Goal: Information Seeking & Learning: Learn about a topic

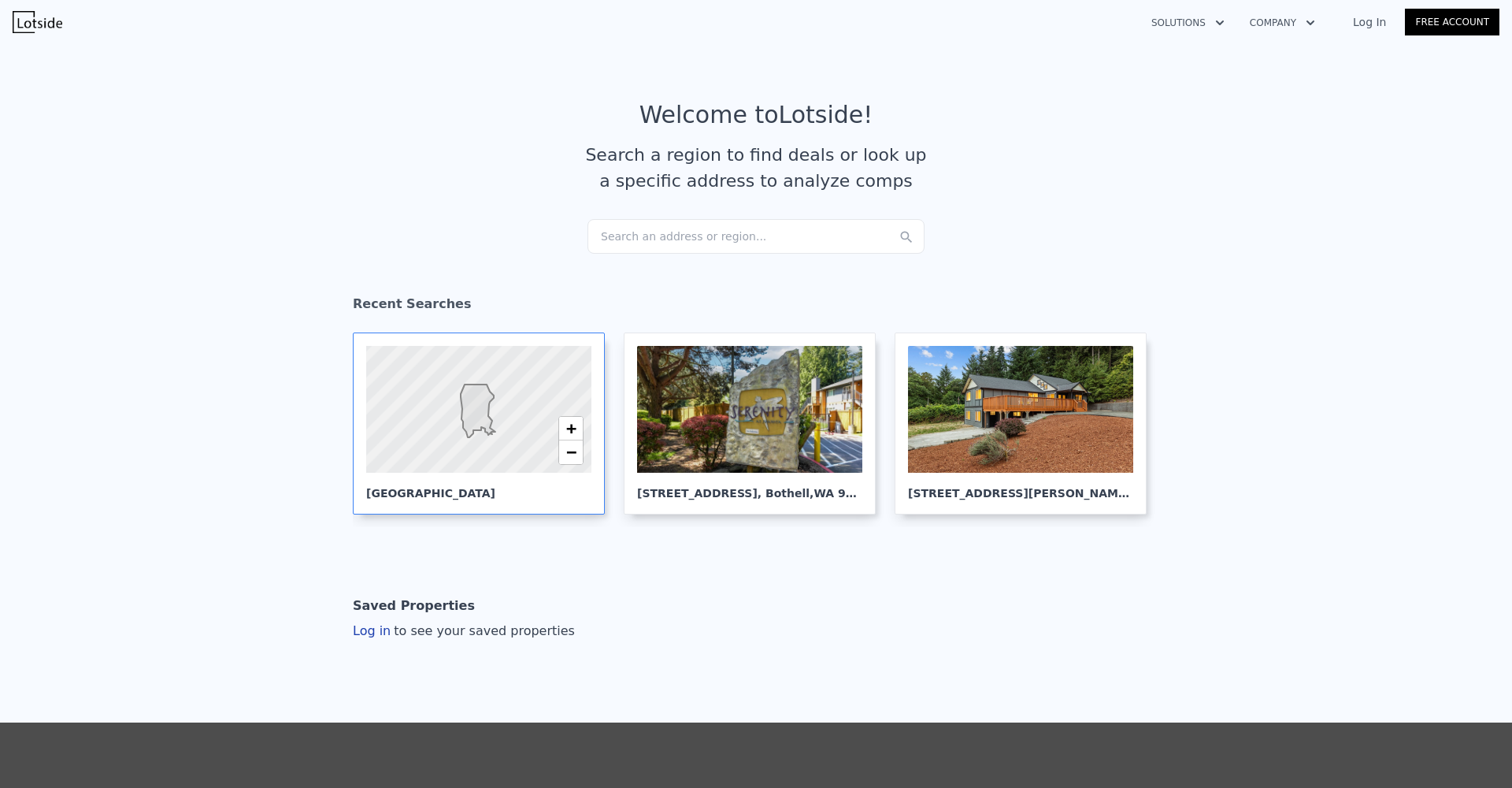
click at [418, 473] on div at bounding box center [478, 410] width 270 height 153
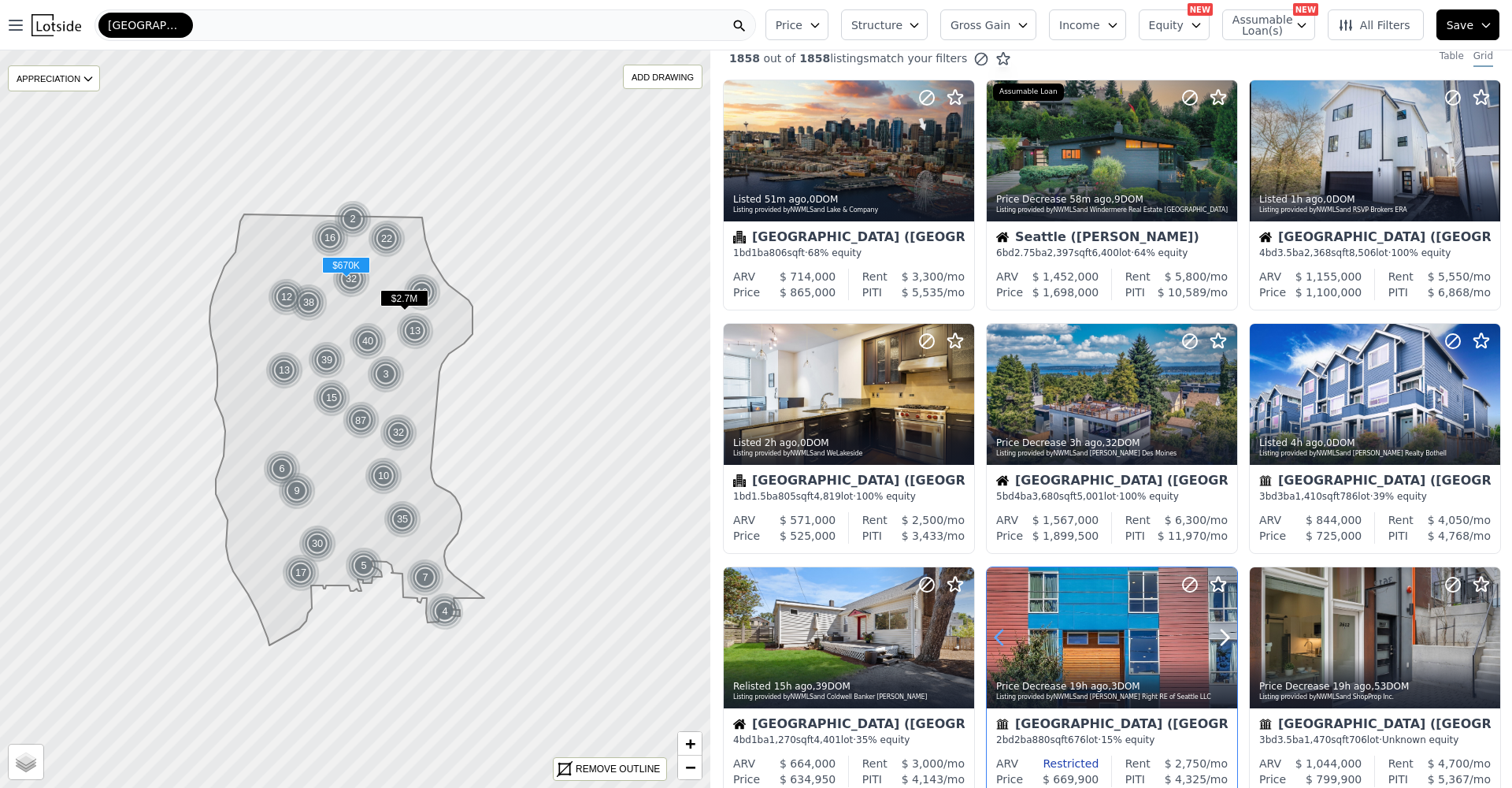
scroll to position [304, 0]
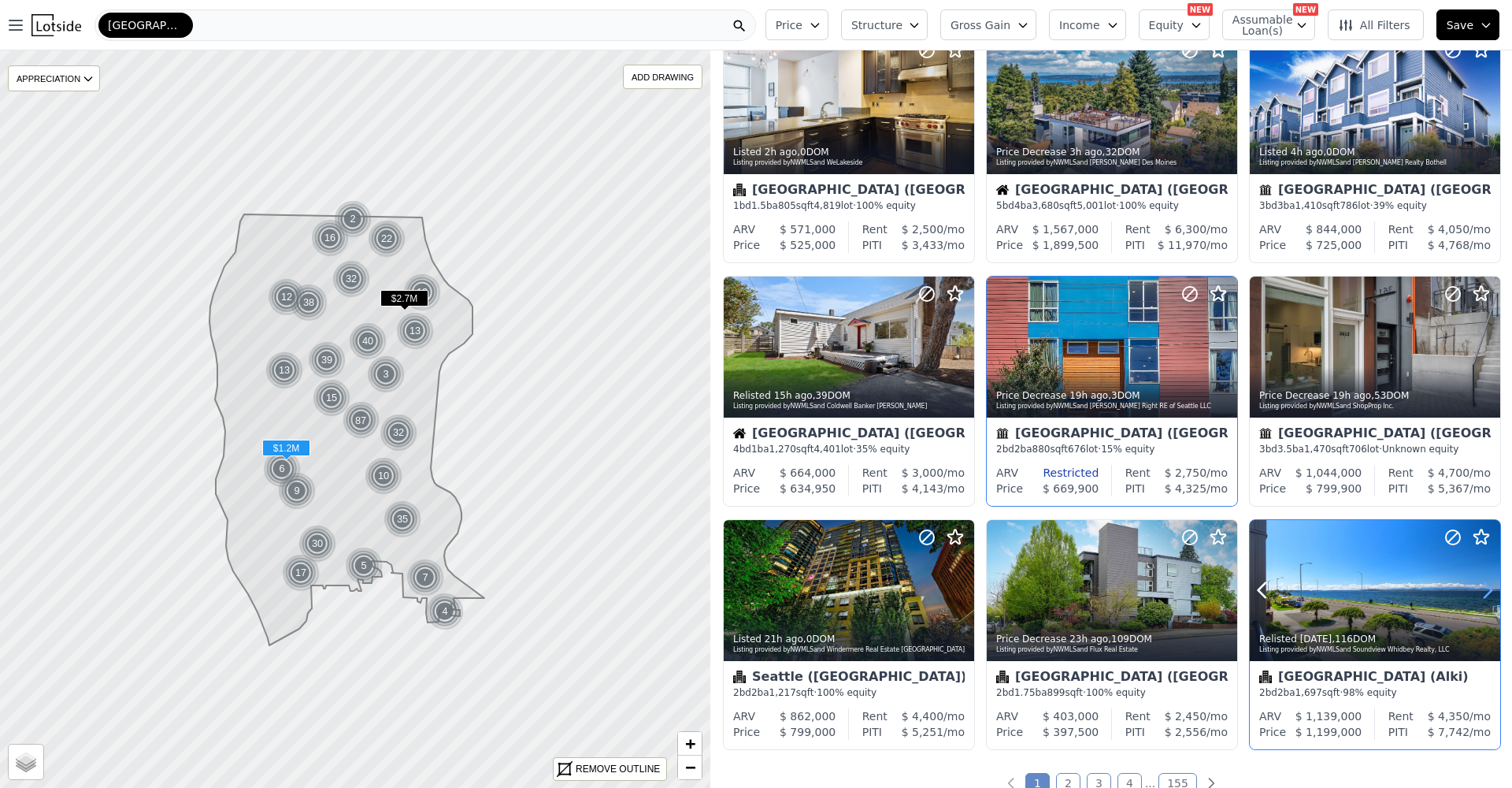
click at [1475, 589] on icon at bounding box center [1487, 590] width 26 height 26
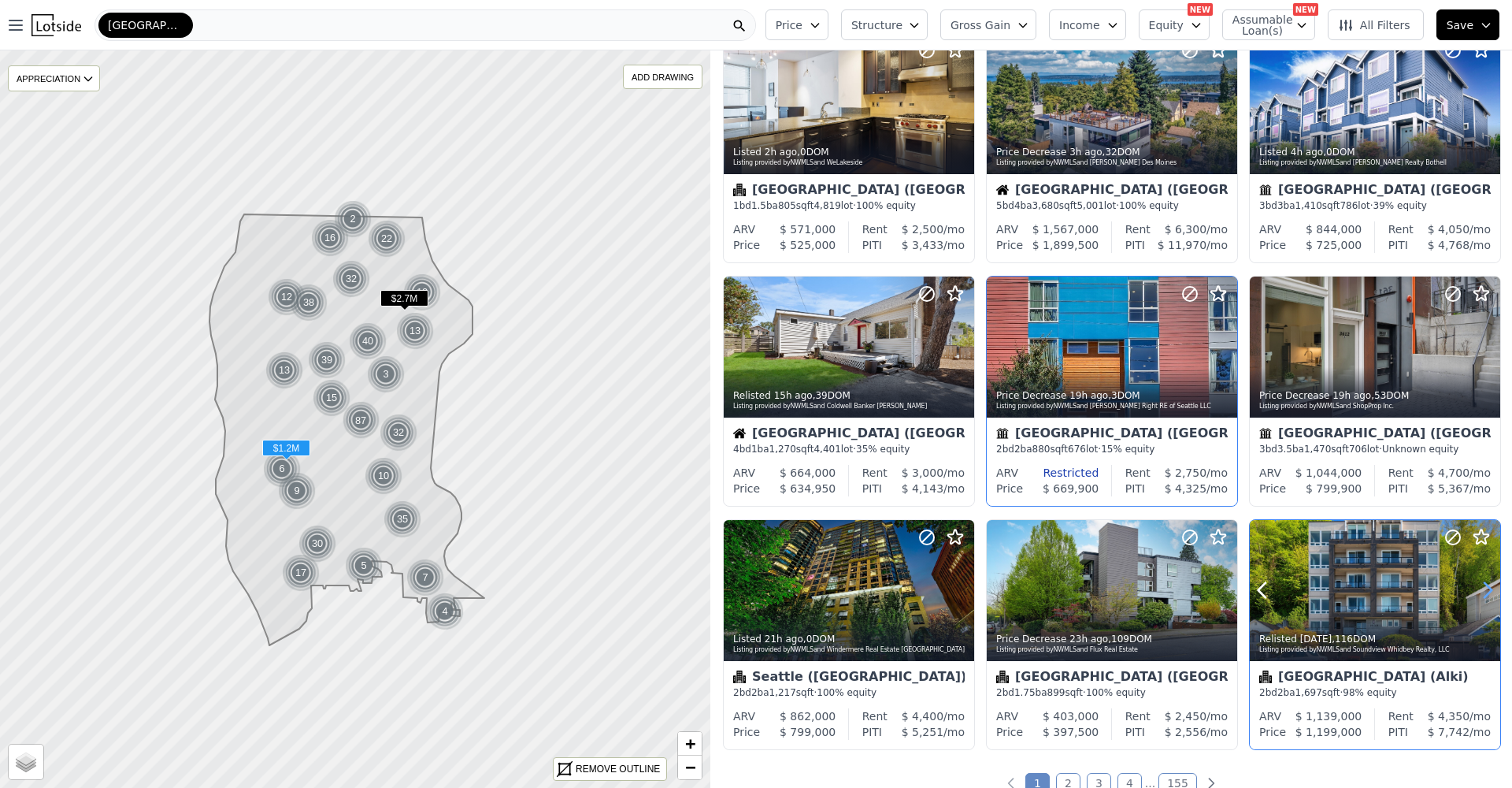
click at [1475, 589] on icon at bounding box center [1487, 590] width 26 height 26
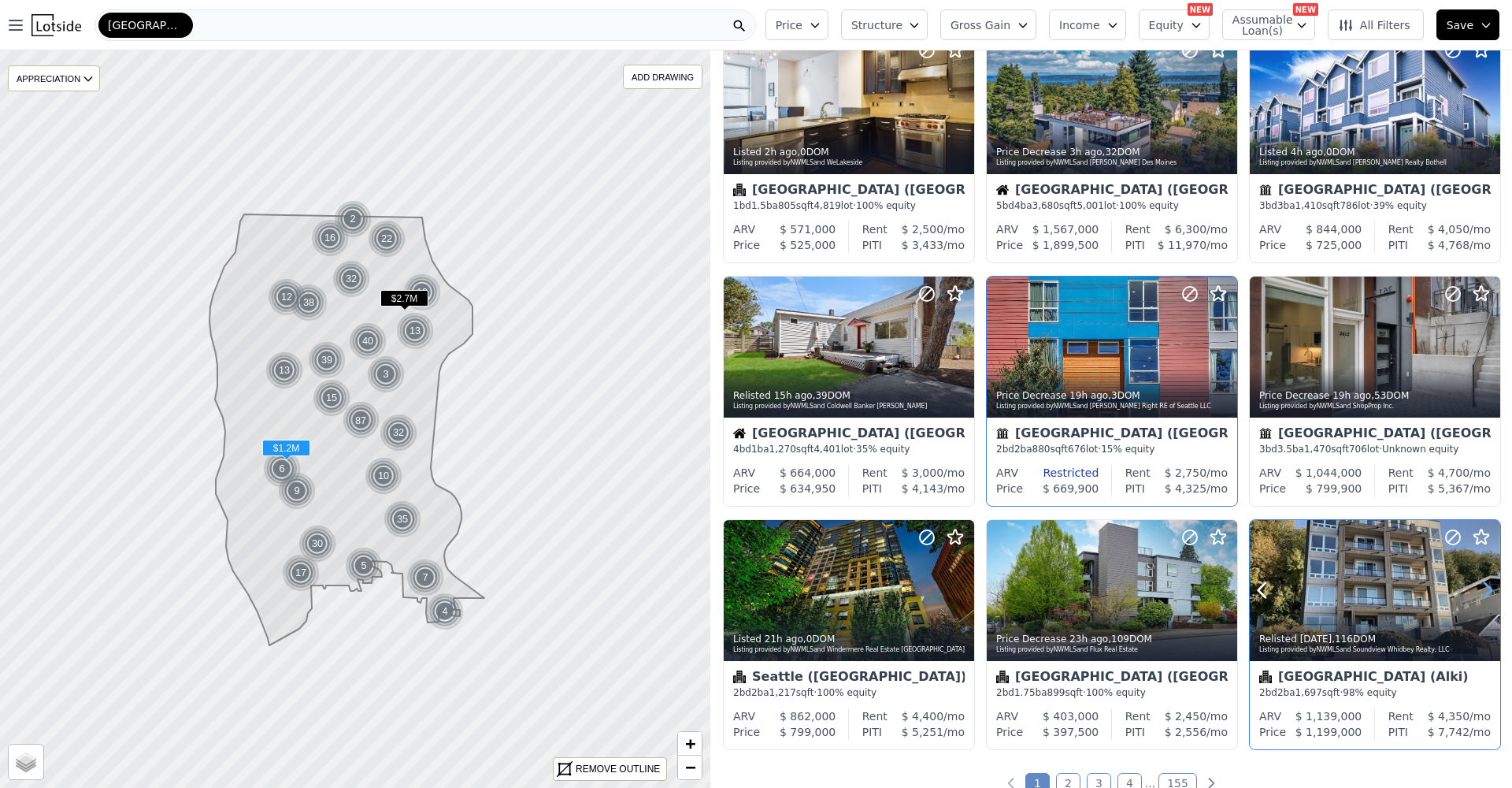
click at [1475, 589] on icon at bounding box center [1487, 590] width 26 height 26
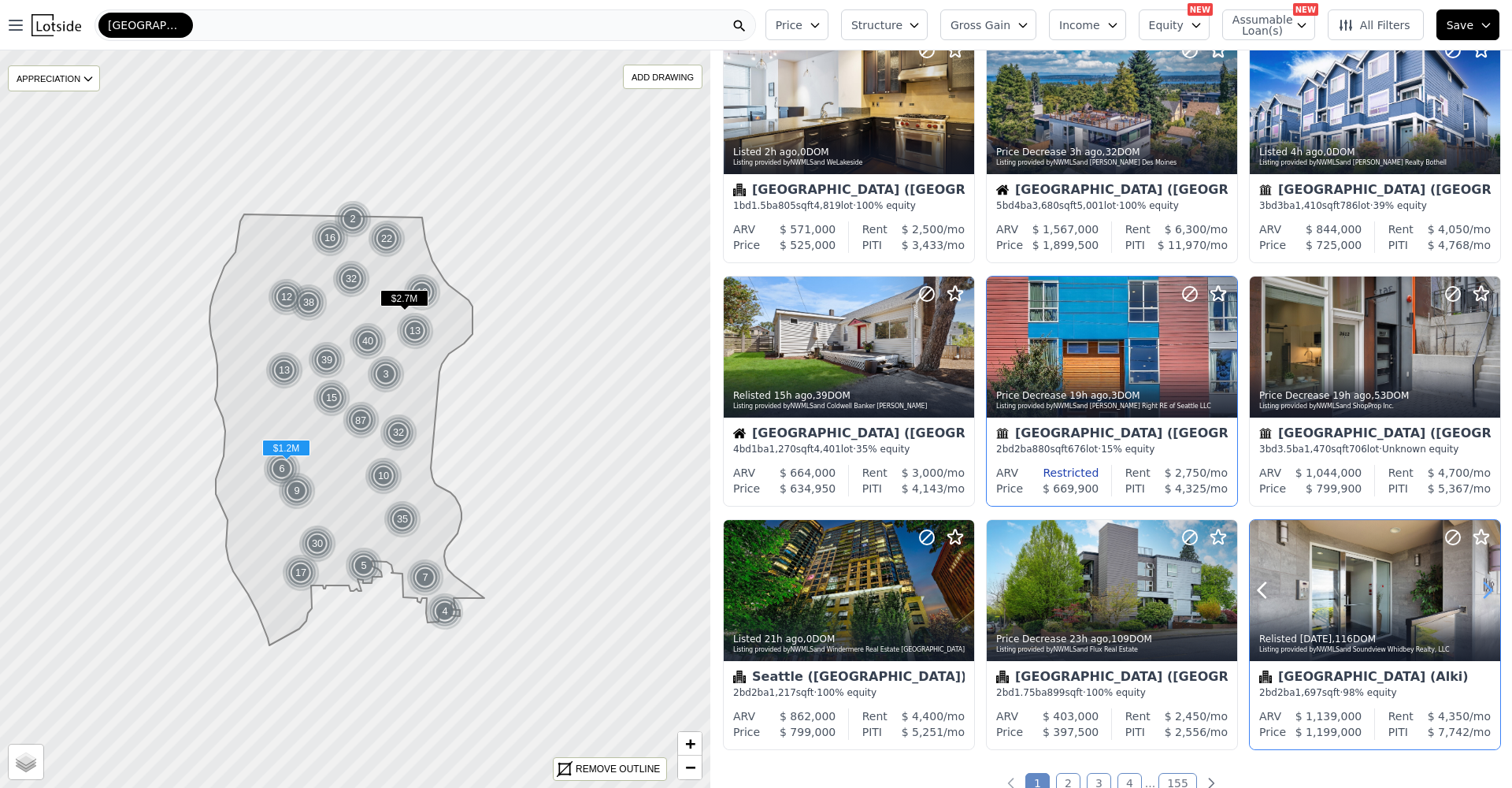
click at [1475, 589] on icon at bounding box center [1487, 590] width 26 height 26
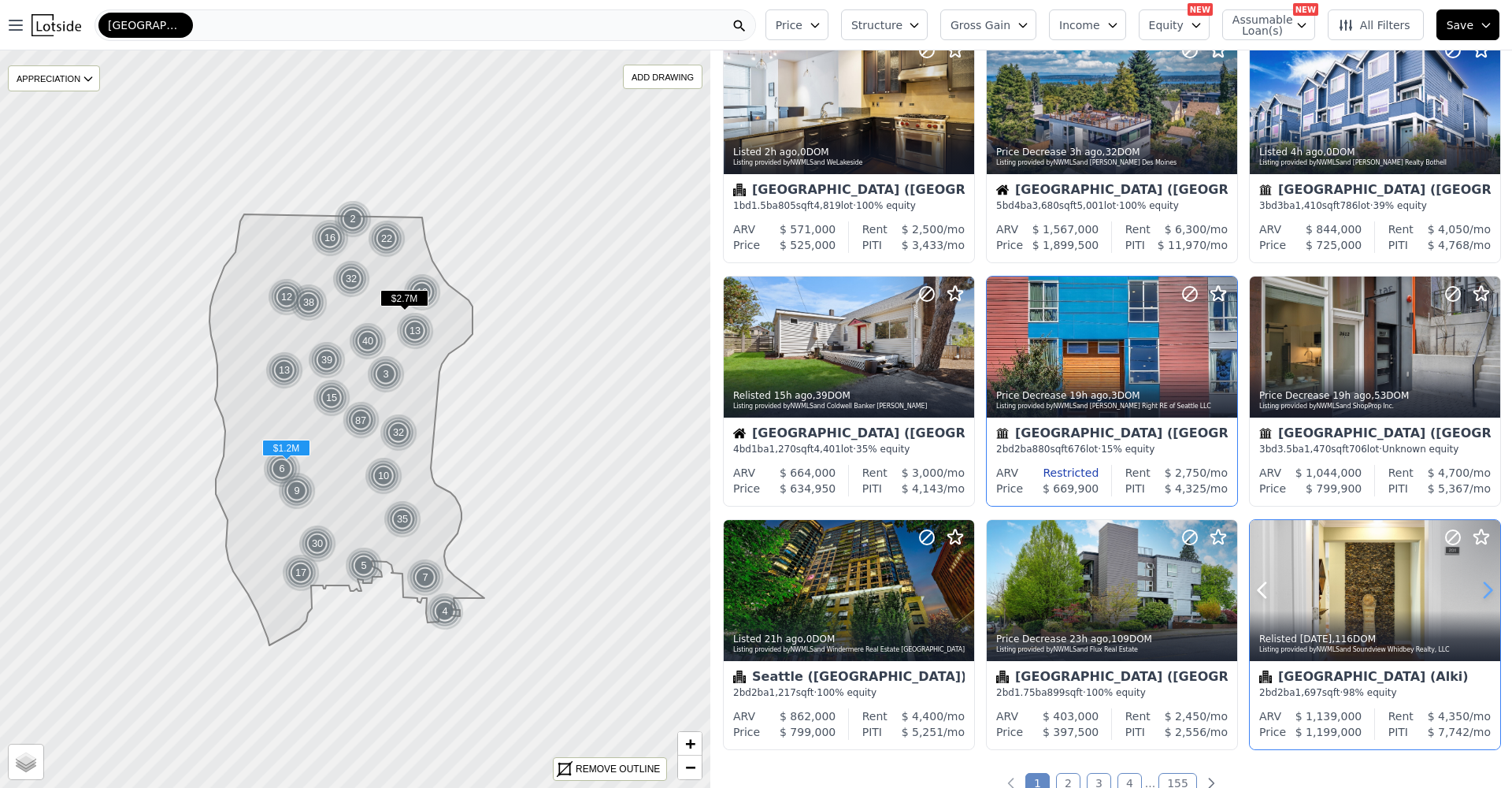
click at [1475, 589] on icon at bounding box center [1487, 590] width 26 height 26
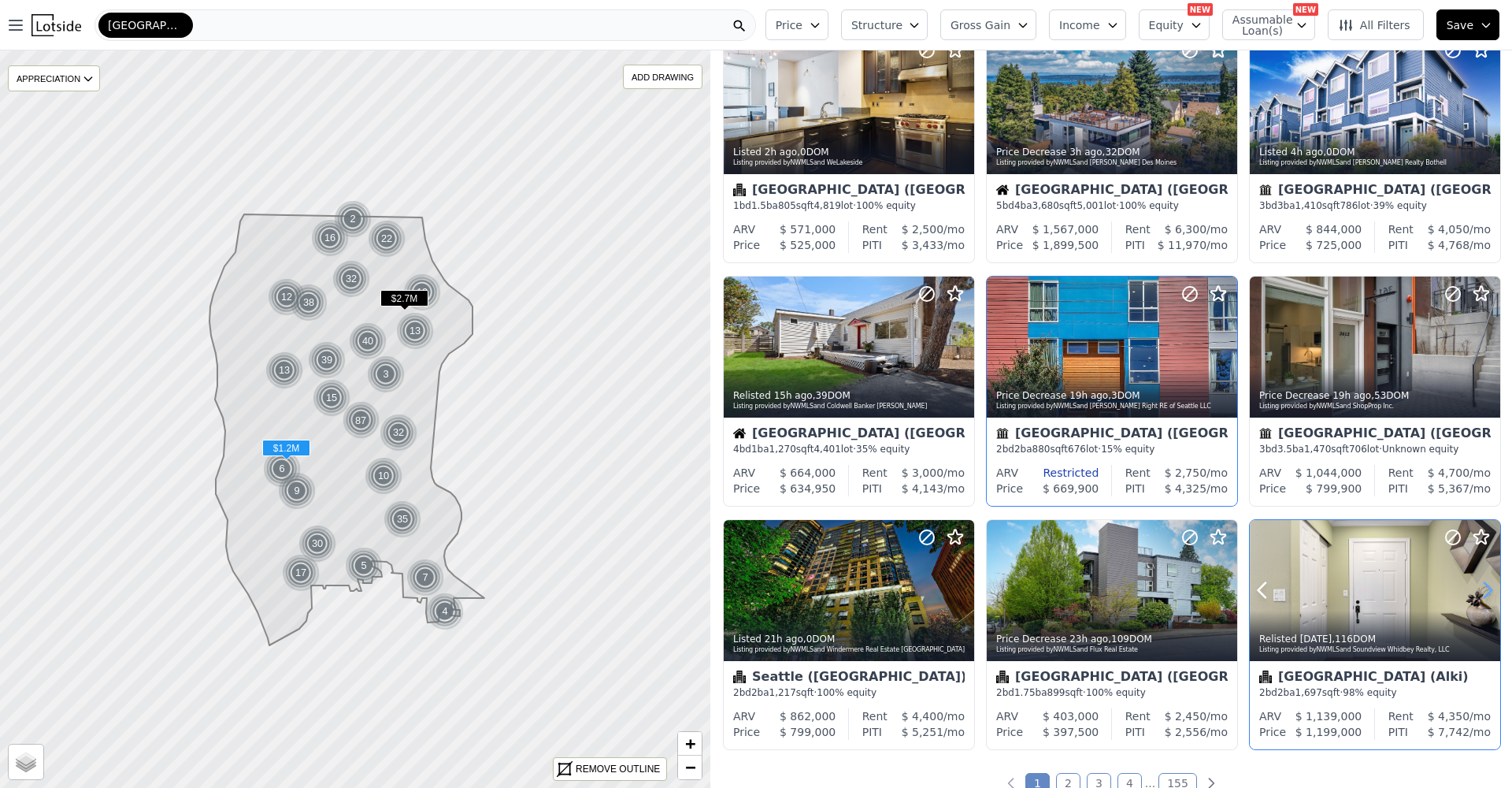
click at [1475, 589] on icon at bounding box center [1487, 590] width 26 height 26
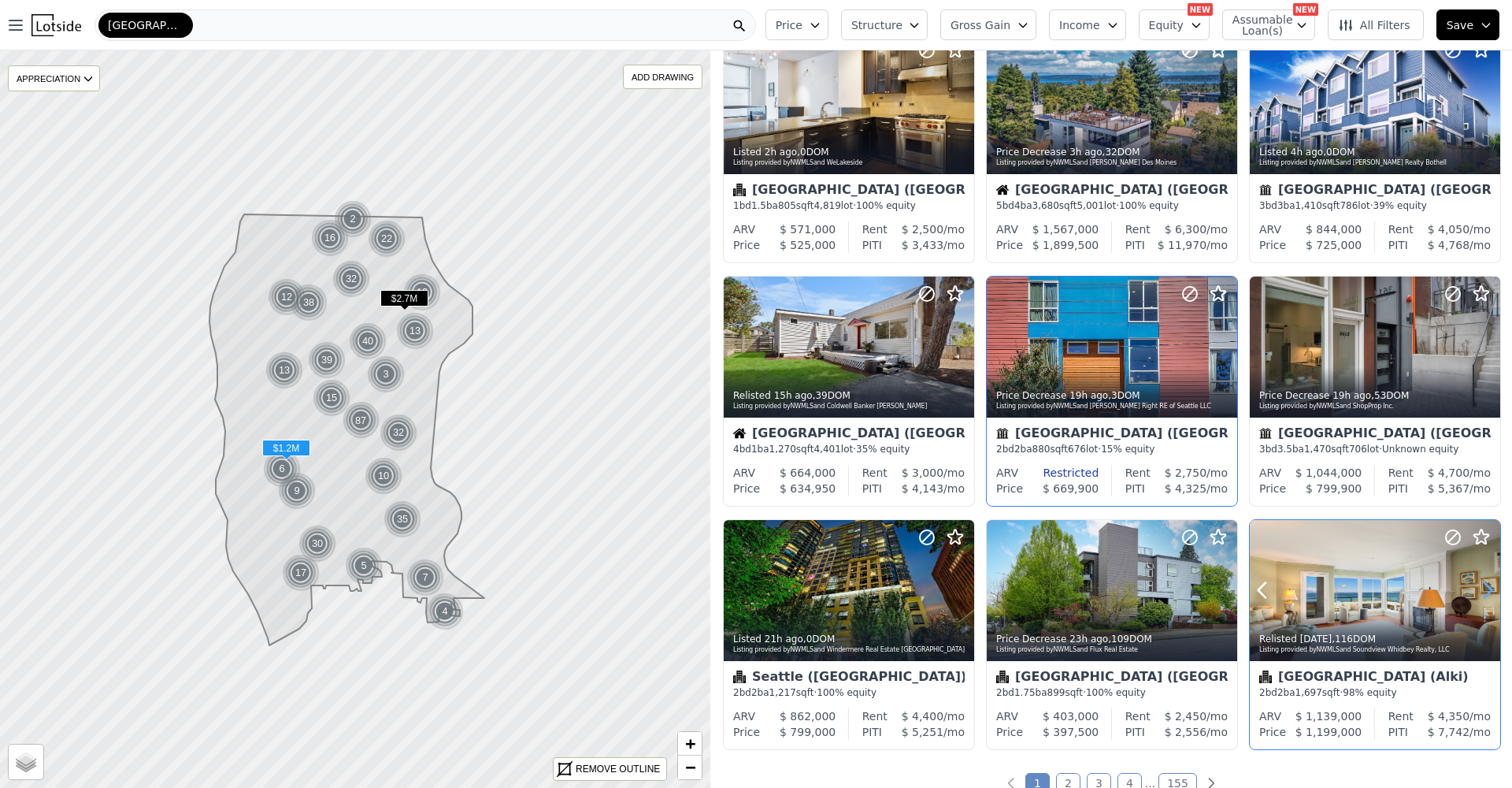
click at [1475, 589] on icon at bounding box center [1487, 590] width 26 height 26
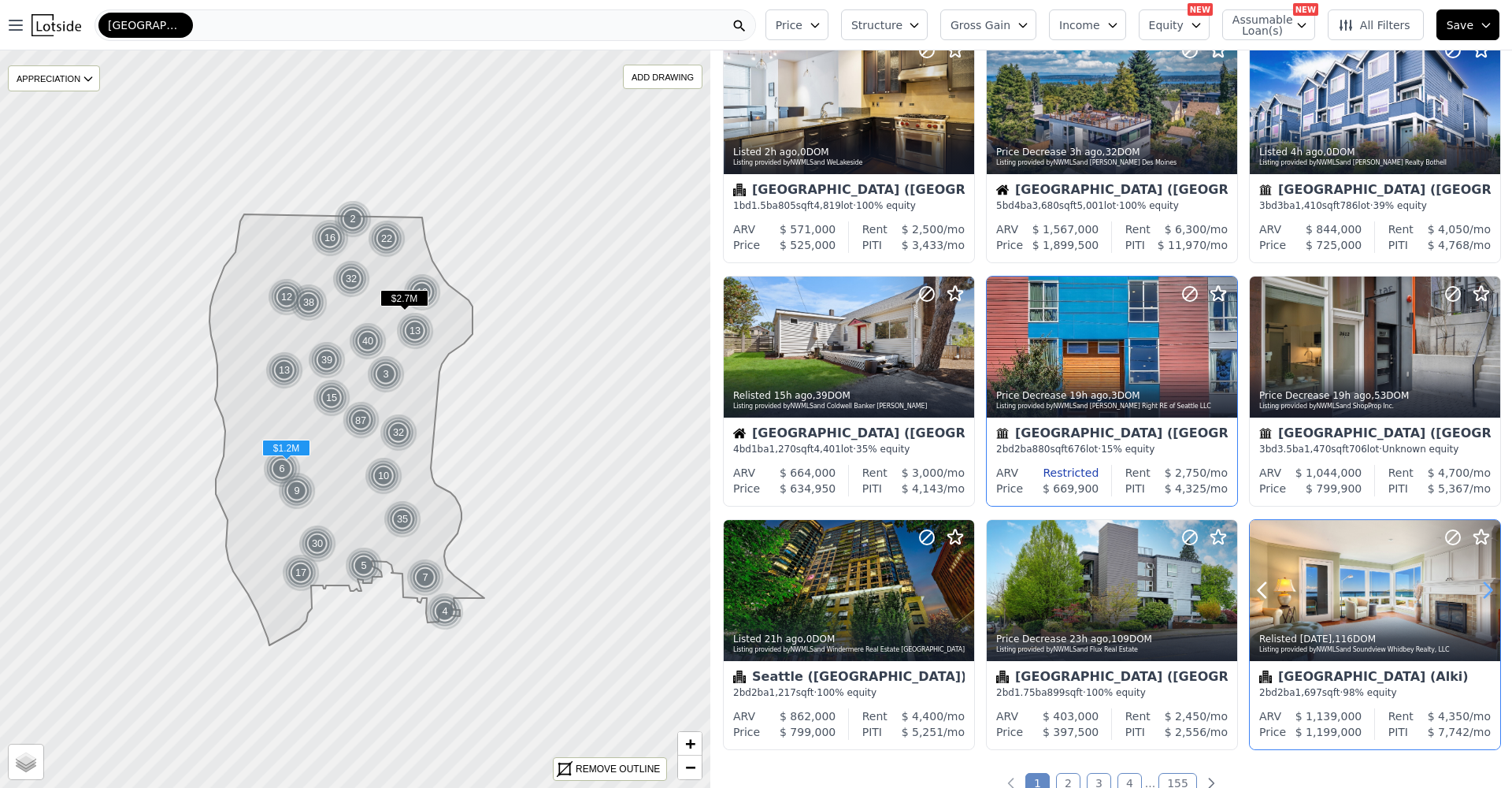
click at [1475, 588] on icon at bounding box center [1487, 590] width 26 height 26
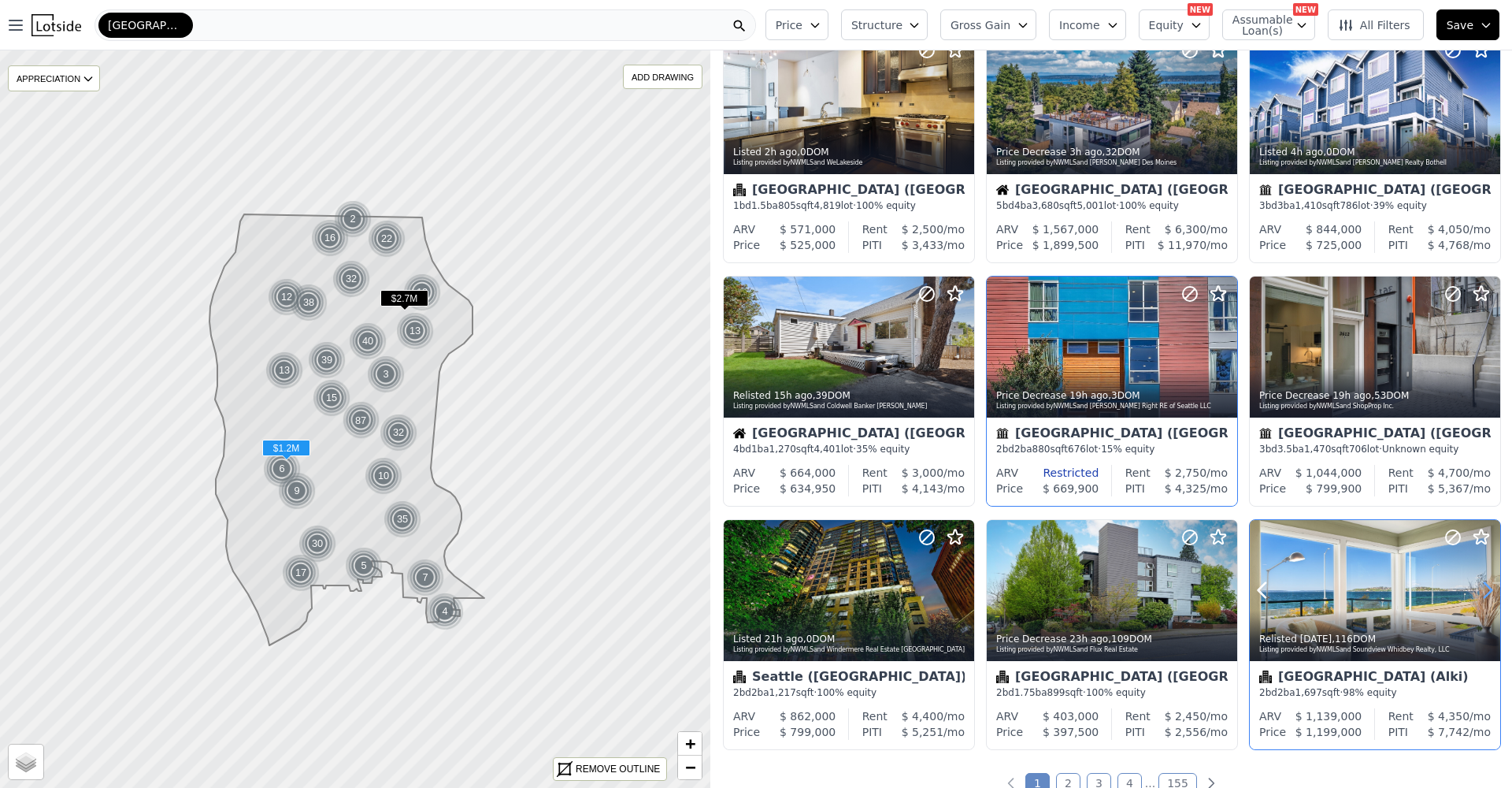
click at [1475, 588] on icon at bounding box center [1487, 590] width 26 height 26
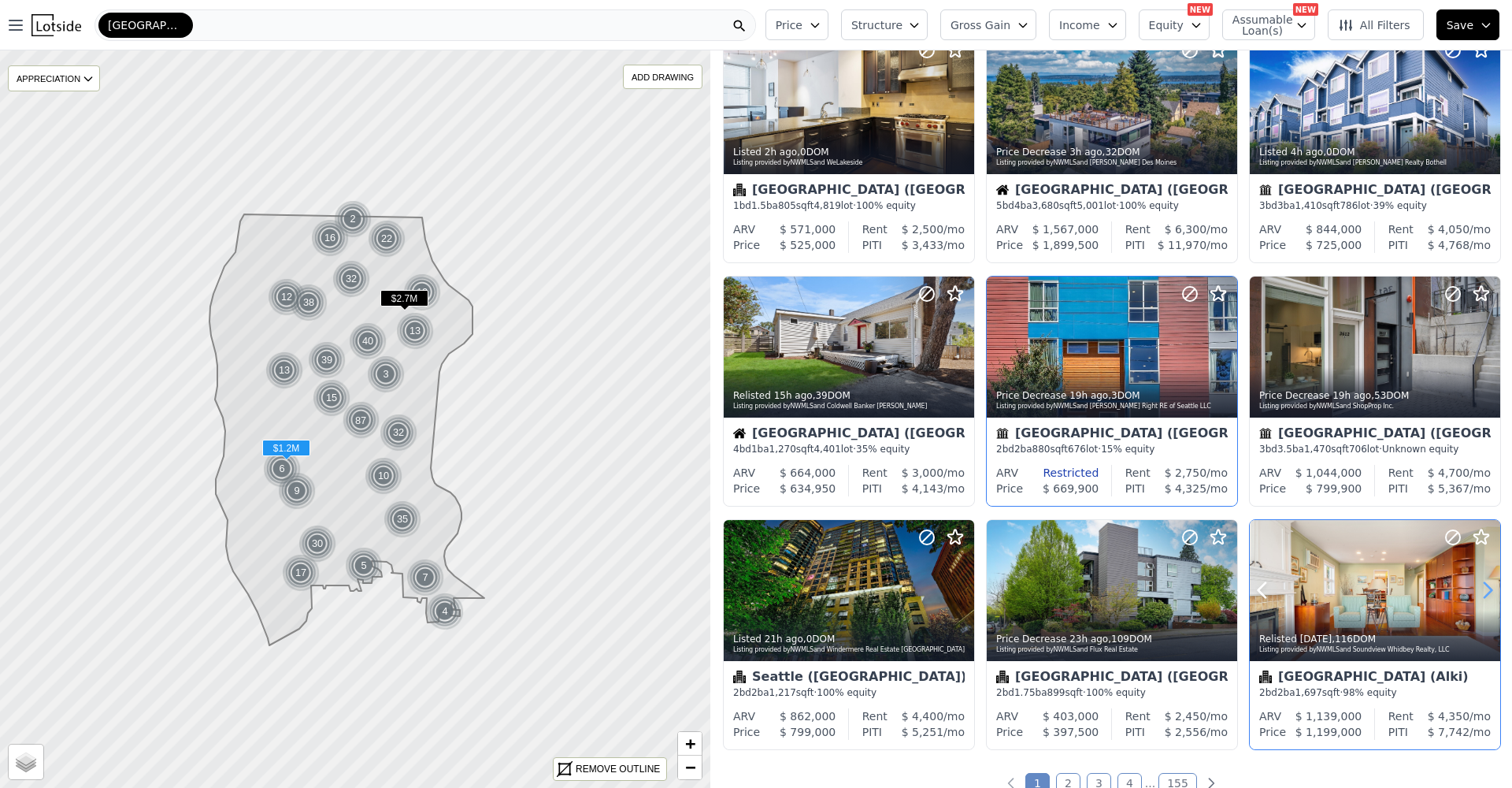
click at [1475, 588] on icon at bounding box center [1487, 590] width 26 height 26
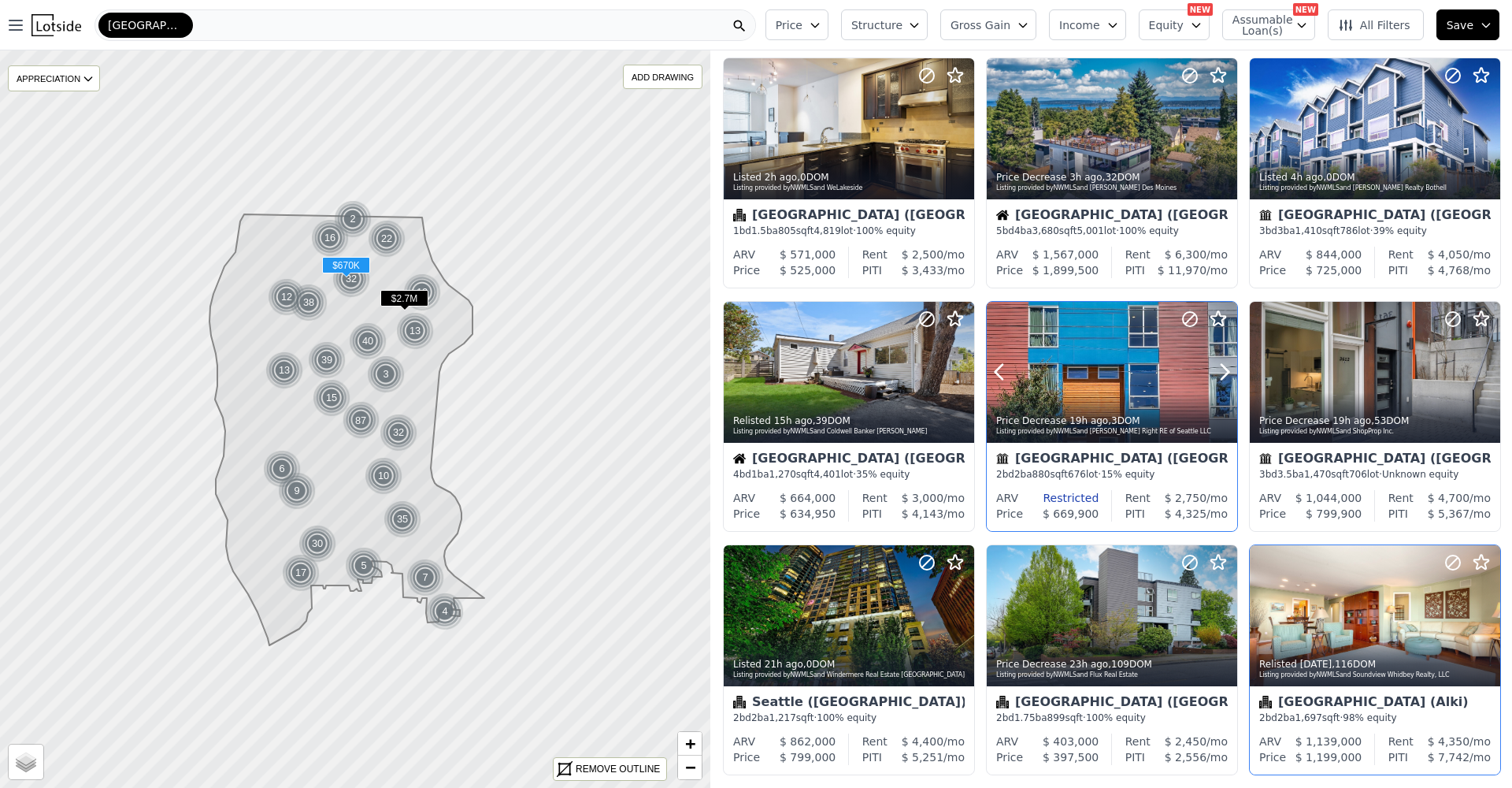
scroll to position [464, 0]
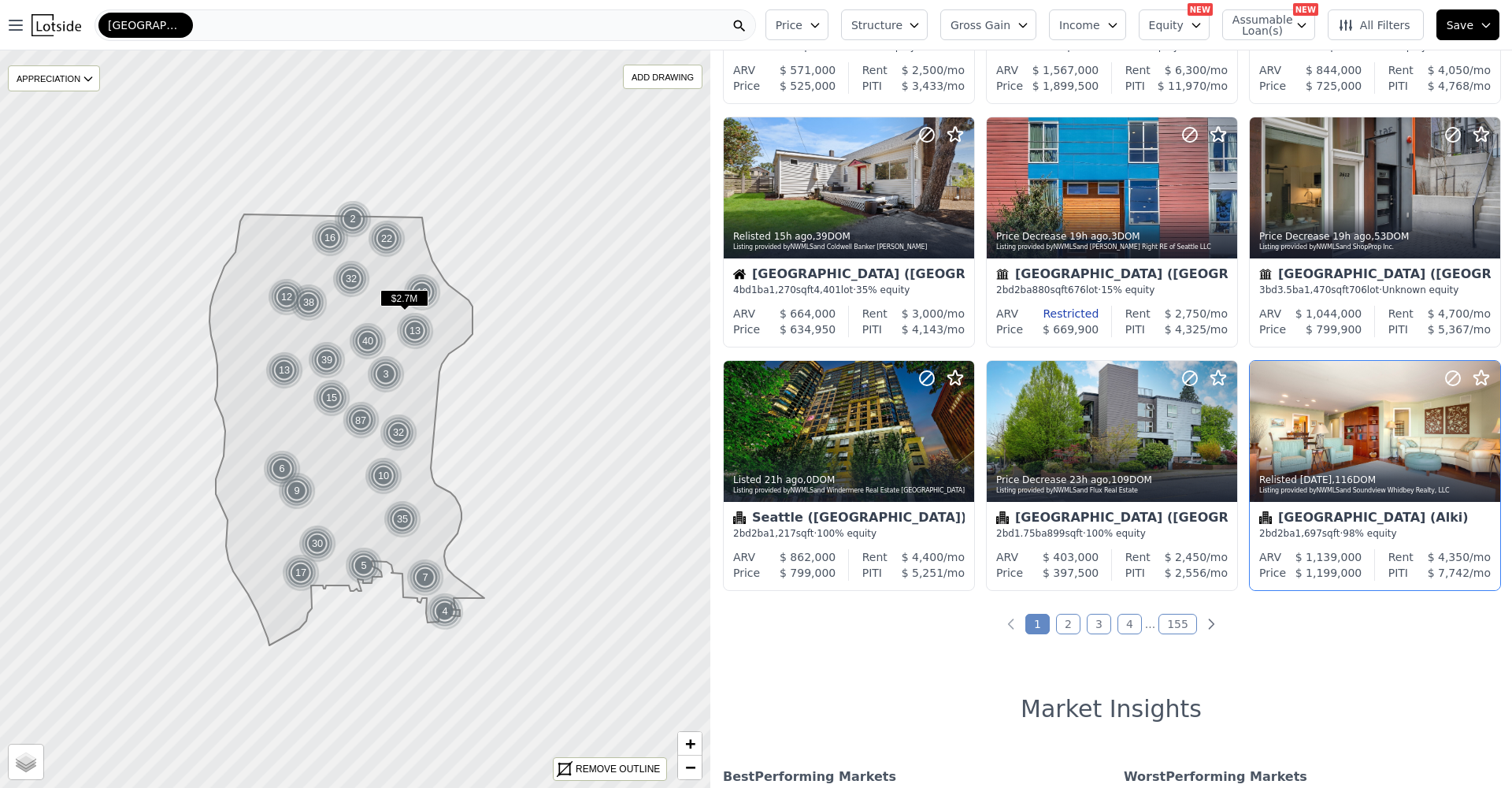
click at [1068, 625] on link "2" at bounding box center [1068, 623] width 25 height 21
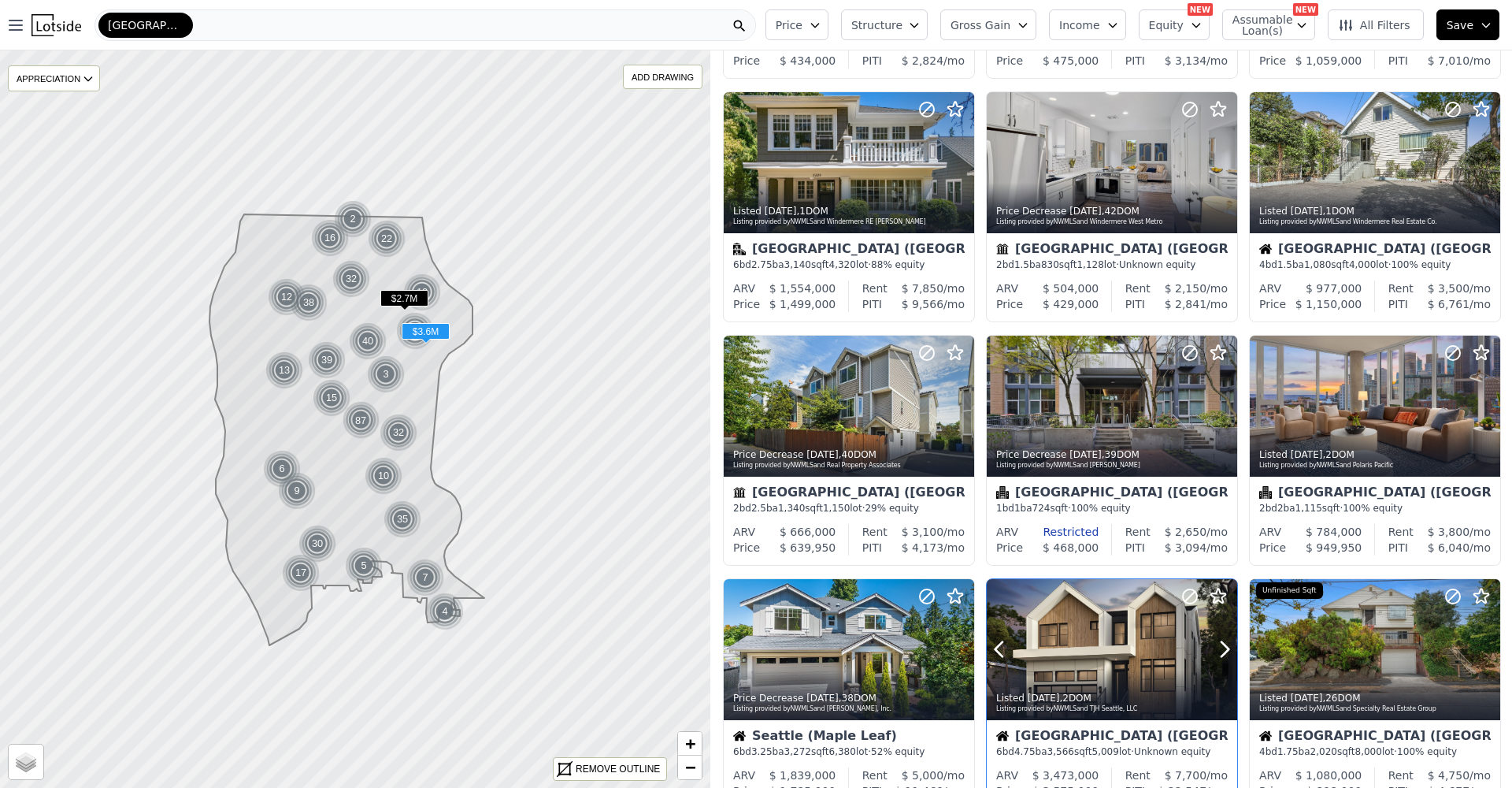
scroll to position [266, 0]
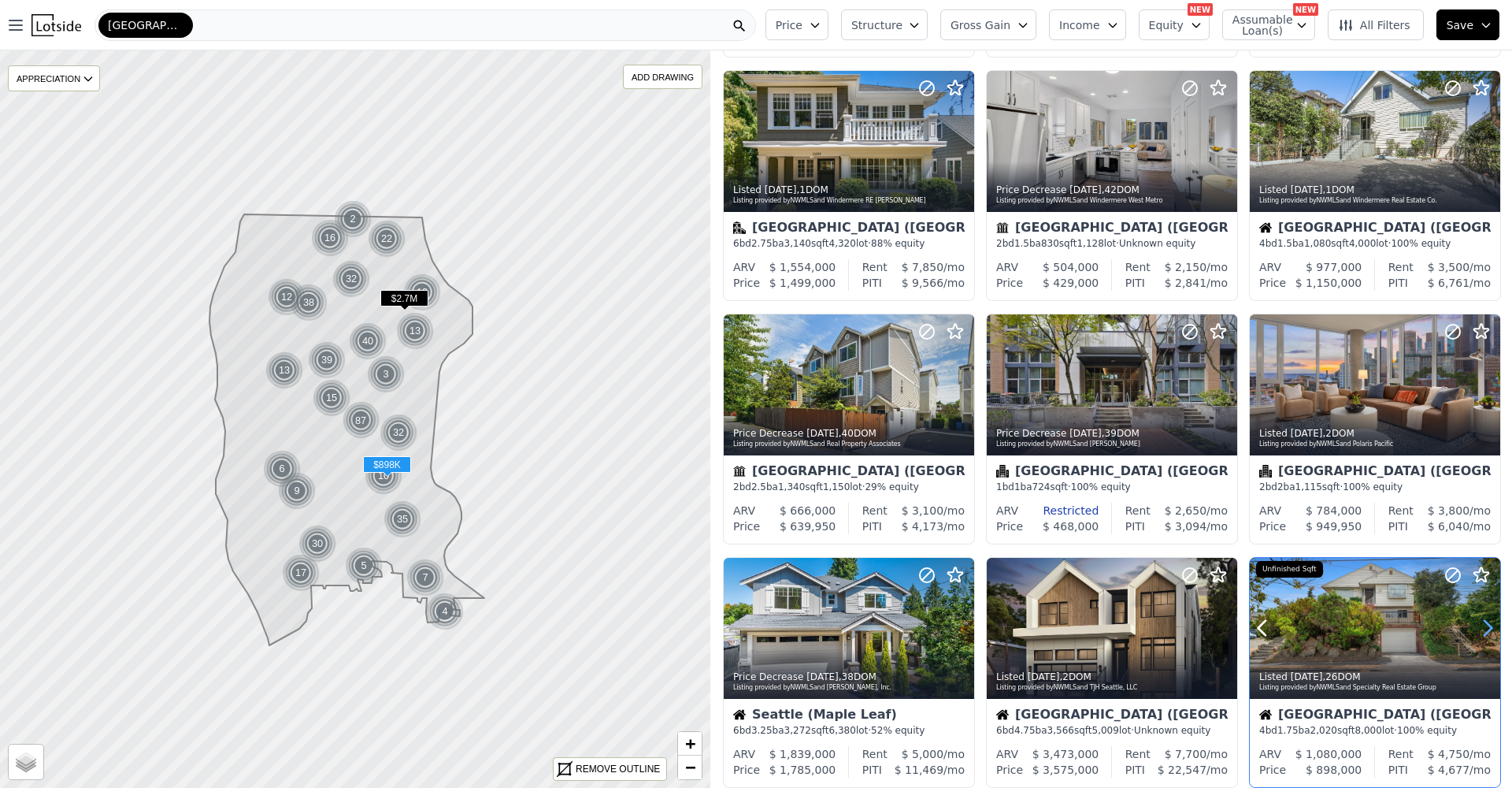
click at [1475, 630] on icon at bounding box center [1487, 627] width 26 height 26
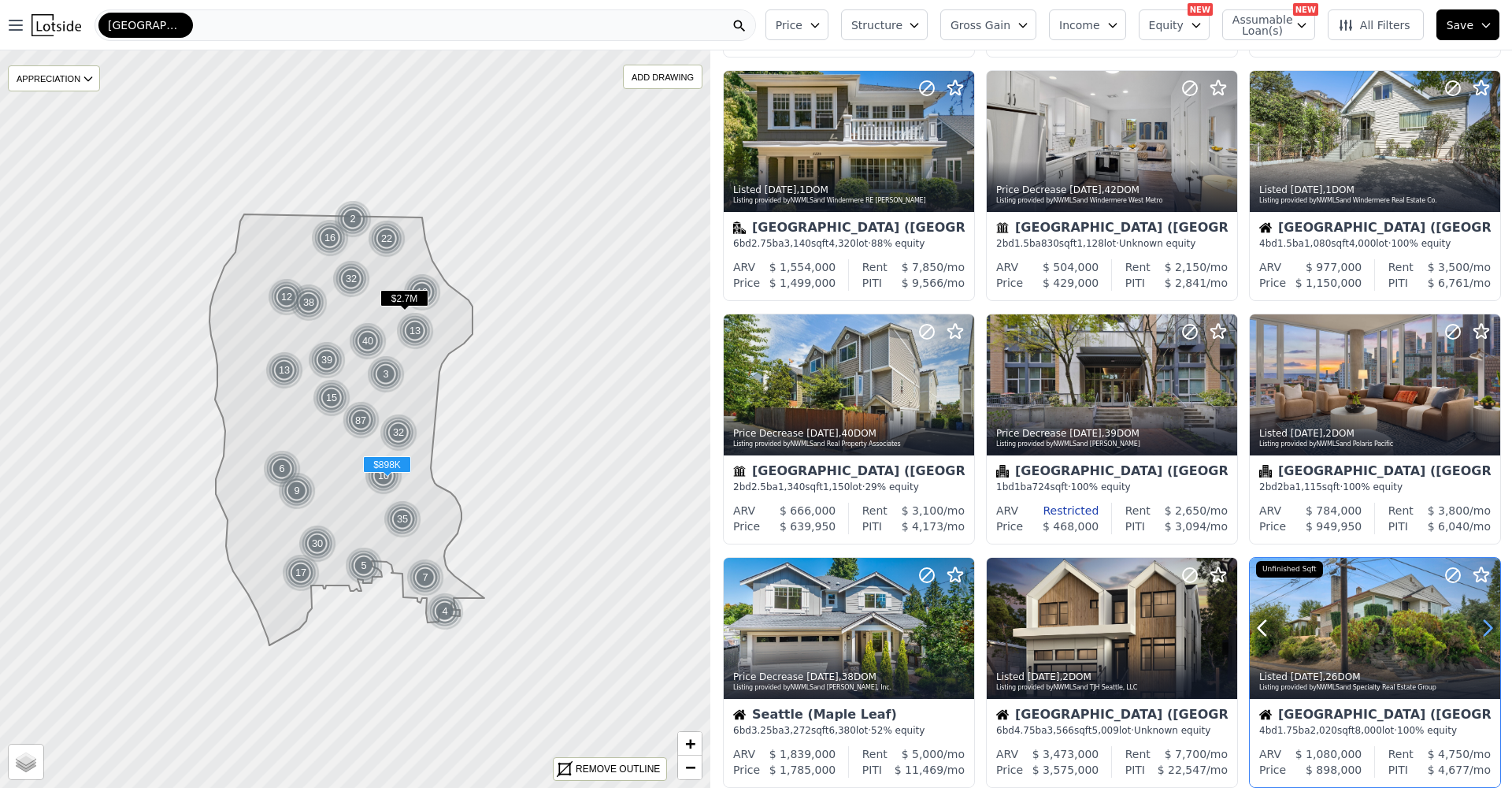
click at [1475, 630] on icon at bounding box center [1487, 627] width 26 height 26
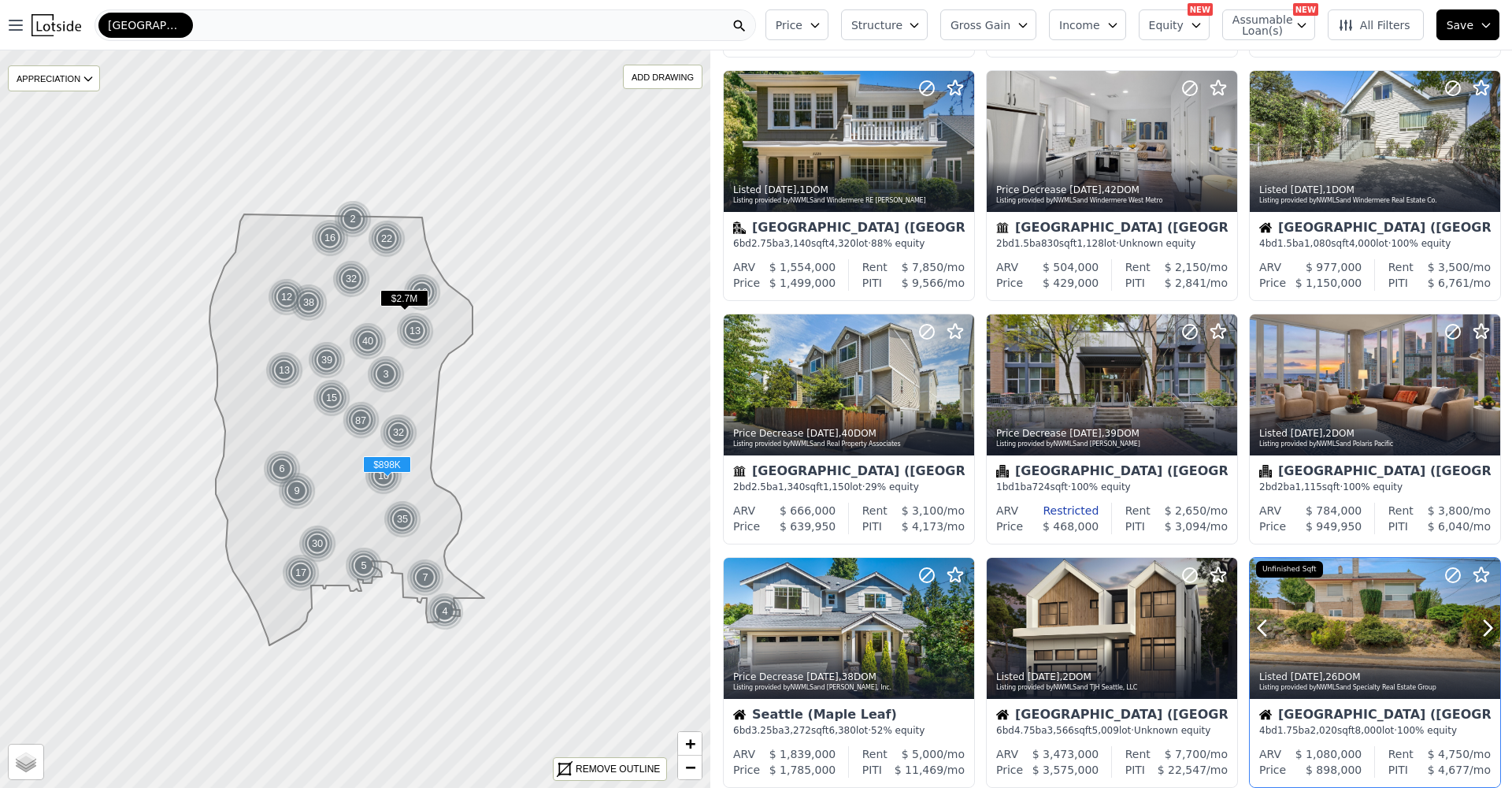
click at [1339, 620] on div at bounding box center [1375, 627] width 250 height 141
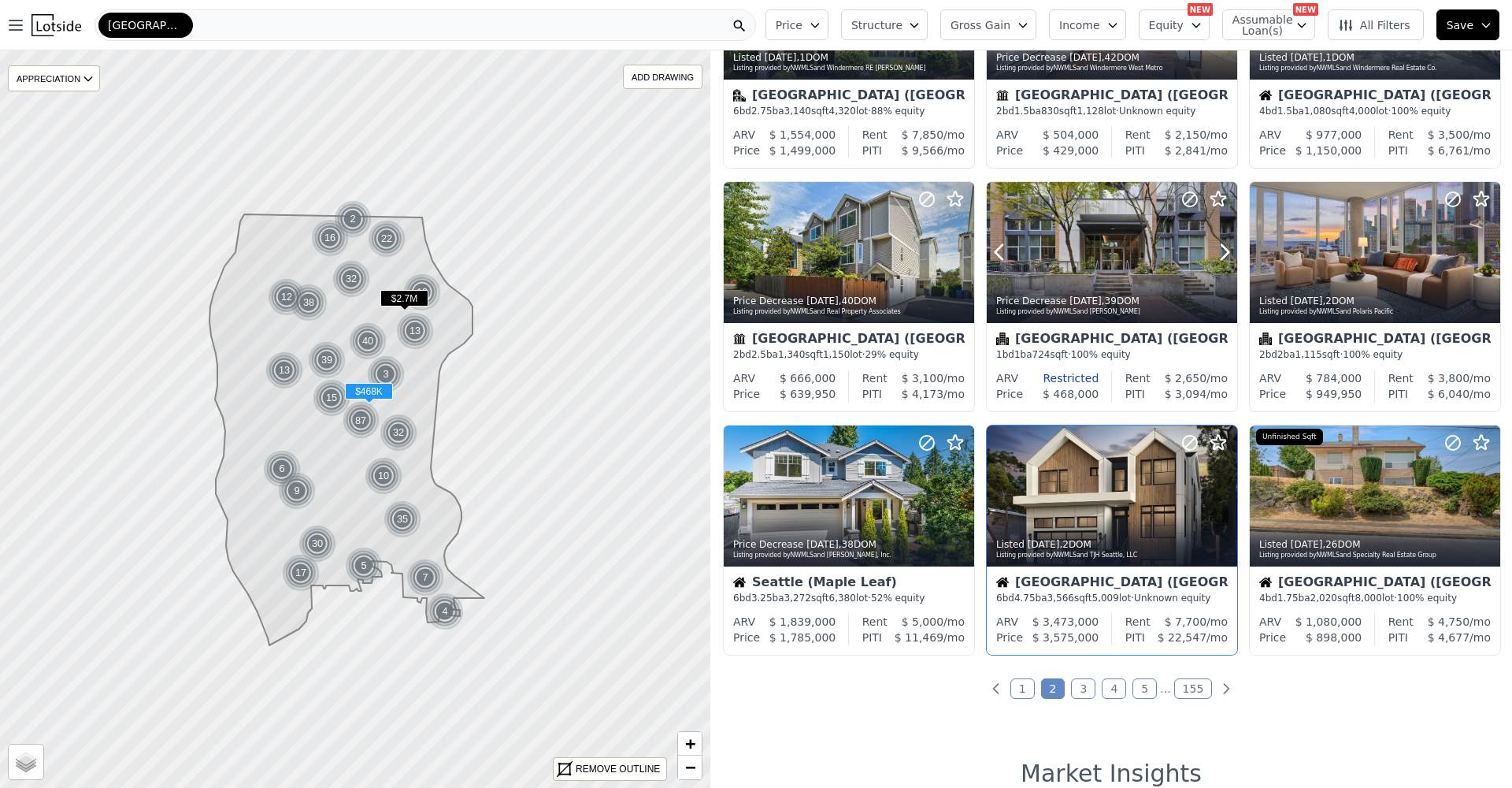
scroll to position [539, 0]
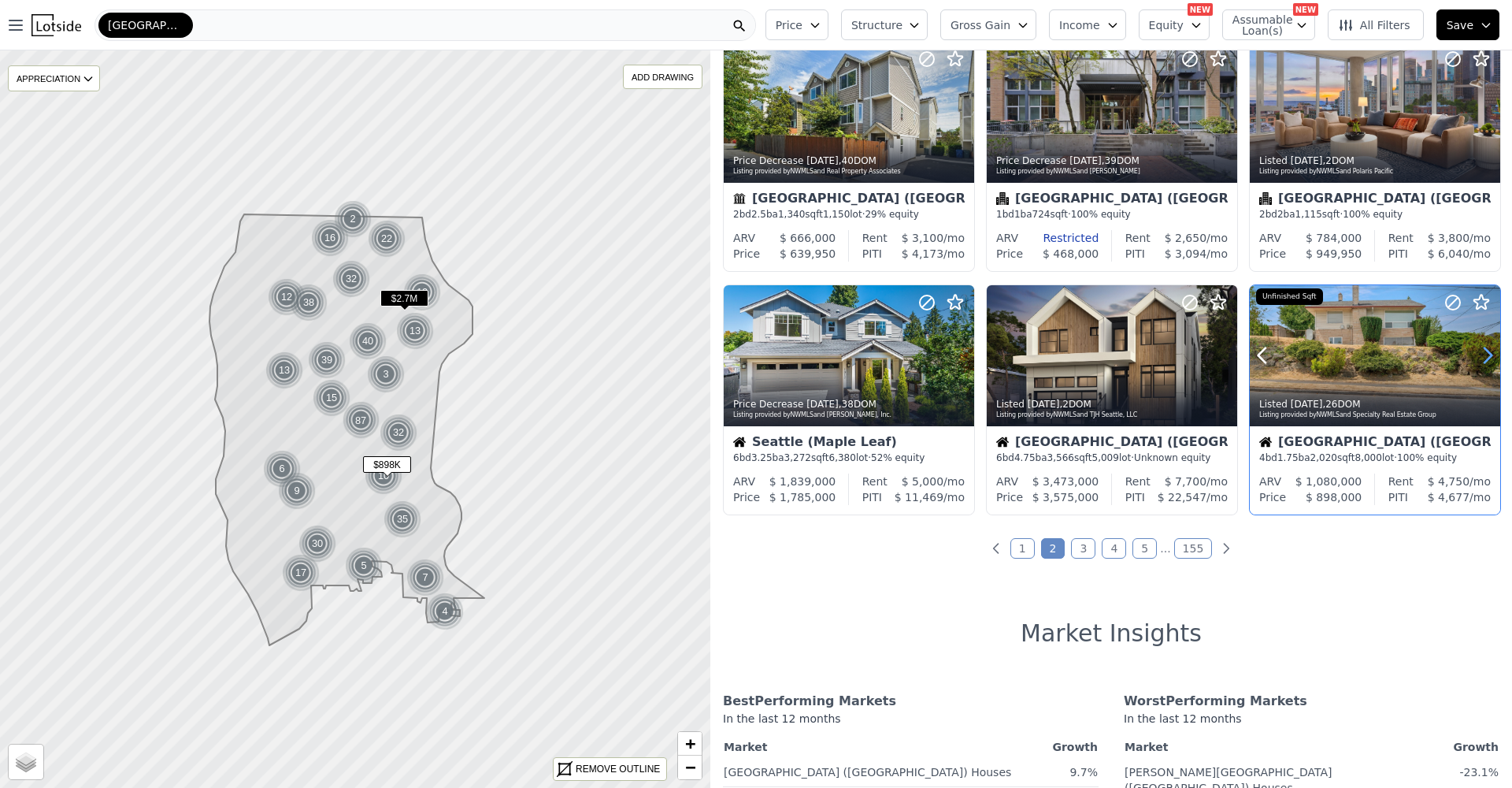
click at [1476, 356] on icon at bounding box center [1487, 355] width 26 height 26
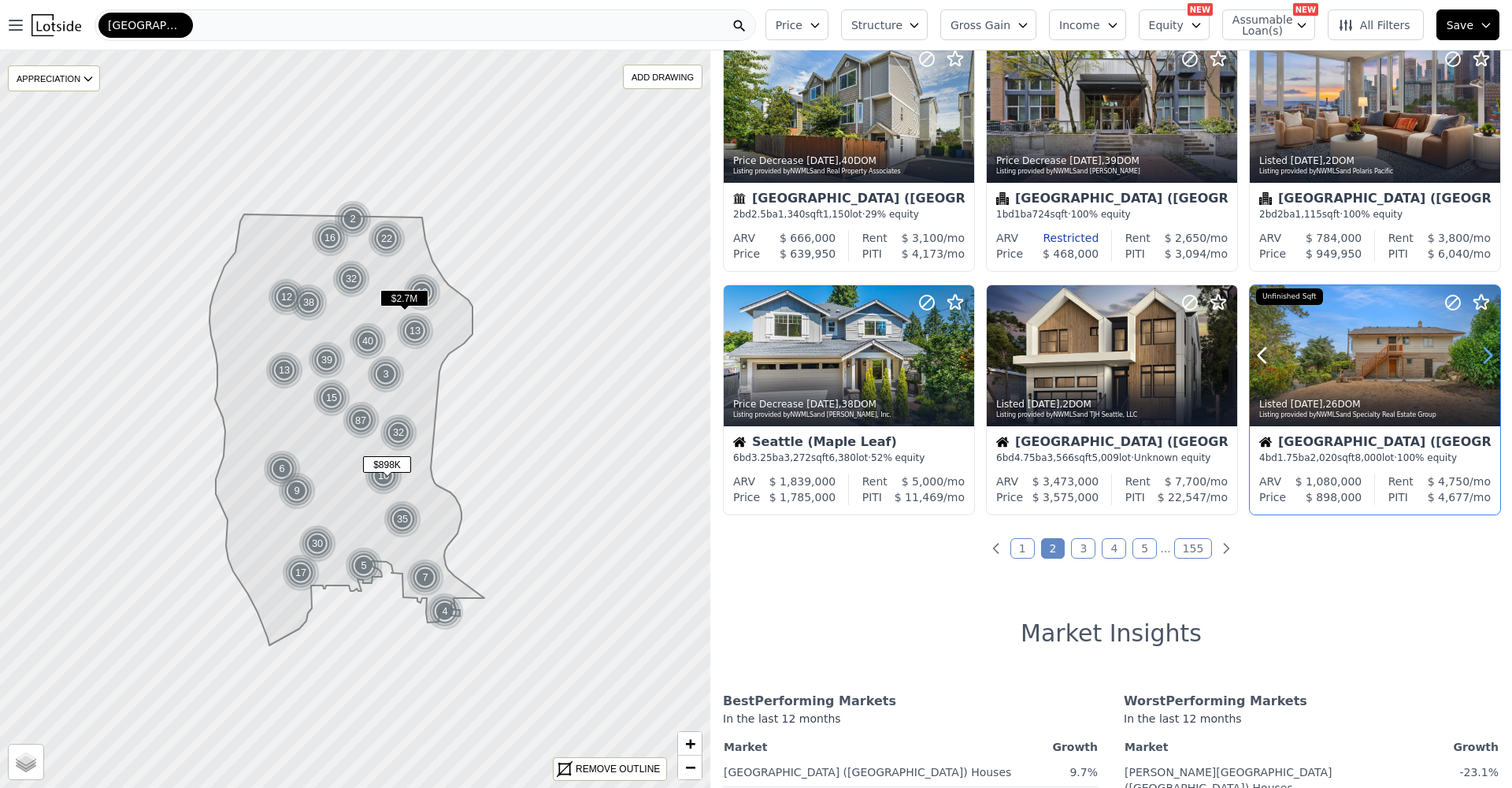
click at [1476, 356] on icon at bounding box center [1487, 355] width 26 height 26
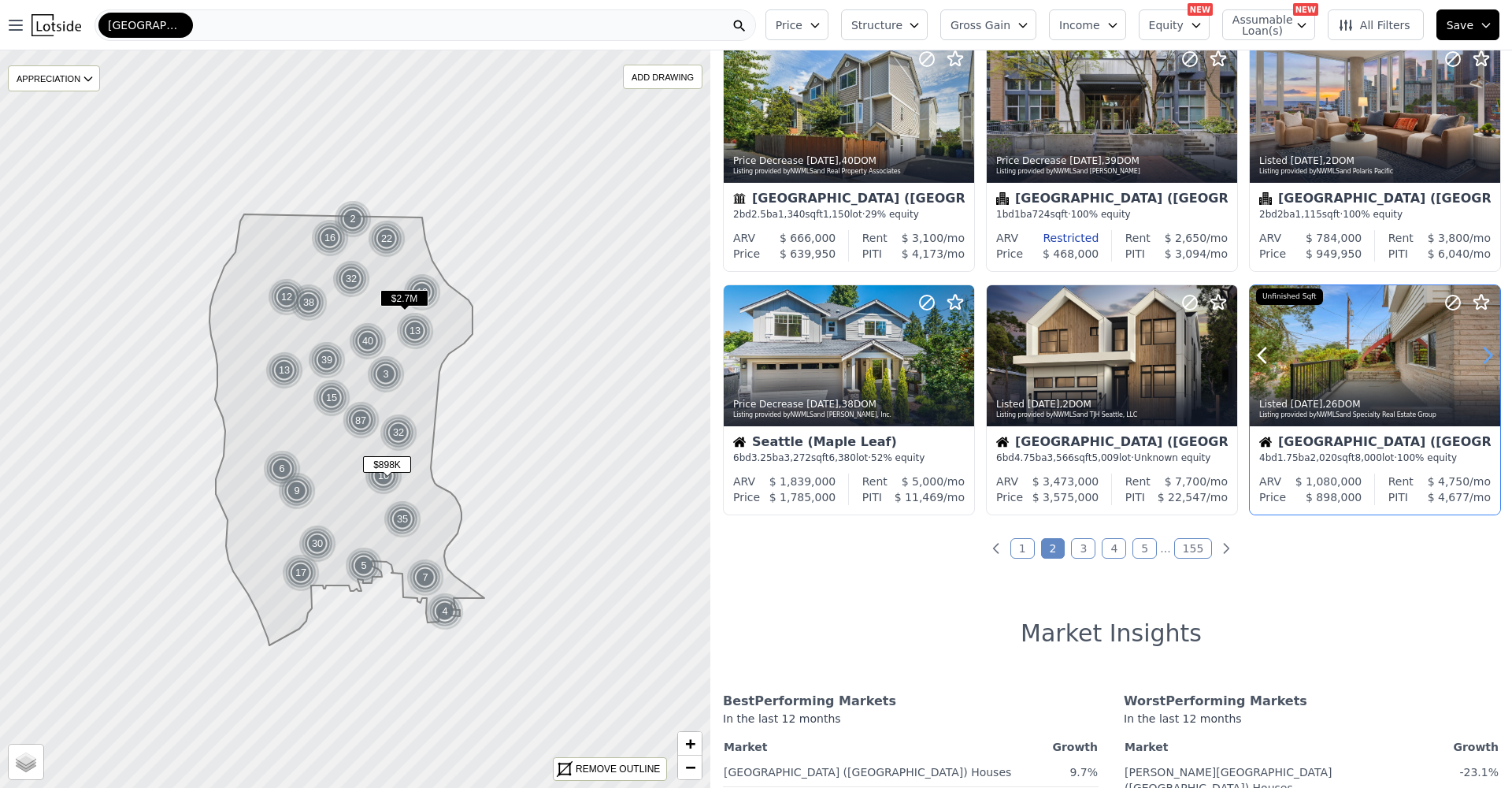
click at [1476, 356] on icon at bounding box center [1487, 355] width 26 height 26
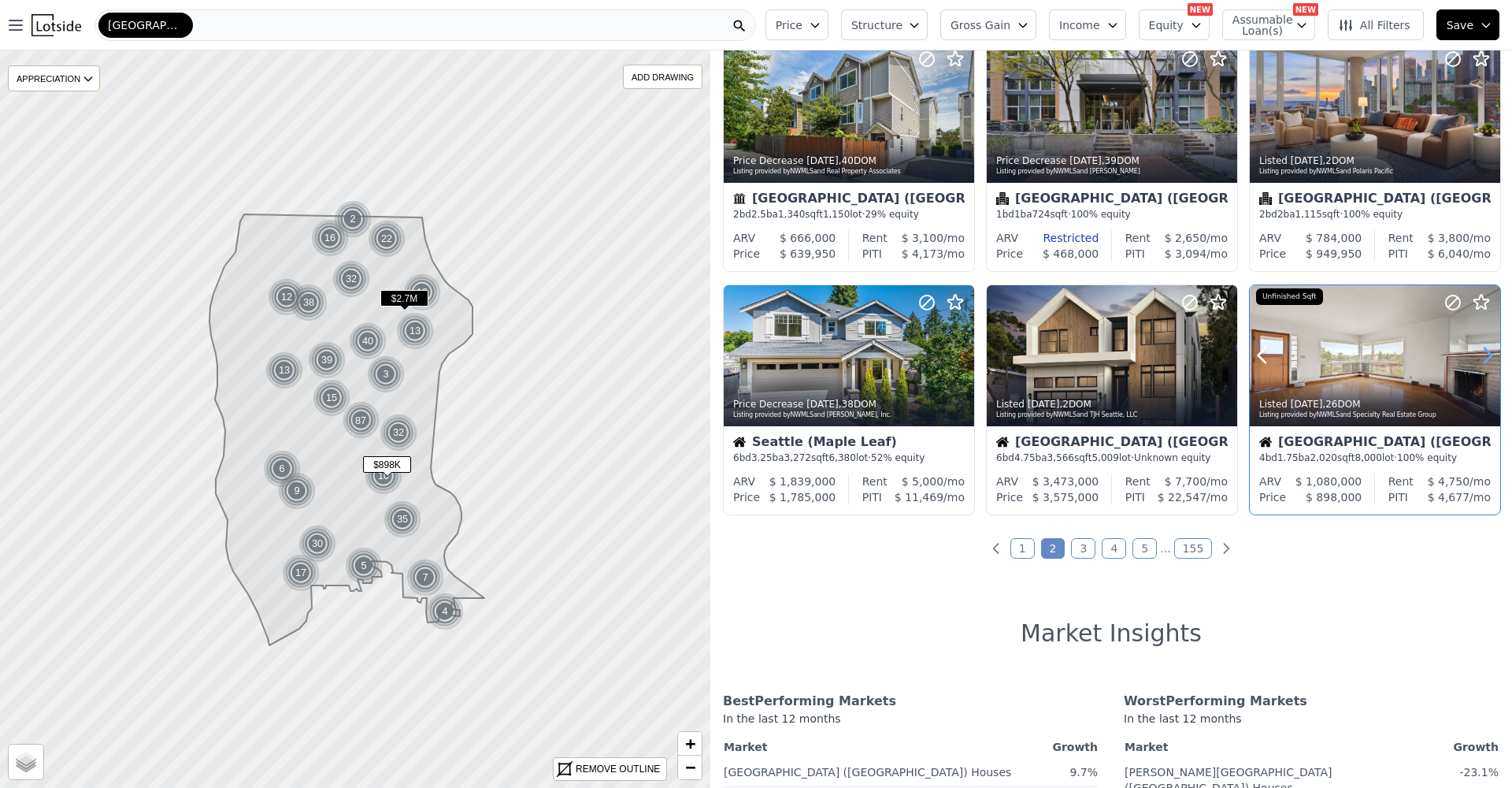
click at [1476, 356] on icon at bounding box center [1487, 355] width 26 height 26
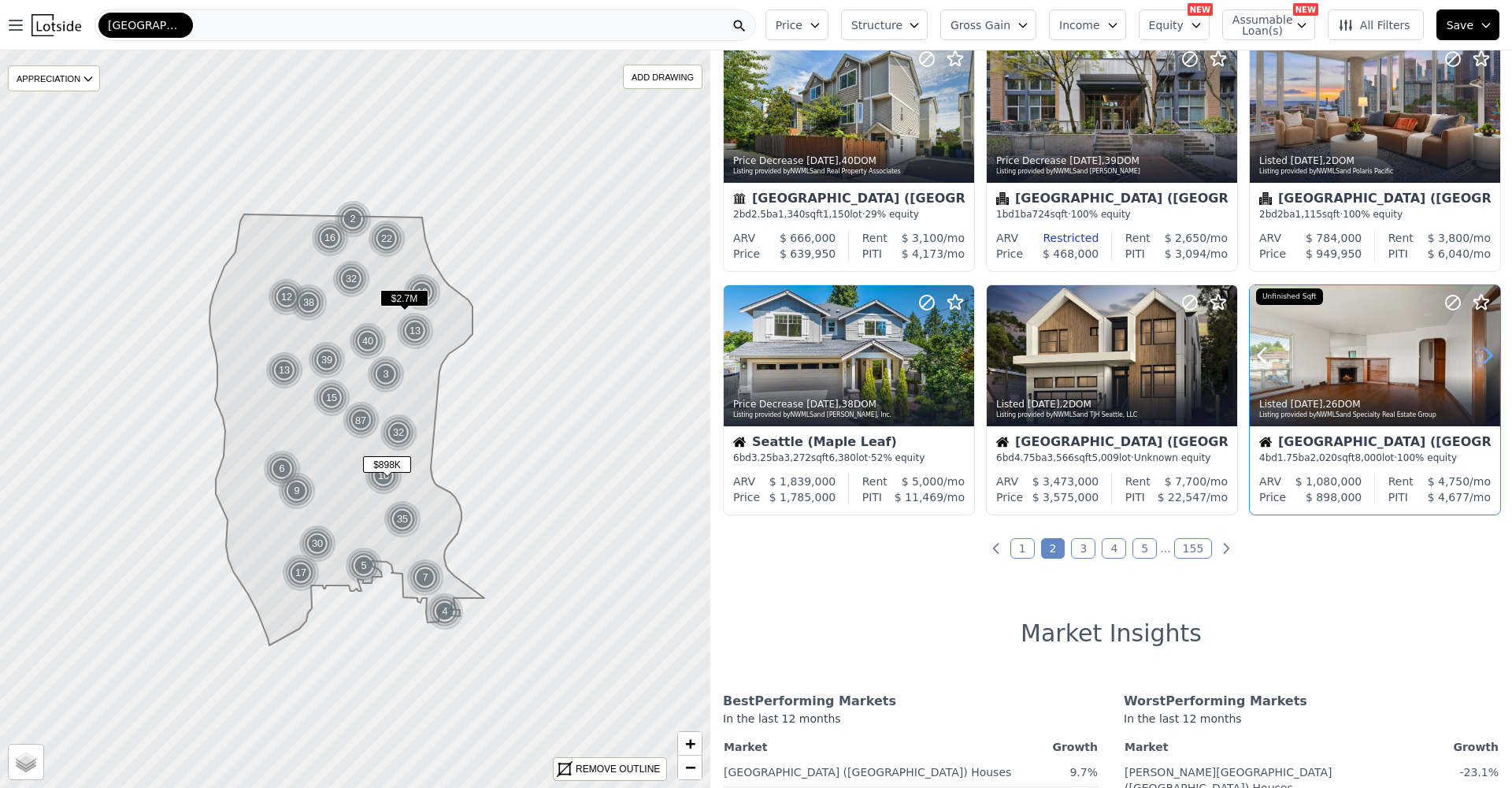
click at [1476, 356] on icon at bounding box center [1487, 355] width 26 height 26
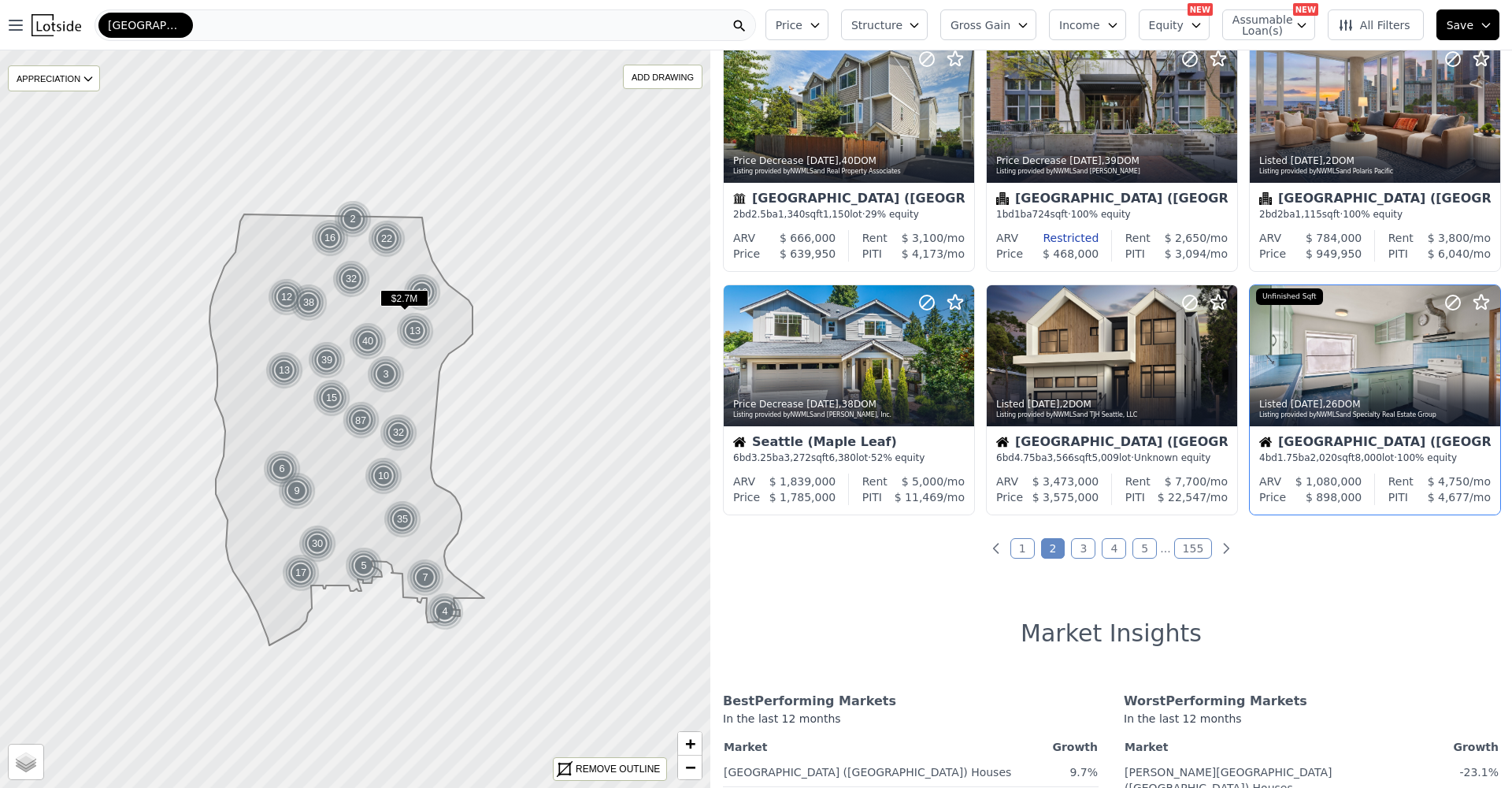
click at [1088, 553] on link "3" at bounding box center [1083, 548] width 25 height 21
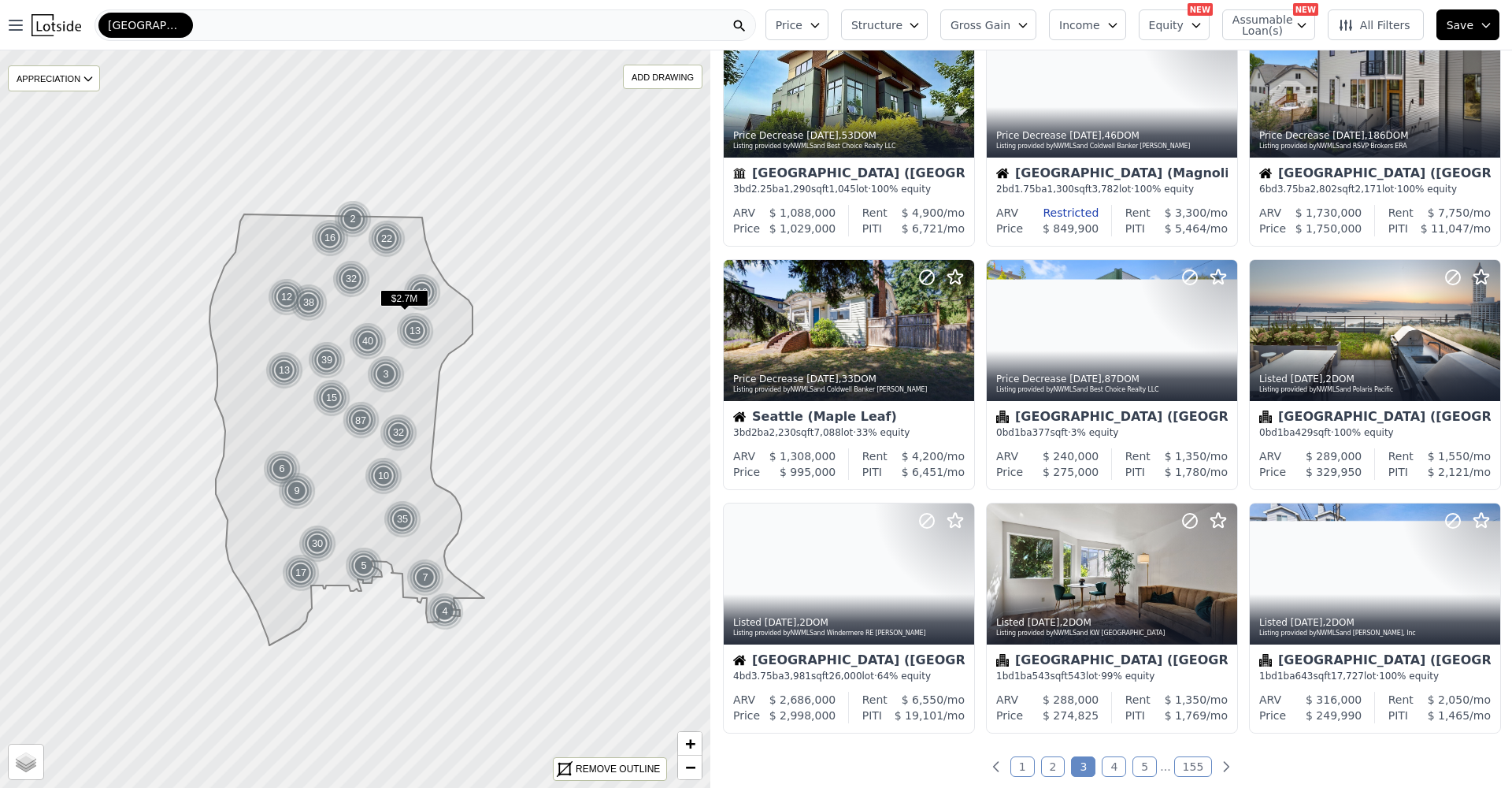
scroll to position [399, 0]
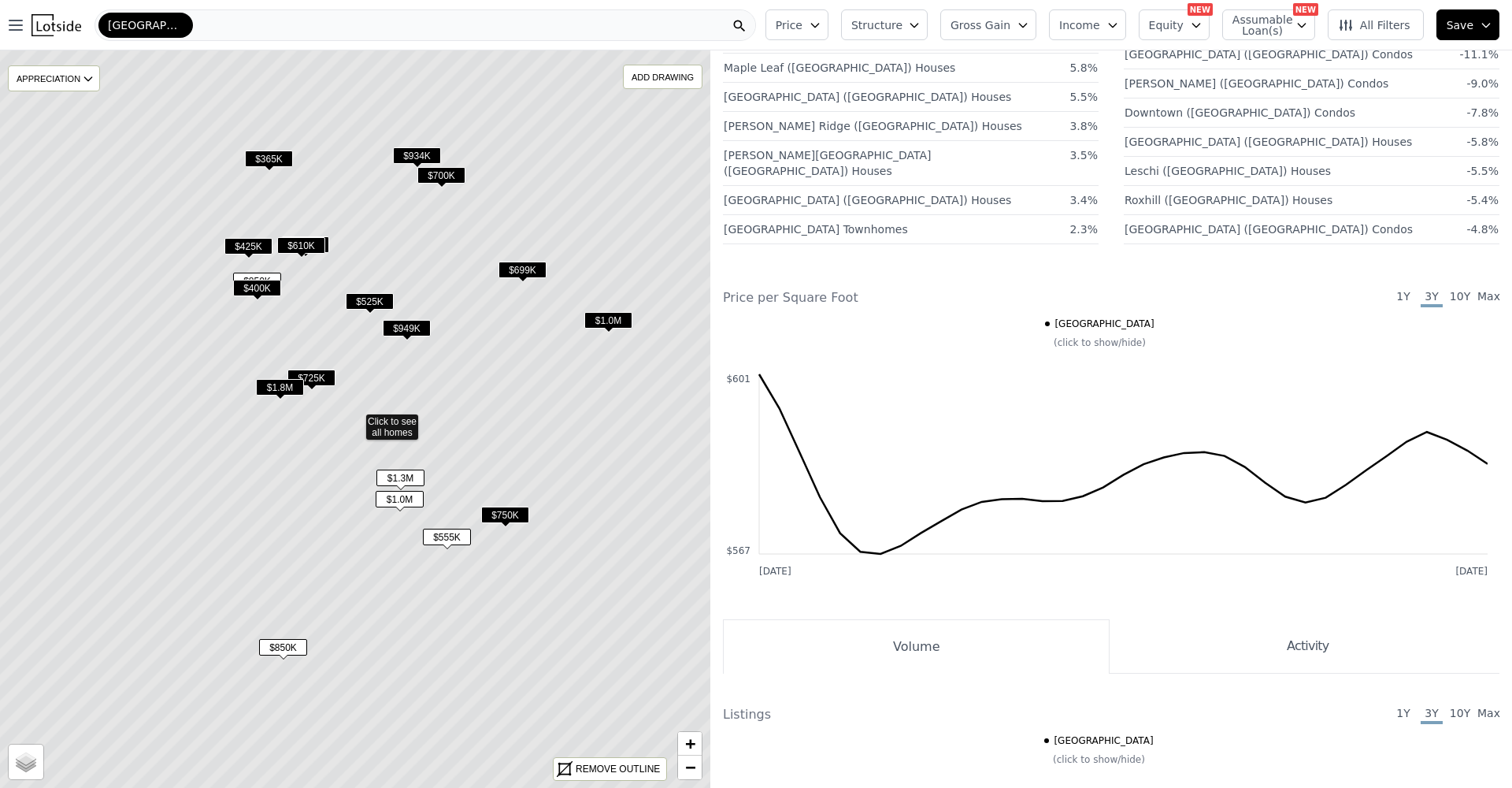
click at [394, 497] on span "$1.0M" at bounding box center [399, 499] width 48 height 16
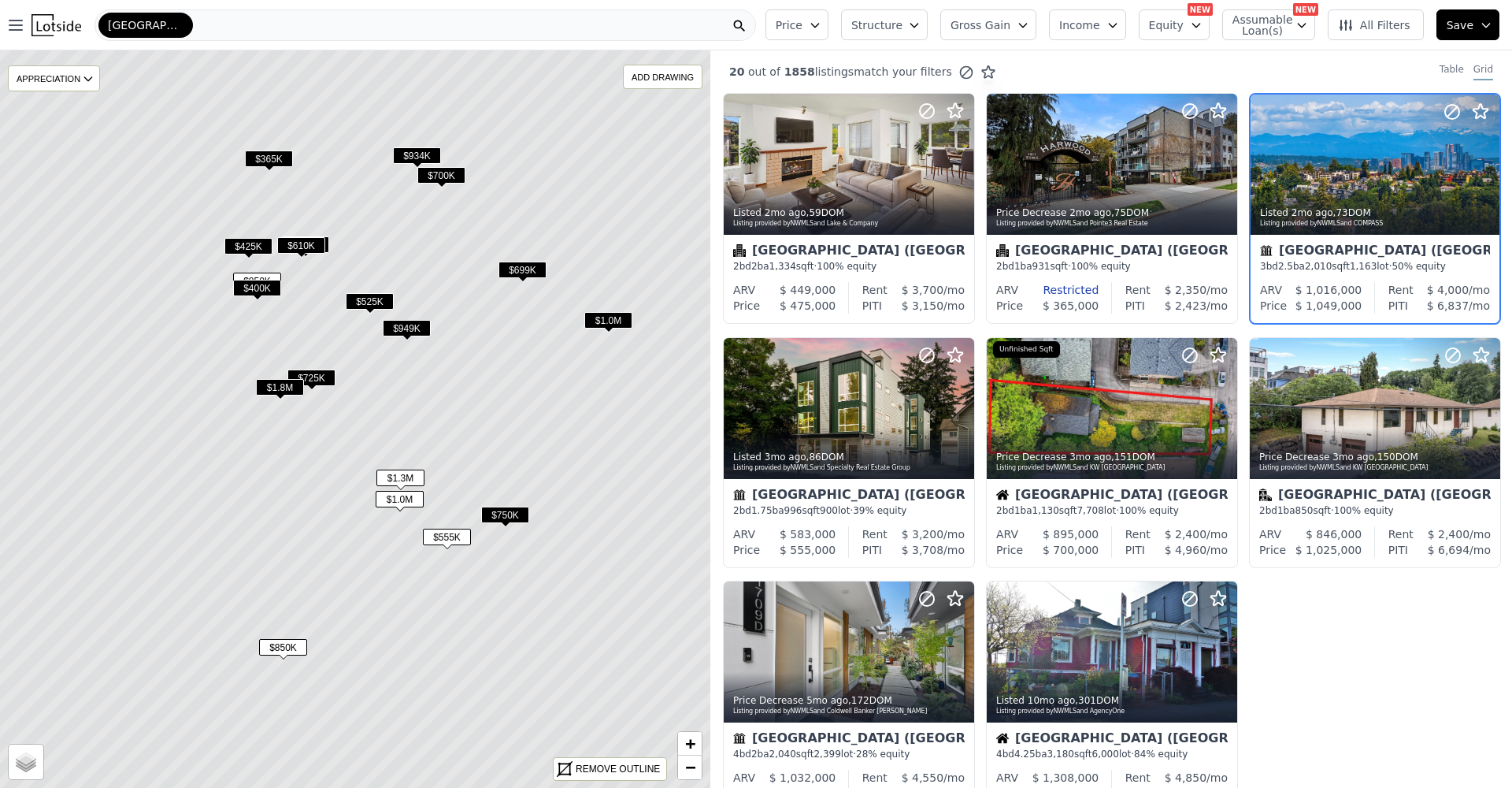
click at [403, 478] on span "$1.3M" at bounding box center [400, 478] width 48 height 16
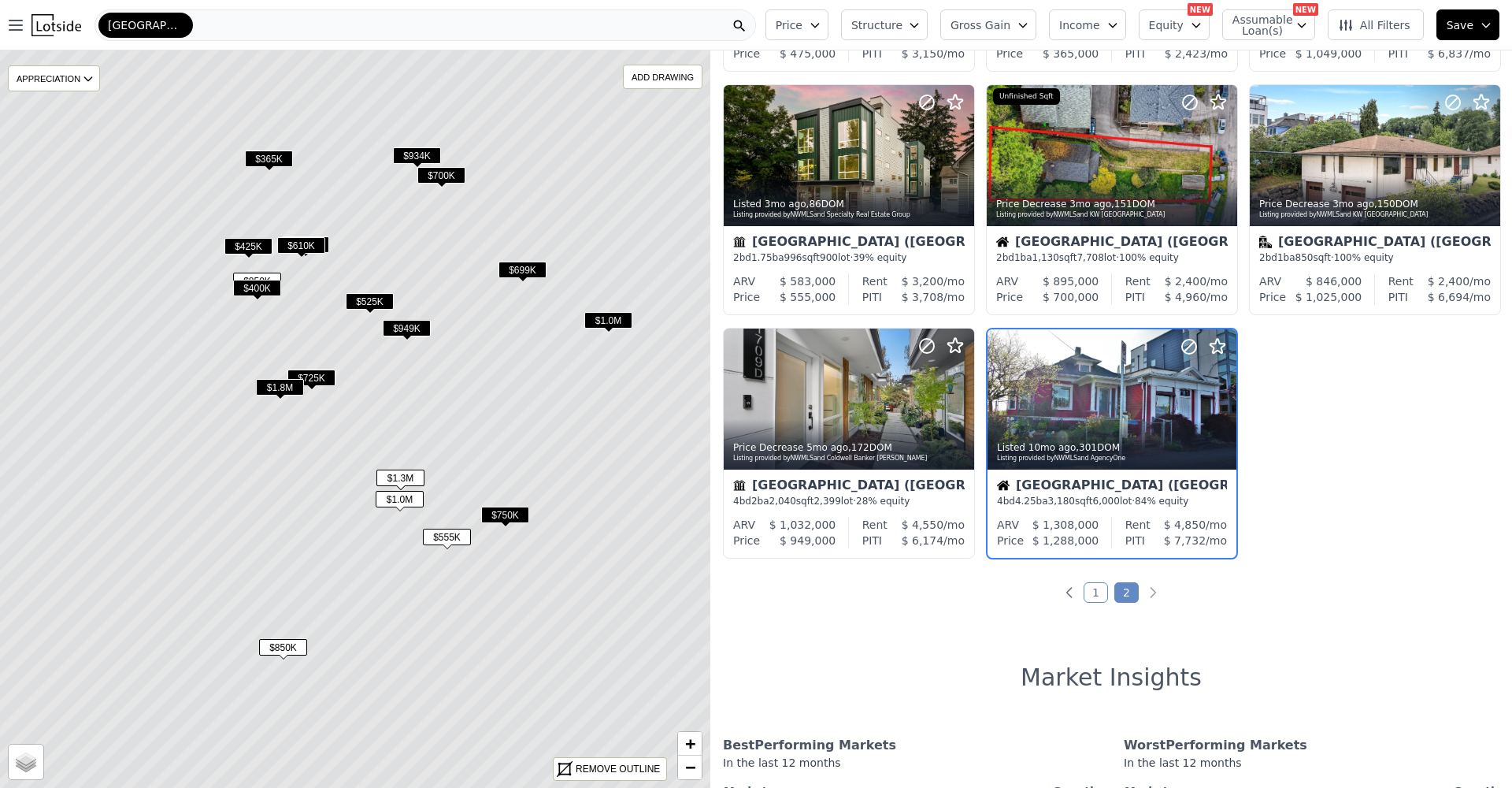
scroll to position [254, 0]
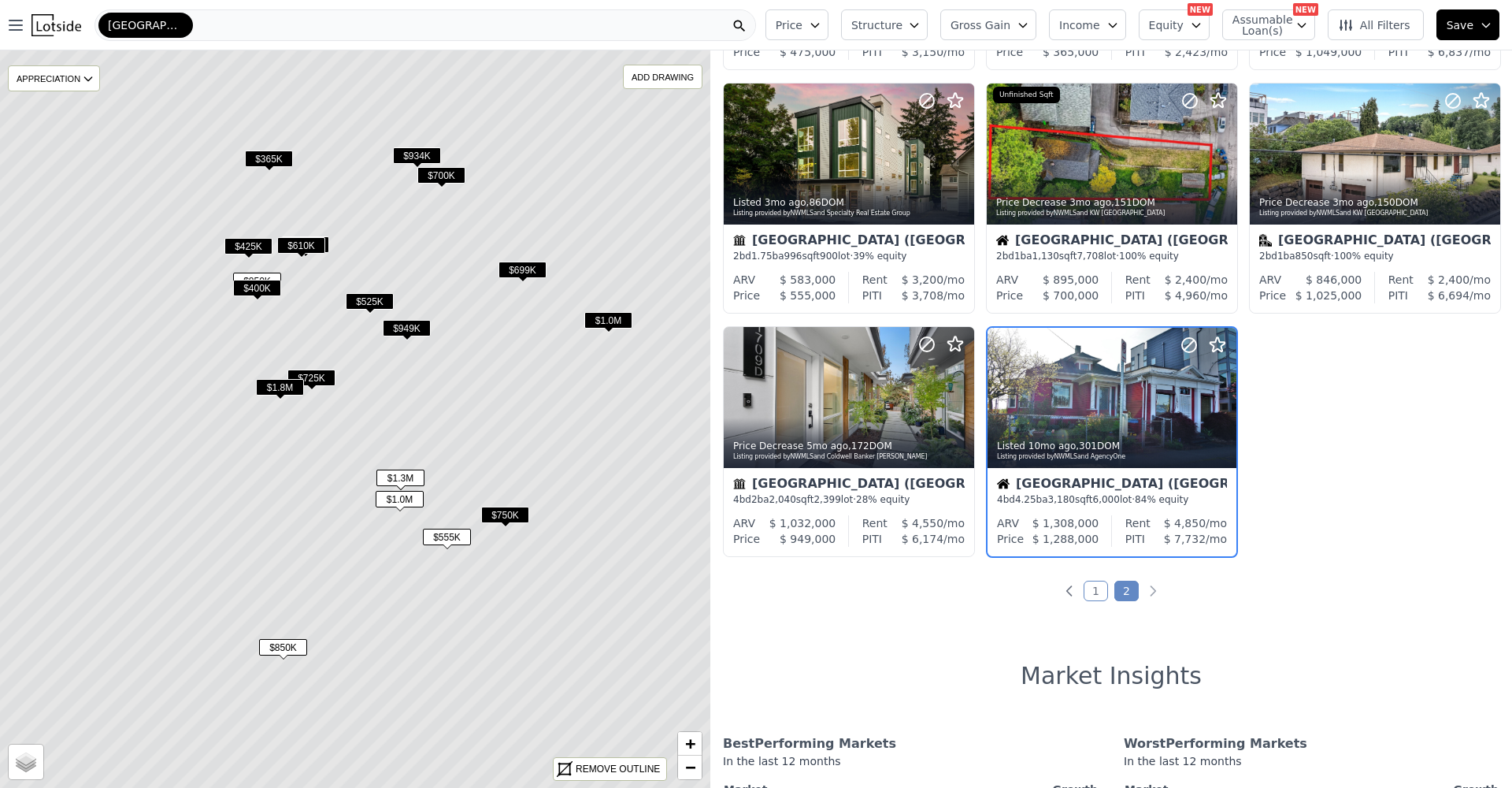
click at [401, 501] on span "$1.0M" at bounding box center [399, 499] width 48 height 16
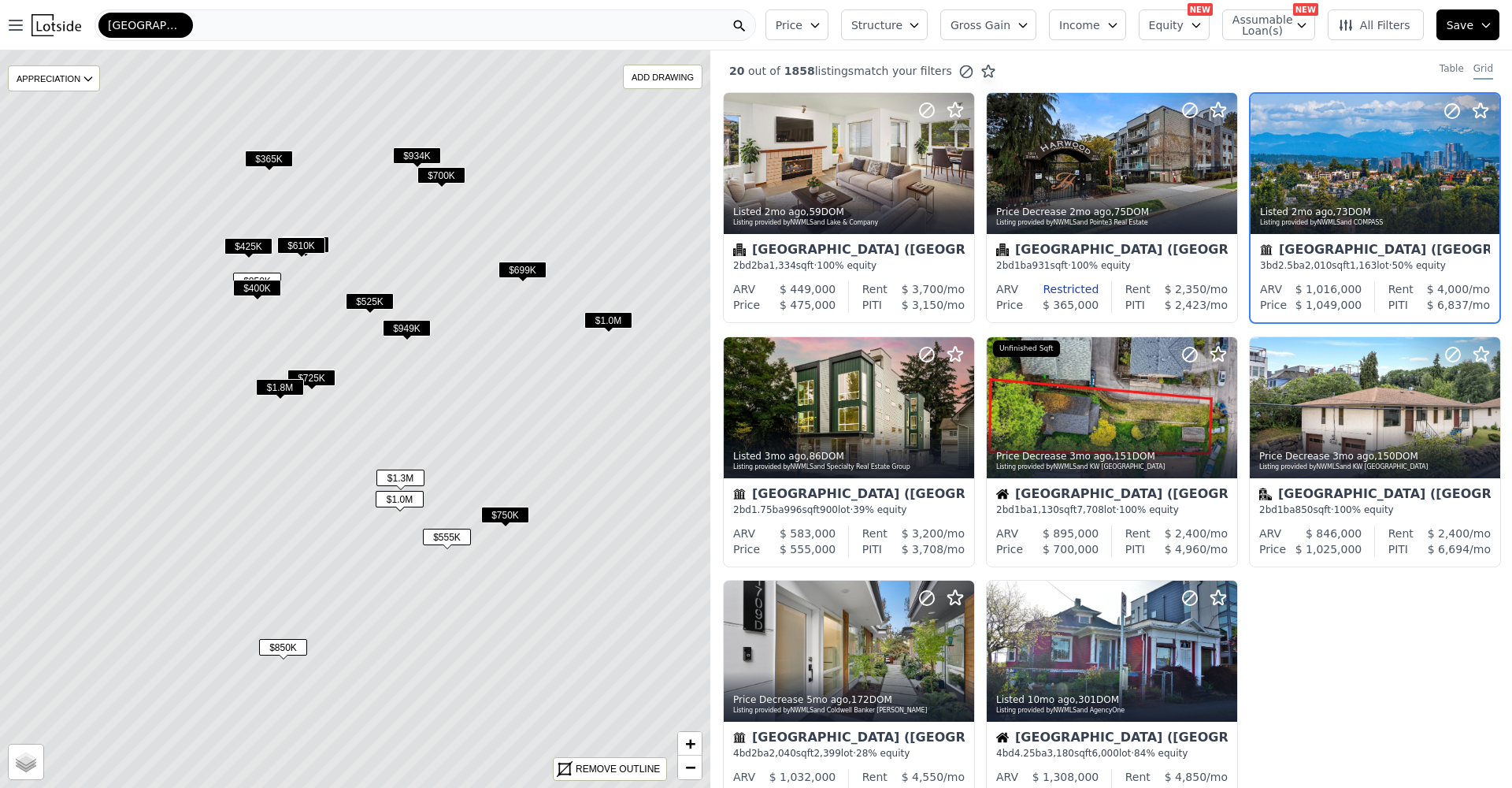
scroll to position [0, 0]
click at [1483, 171] on icon at bounding box center [1486, 165] width 26 height 26
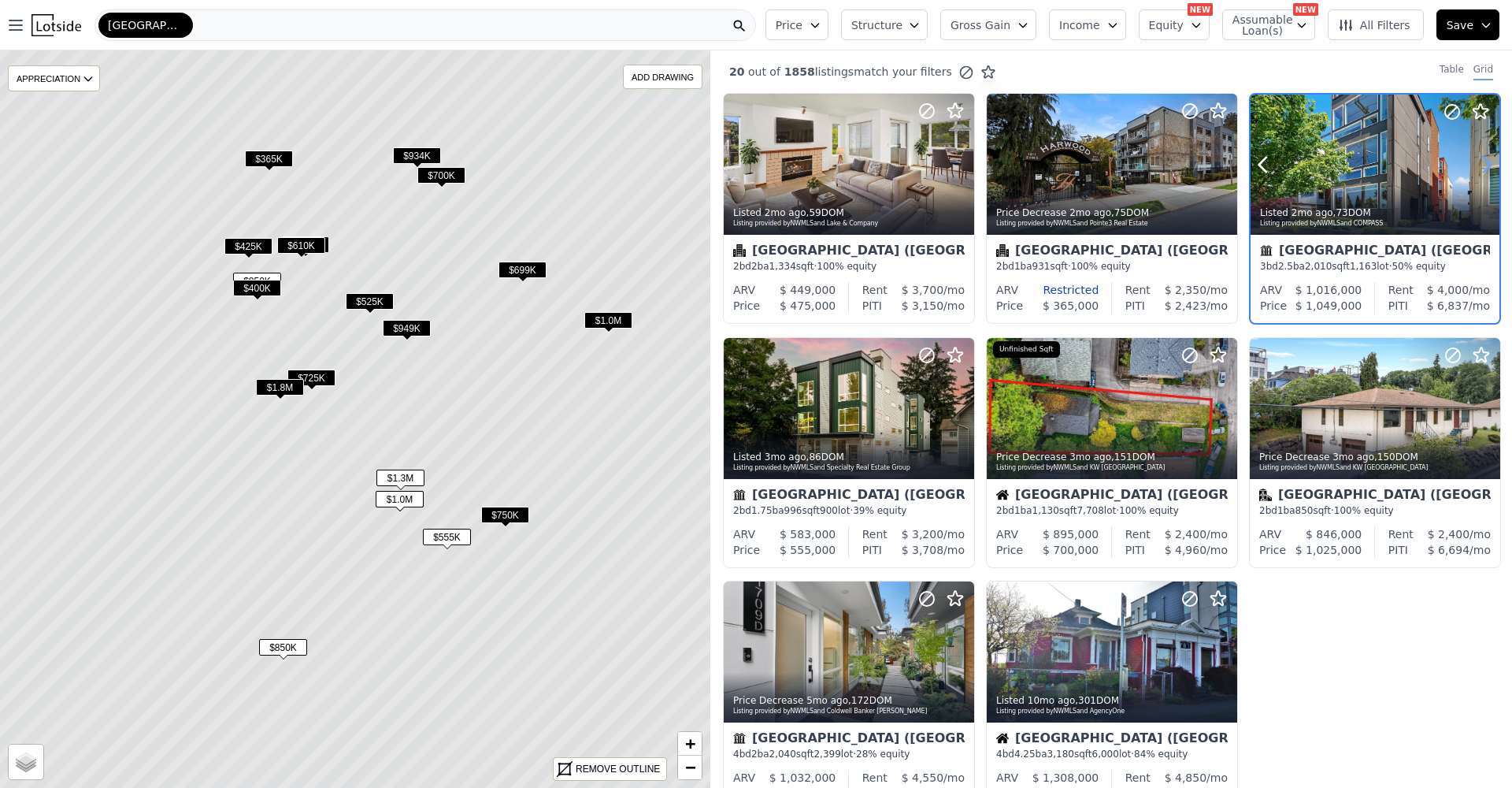
click at [1483, 171] on icon at bounding box center [1486, 165] width 26 height 26
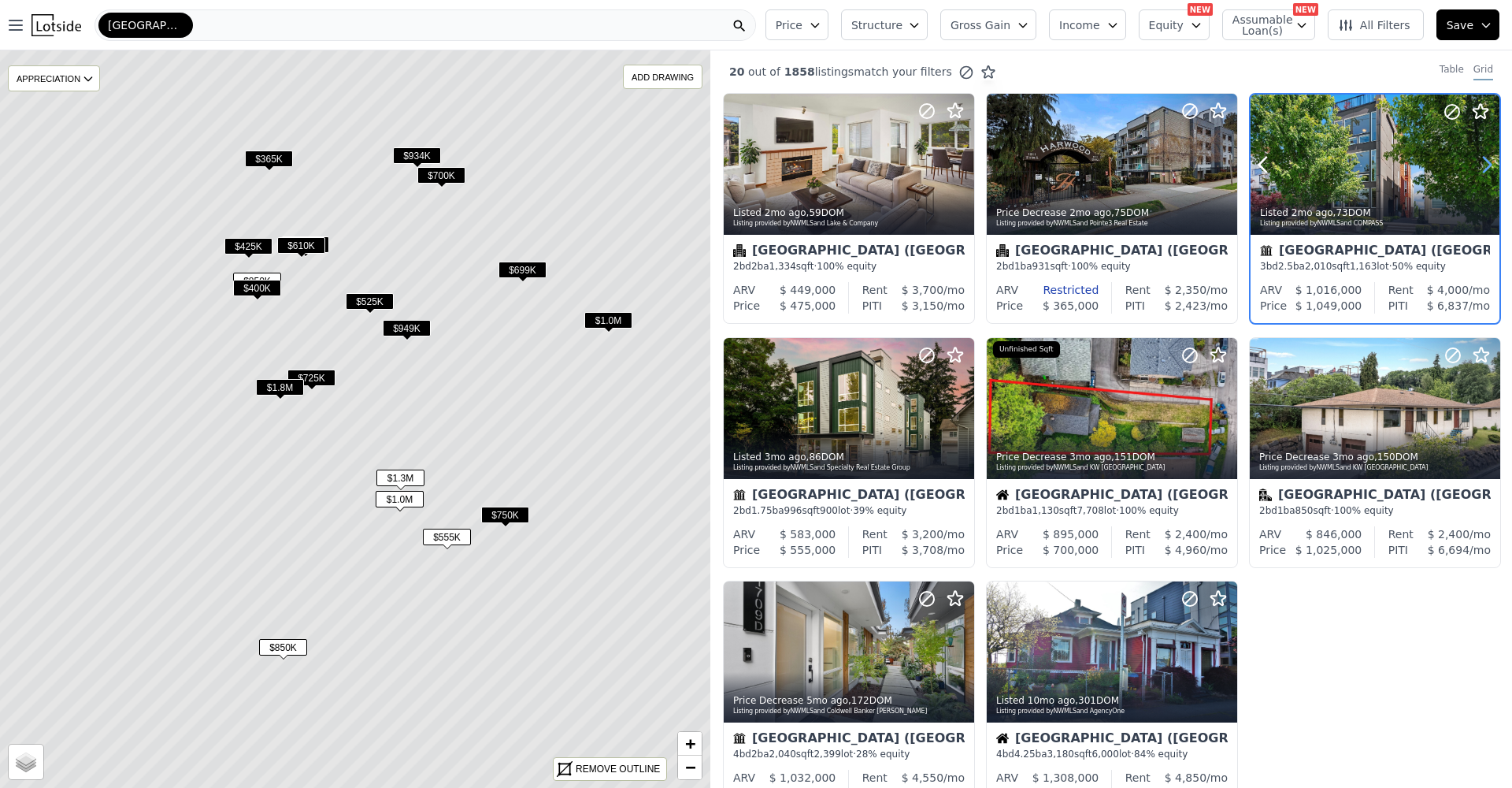
click at [1483, 171] on icon at bounding box center [1486, 165] width 26 height 26
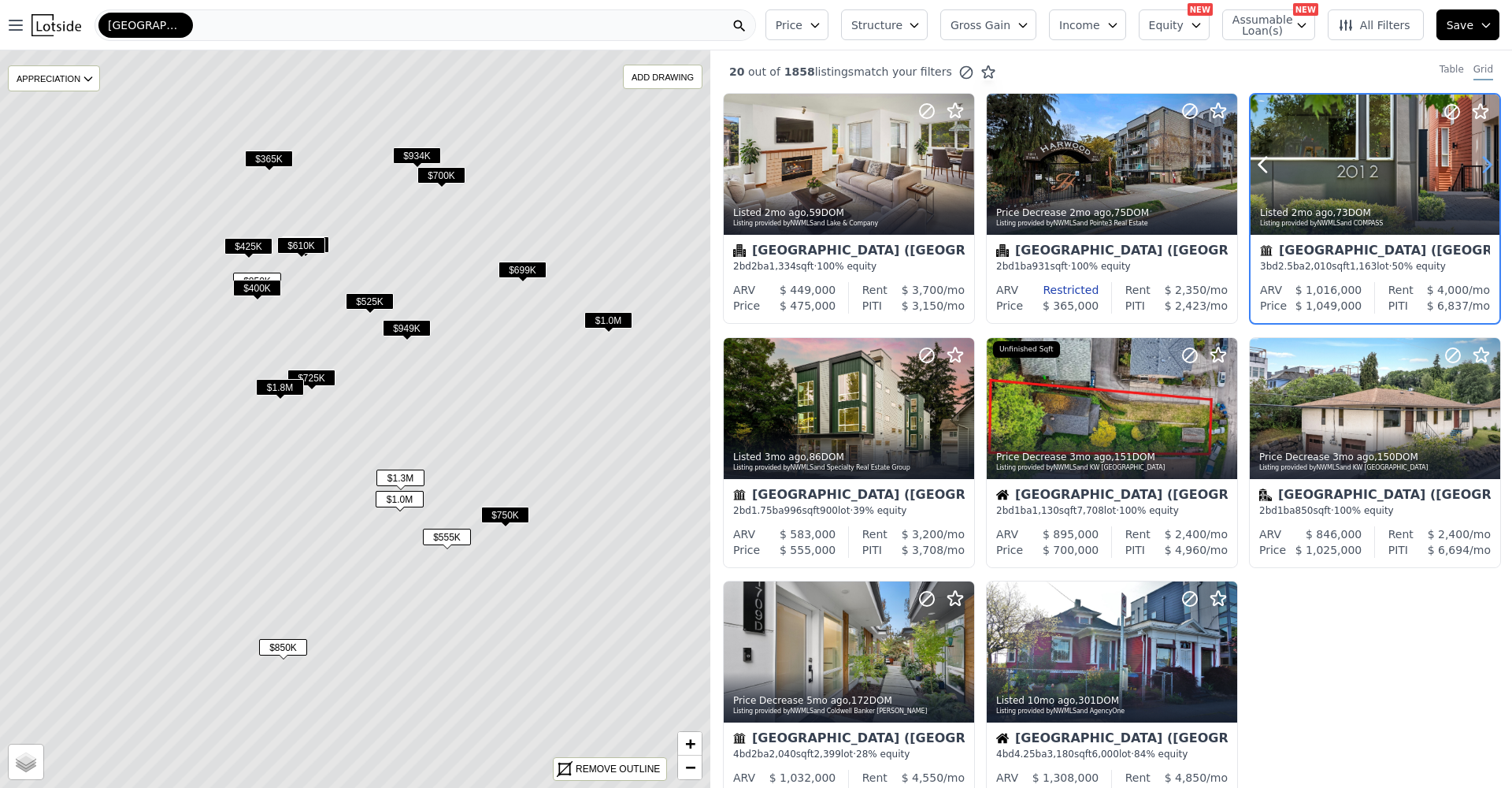
click at [1483, 171] on icon at bounding box center [1486, 165] width 26 height 26
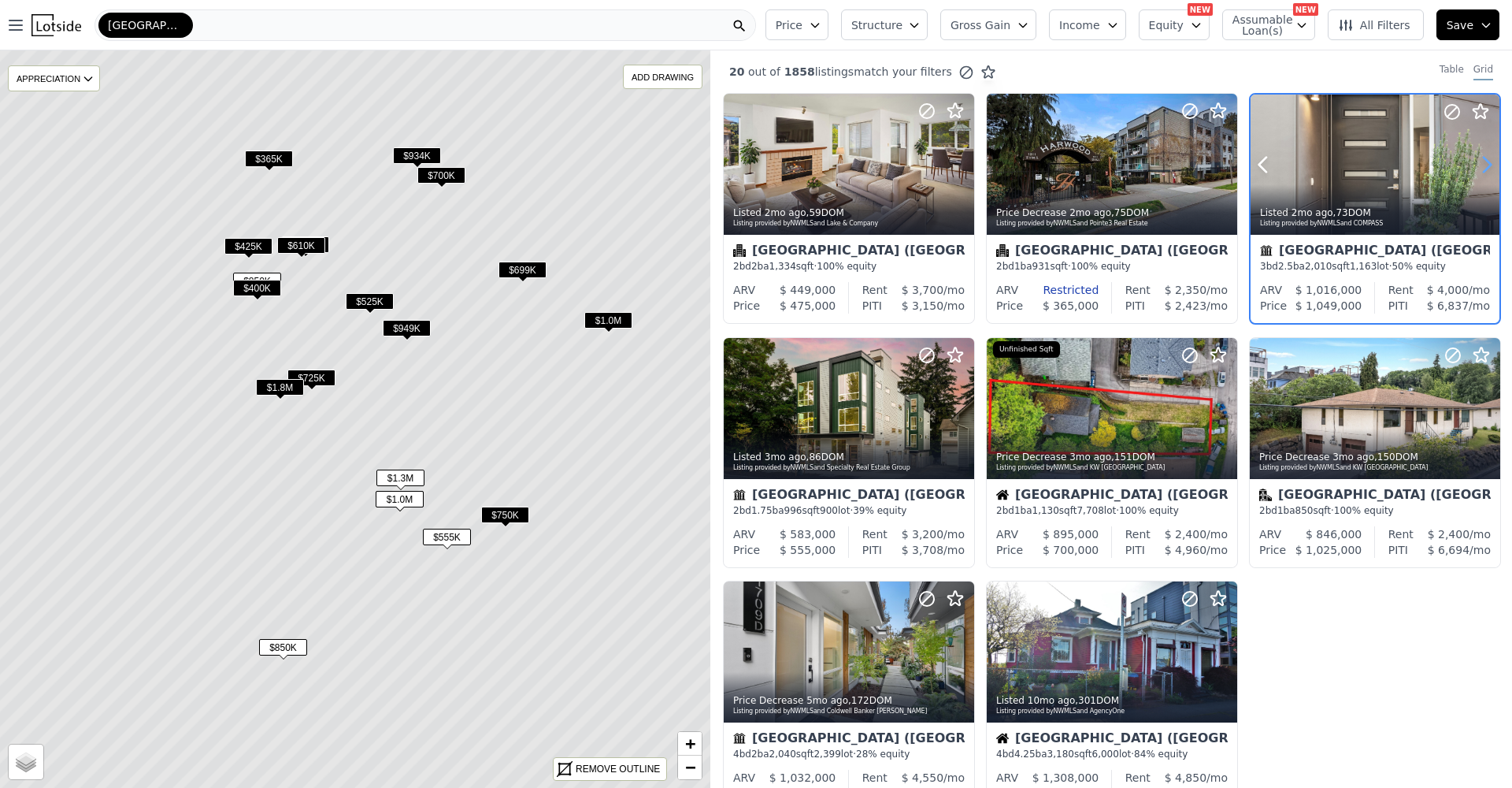
click at [1483, 171] on icon at bounding box center [1486, 165] width 26 height 26
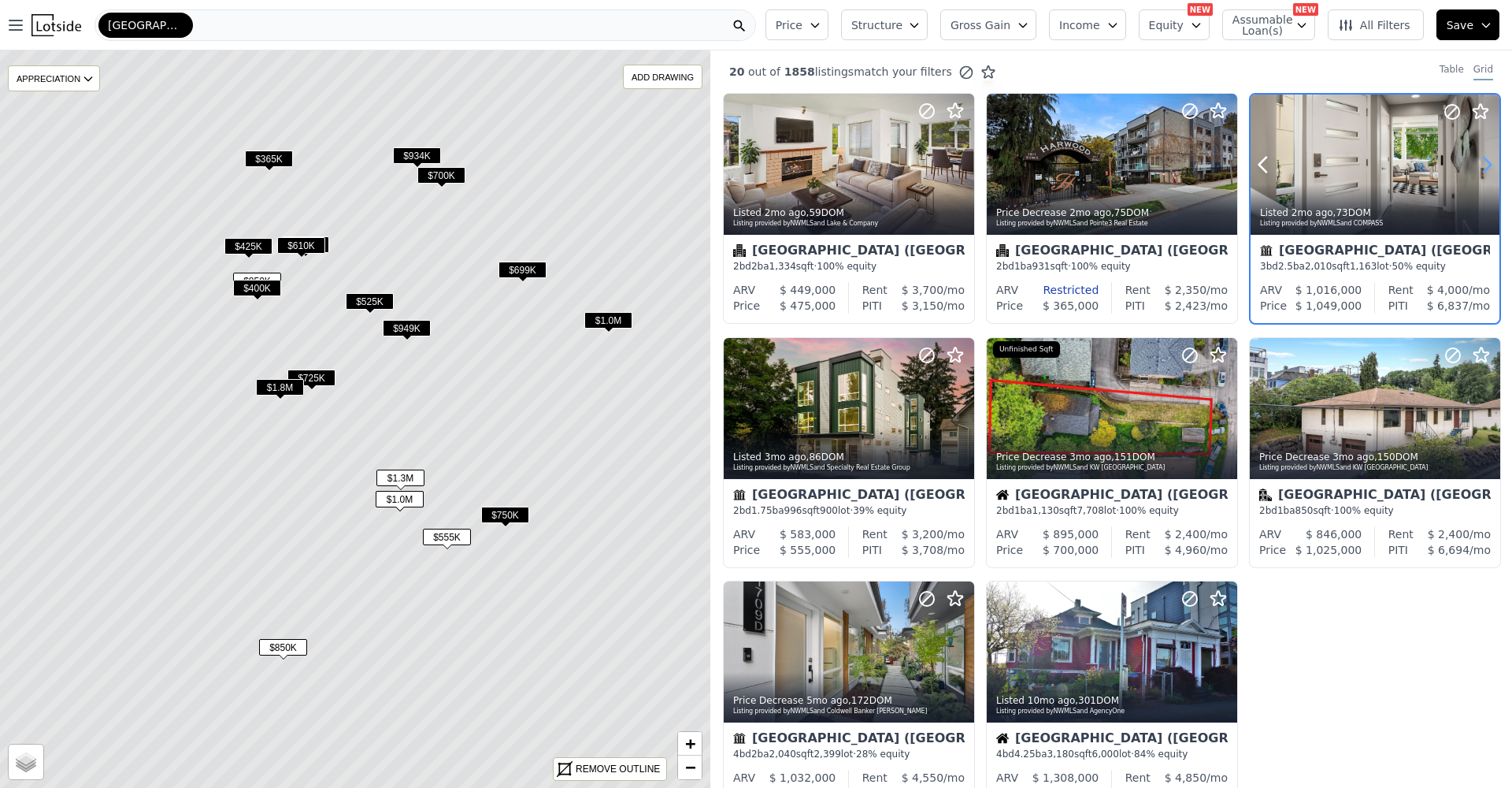
click at [1483, 171] on icon at bounding box center [1486, 165] width 26 height 26
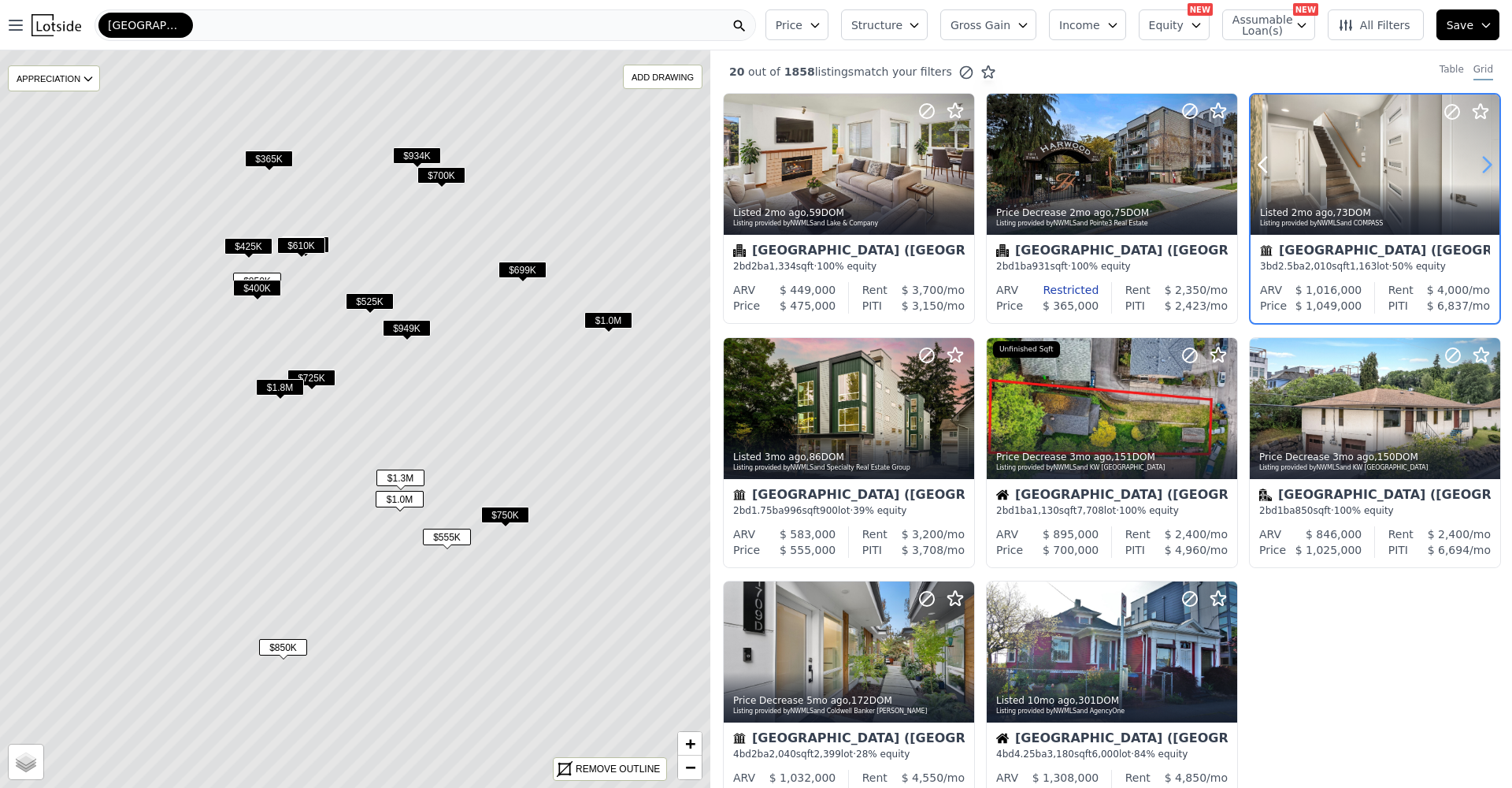
click at [1483, 171] on icon at bounding box center [1486, 165] width 26 height 26
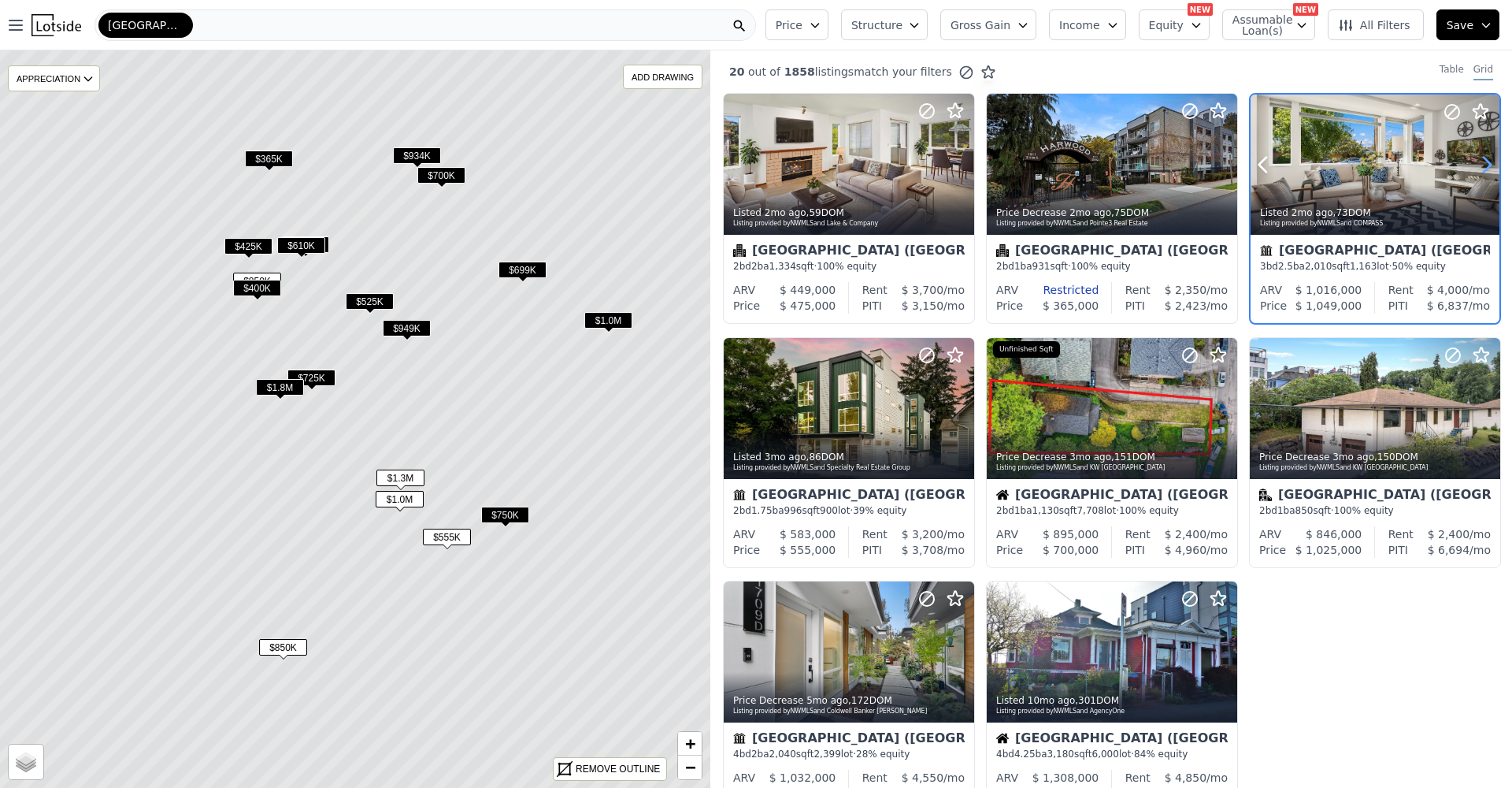
click at [1483, 171] on icon at bounding box center [1486, 165] width 26 height 26
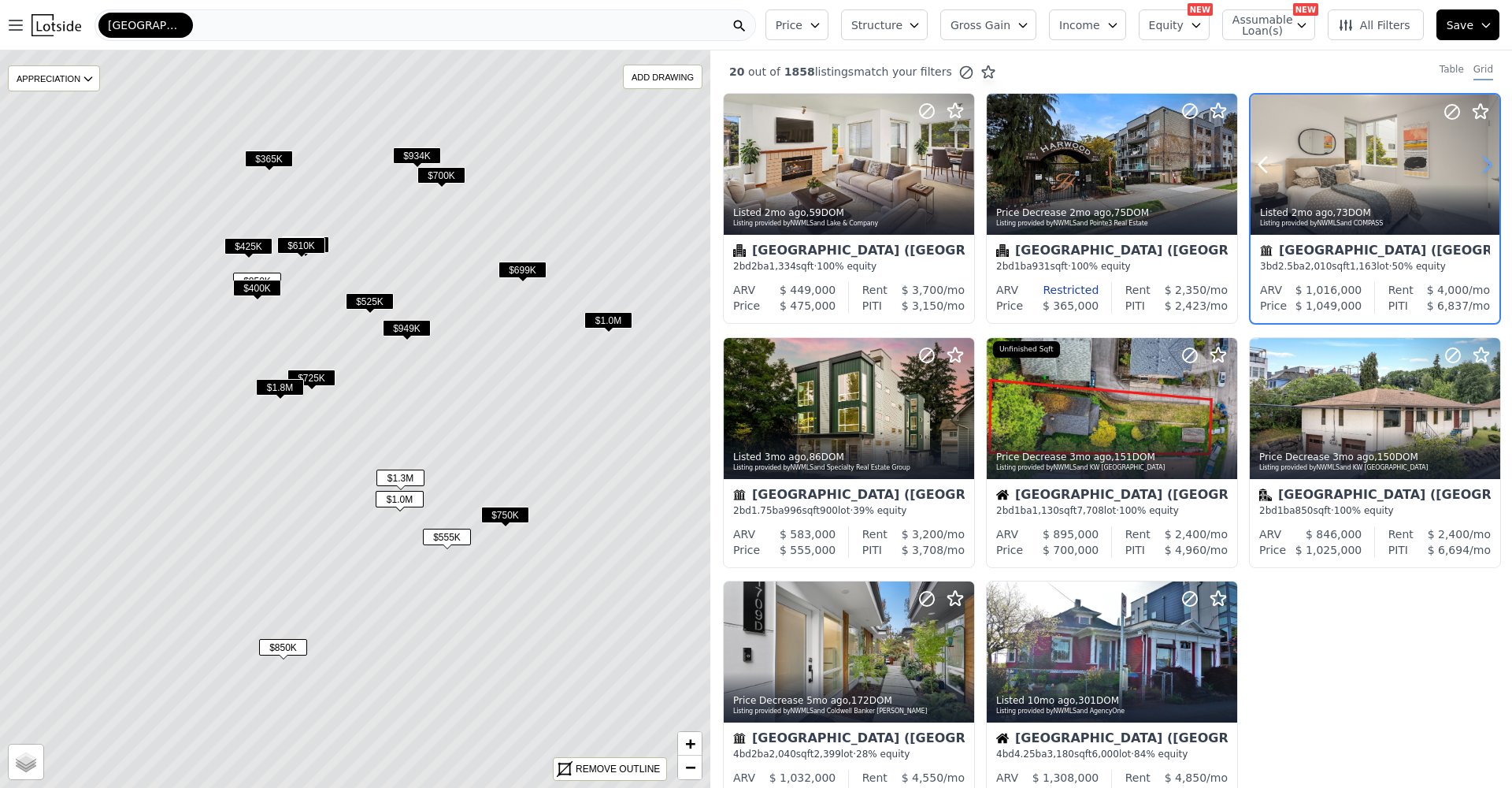
click at [1483, 171] on icon at bounding box center [1486, 165] width 26 height 26
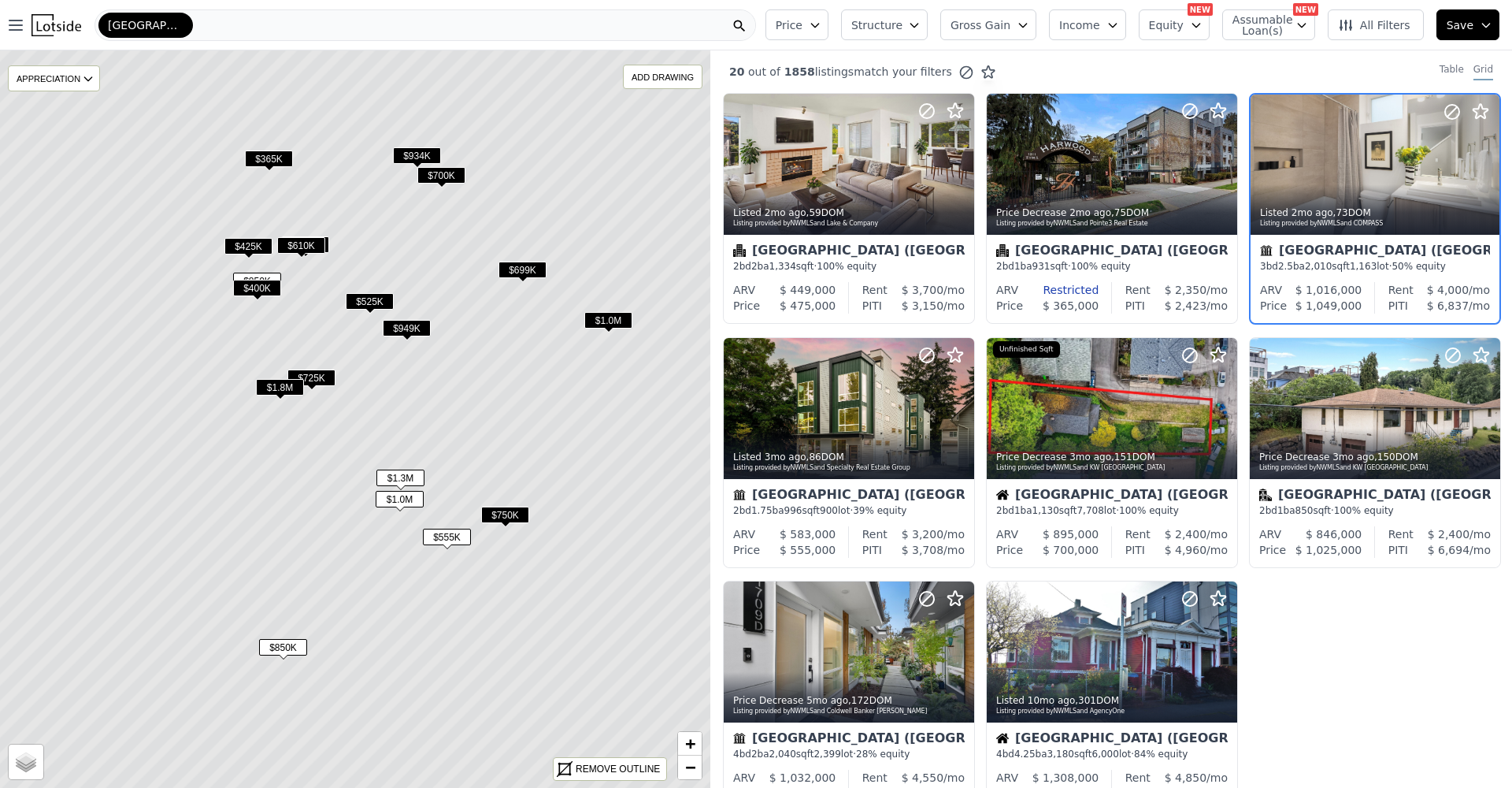
click at [520, 519] on span "$750K" at bounding box center [505, 515] width 48 height 16
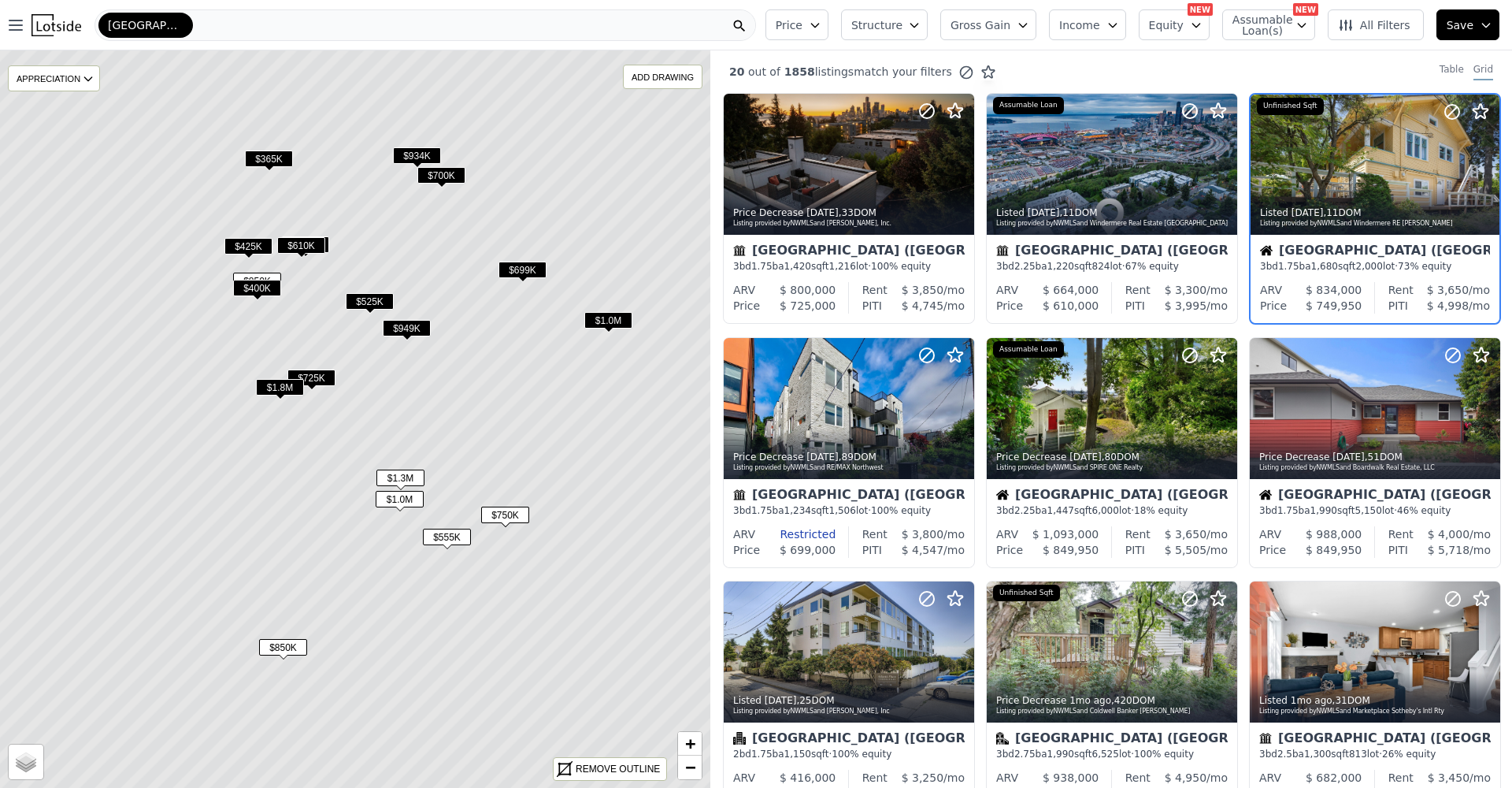
click at [1337, 272] on div "3 bd 1.75 ba 1,680 sqft 2,000 lot · 73% equity" at bounding box center [1375, 266] width 230 height 12
click at [420, 327] on span "$949K" at bounding box center [407, 328] width 48 height 16
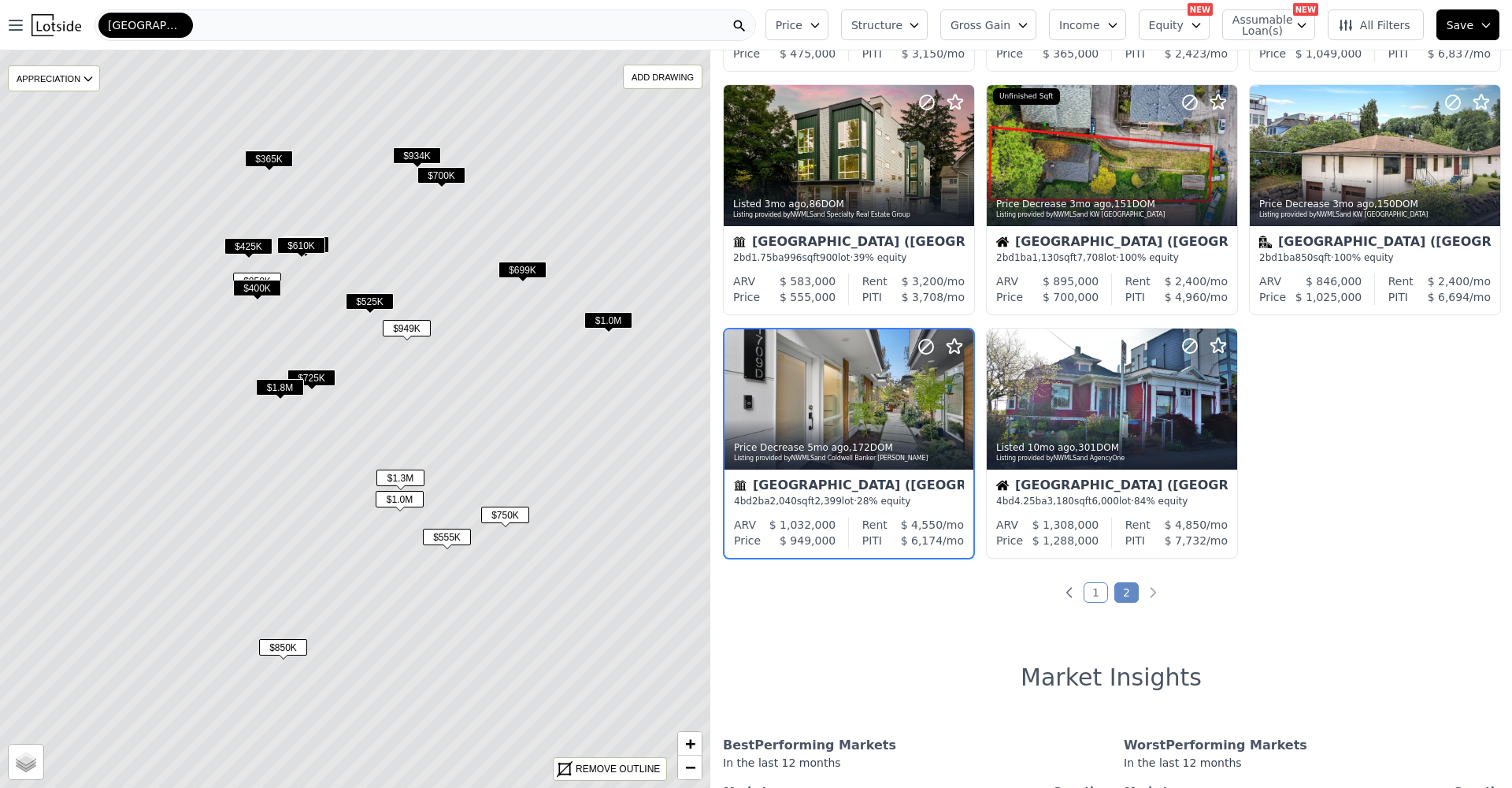
scroll to position [254, 0]
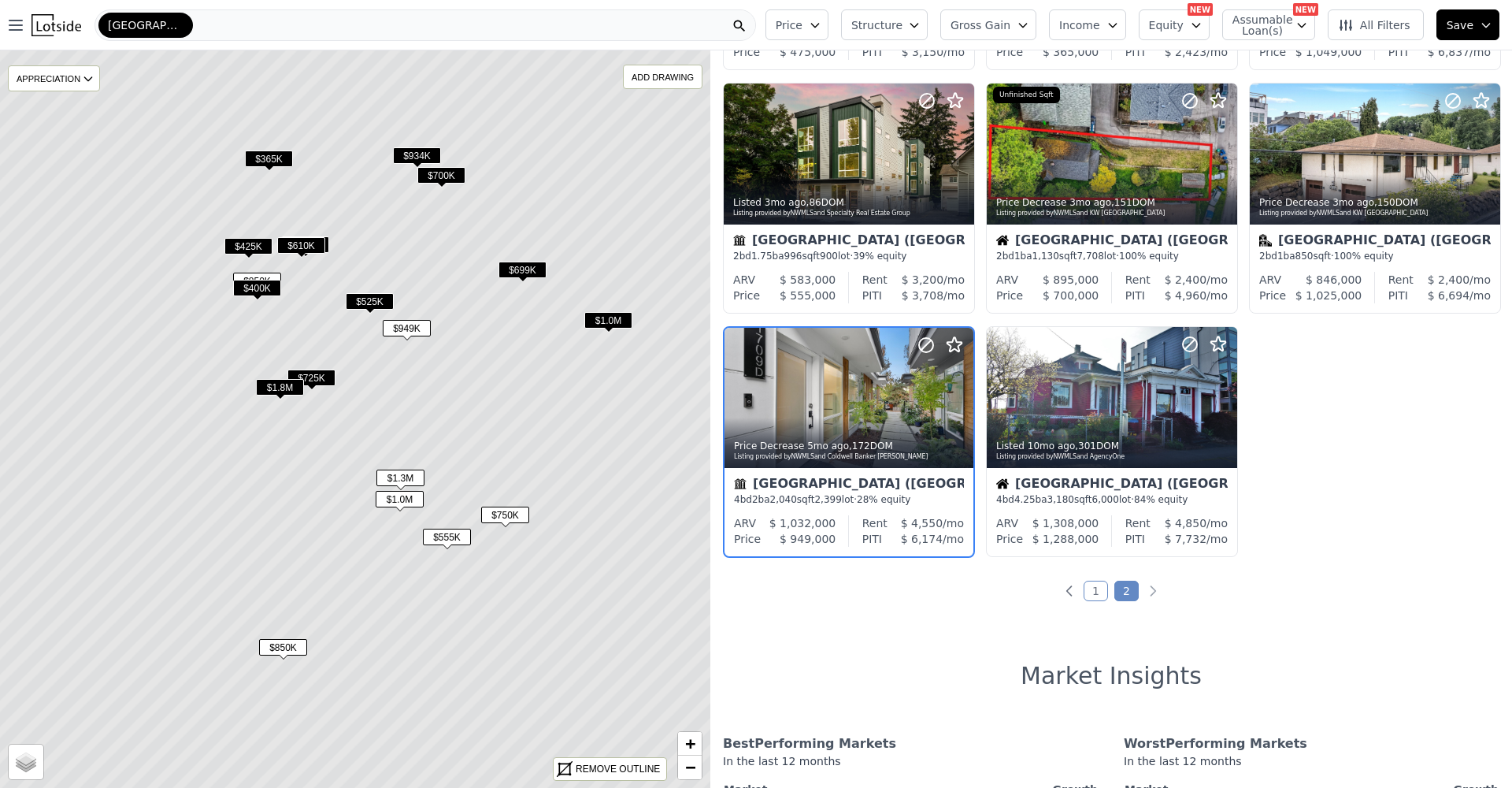
click at [355, 301] on span "$525K" at bounding box center [370, 301] width 48 height 16
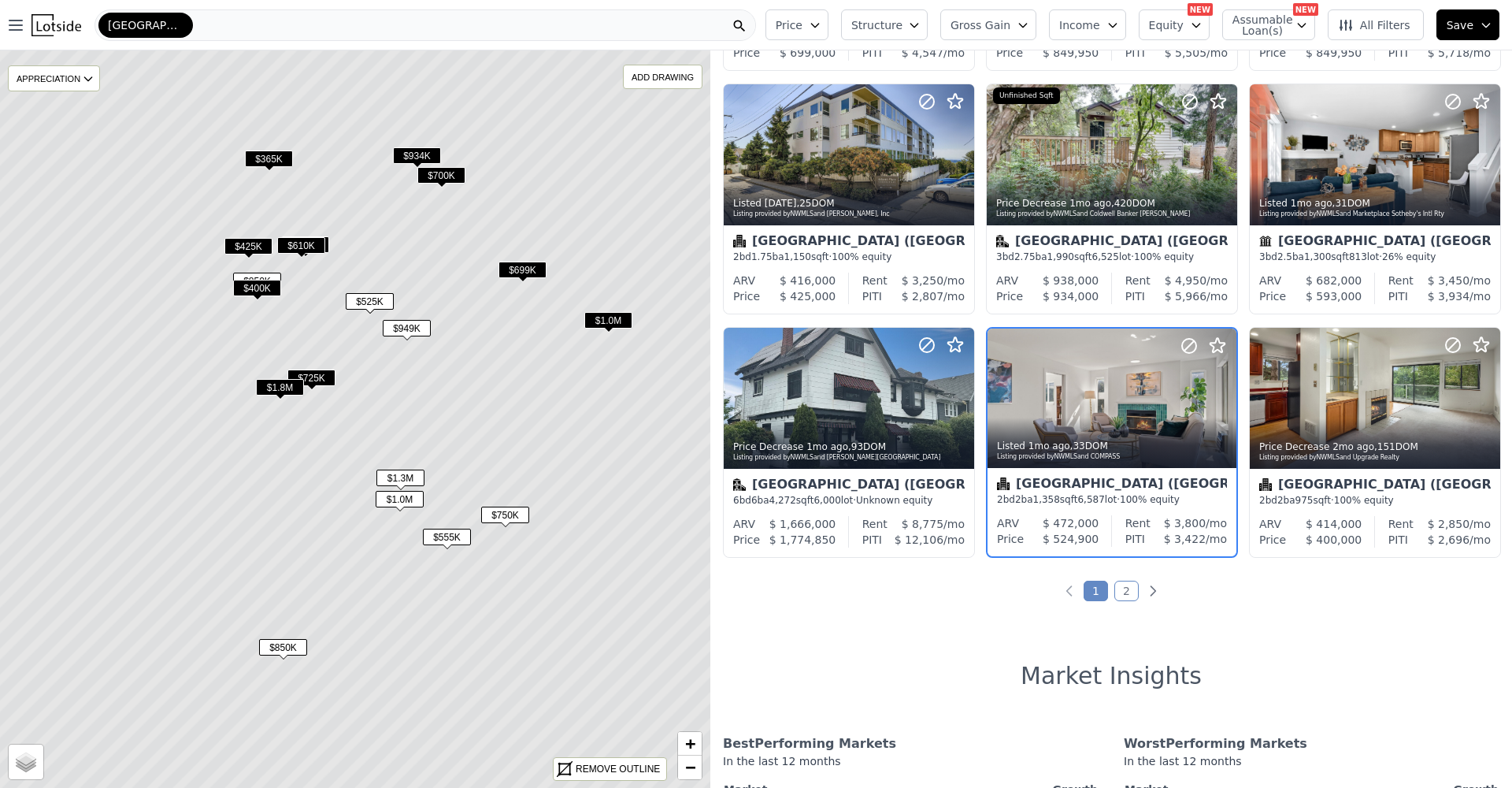
scroll to position [498, 0]
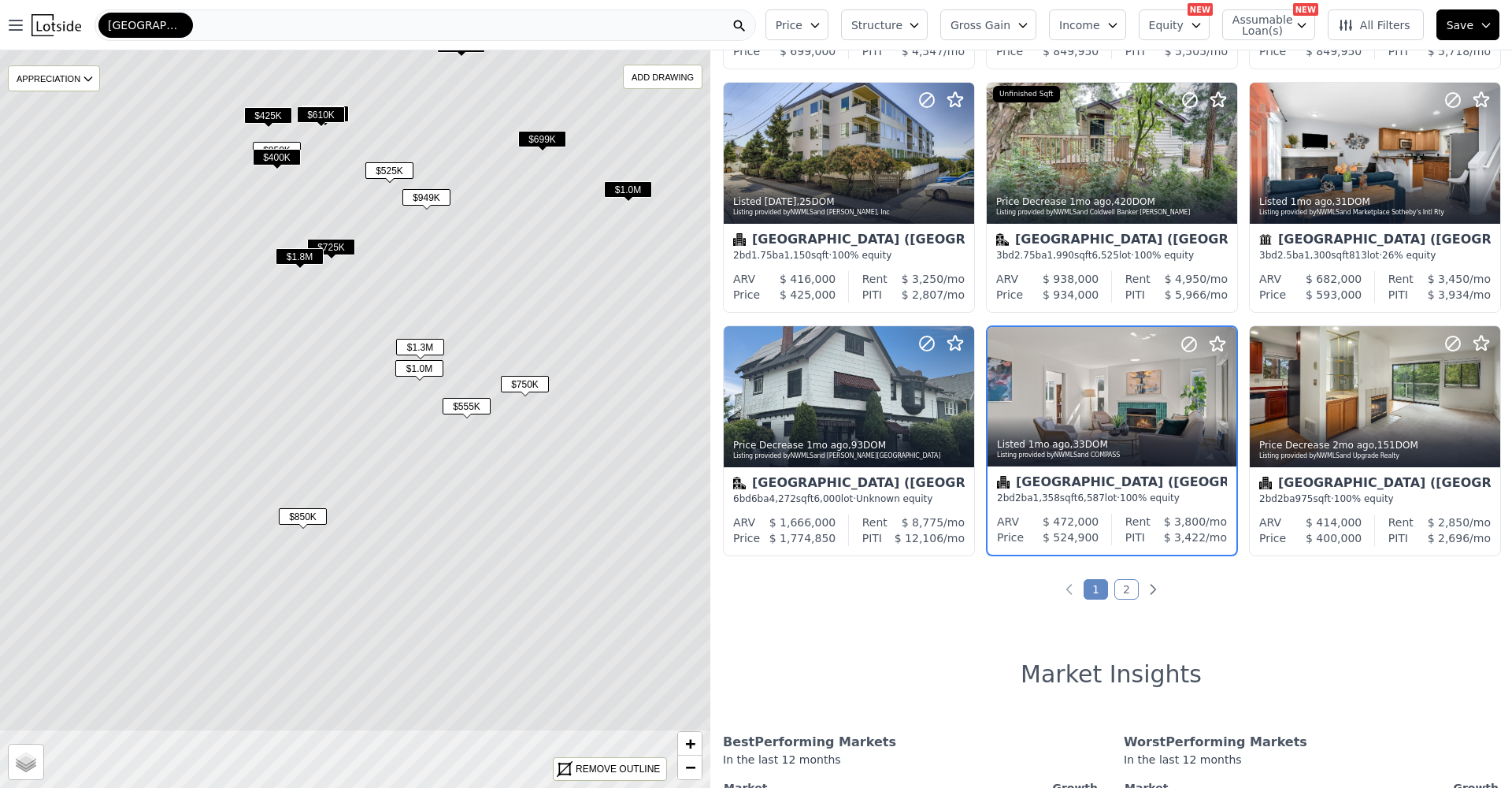
drag, startPoint x: 383, startPoint y: 448, endPoint x: 384, endPoint y: 365, distance: 83.0
click at [384, 365] on icon at bounding box center [375, 288] width 855 height 888
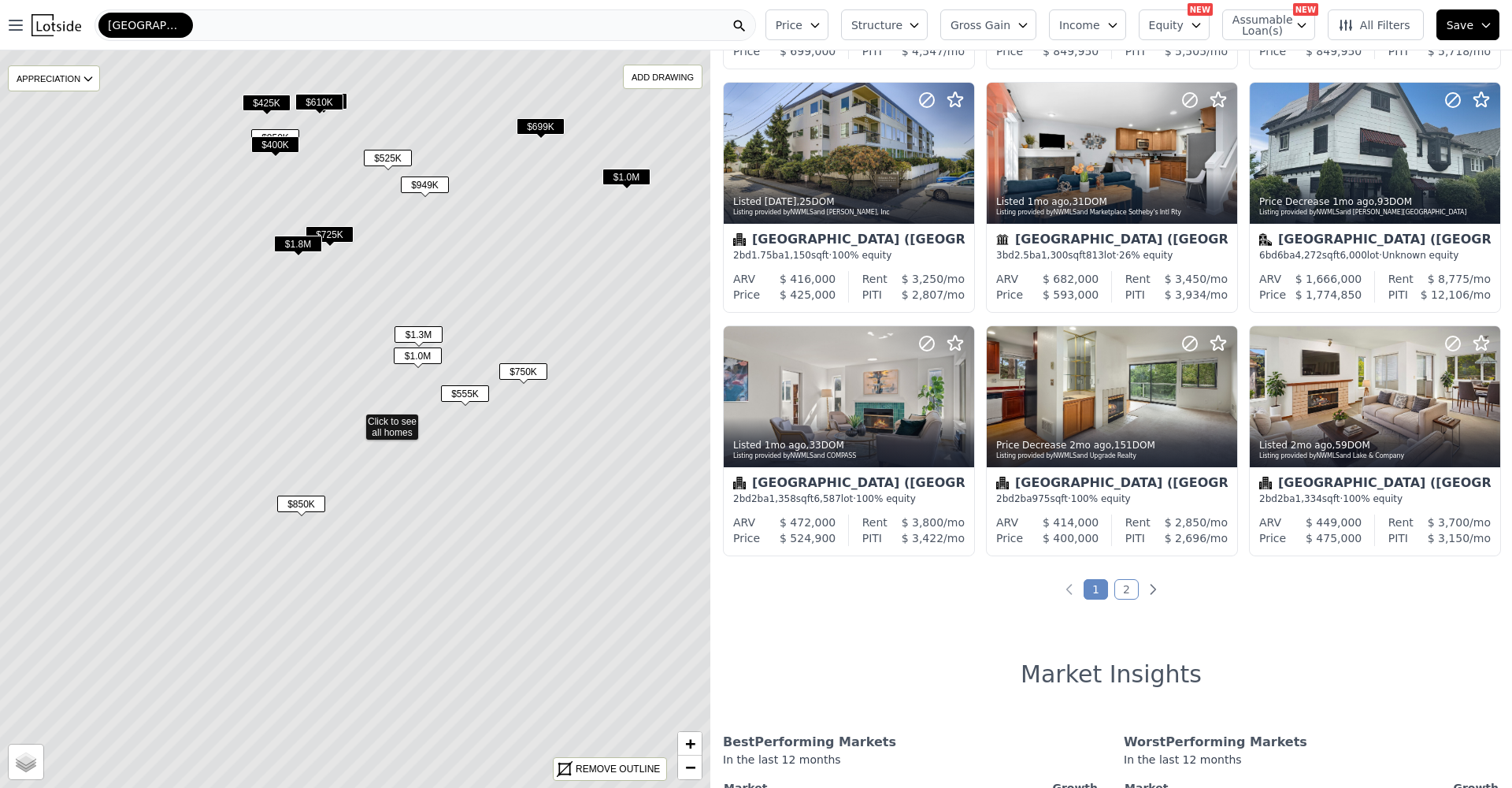
click at [471, 394] on span "$555K" at bounding box center [465, 394] width 48 height 16
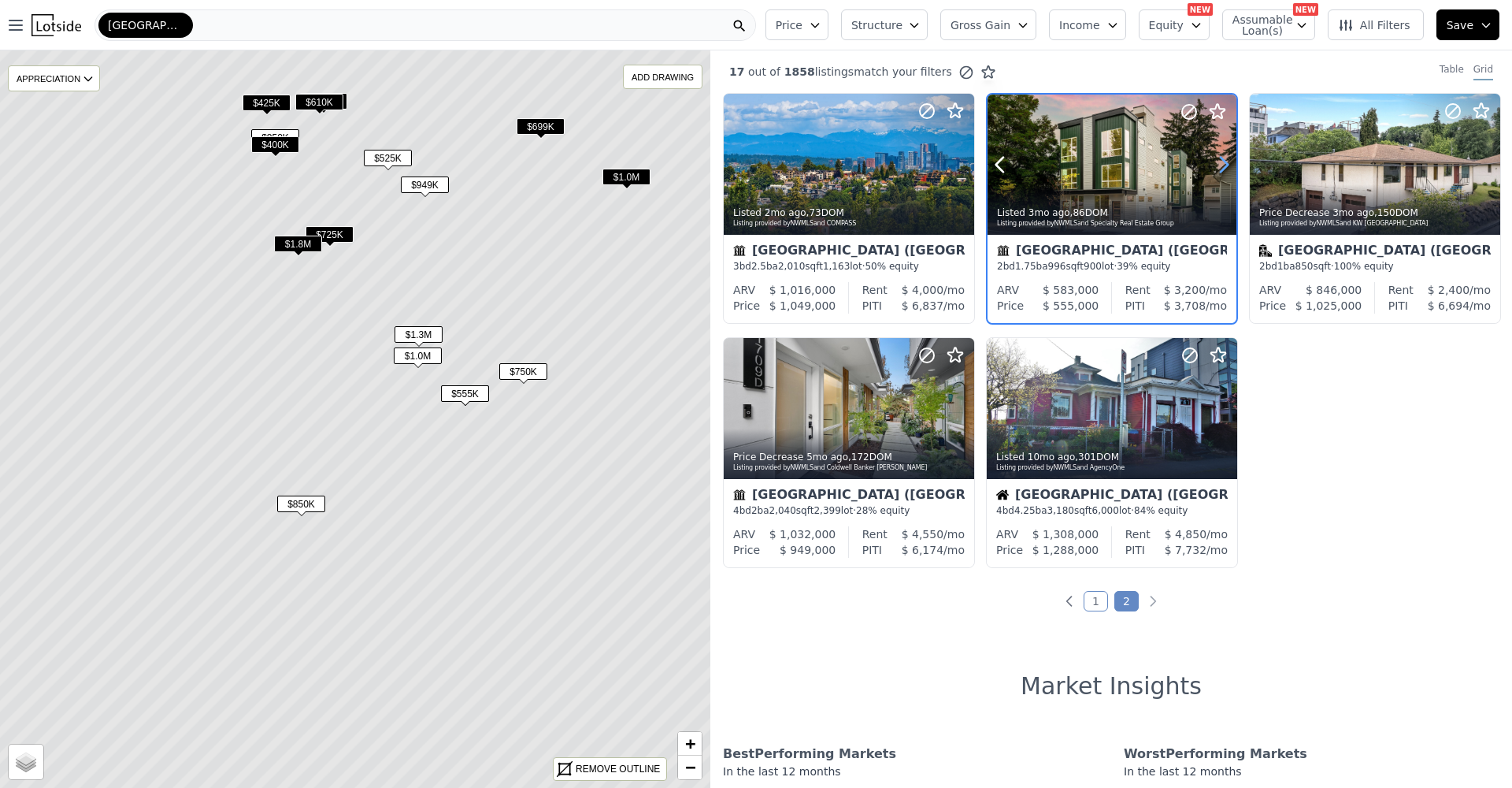
click at [1217, 166] on icon at bounding box center [1224, 165] width 26 height 26
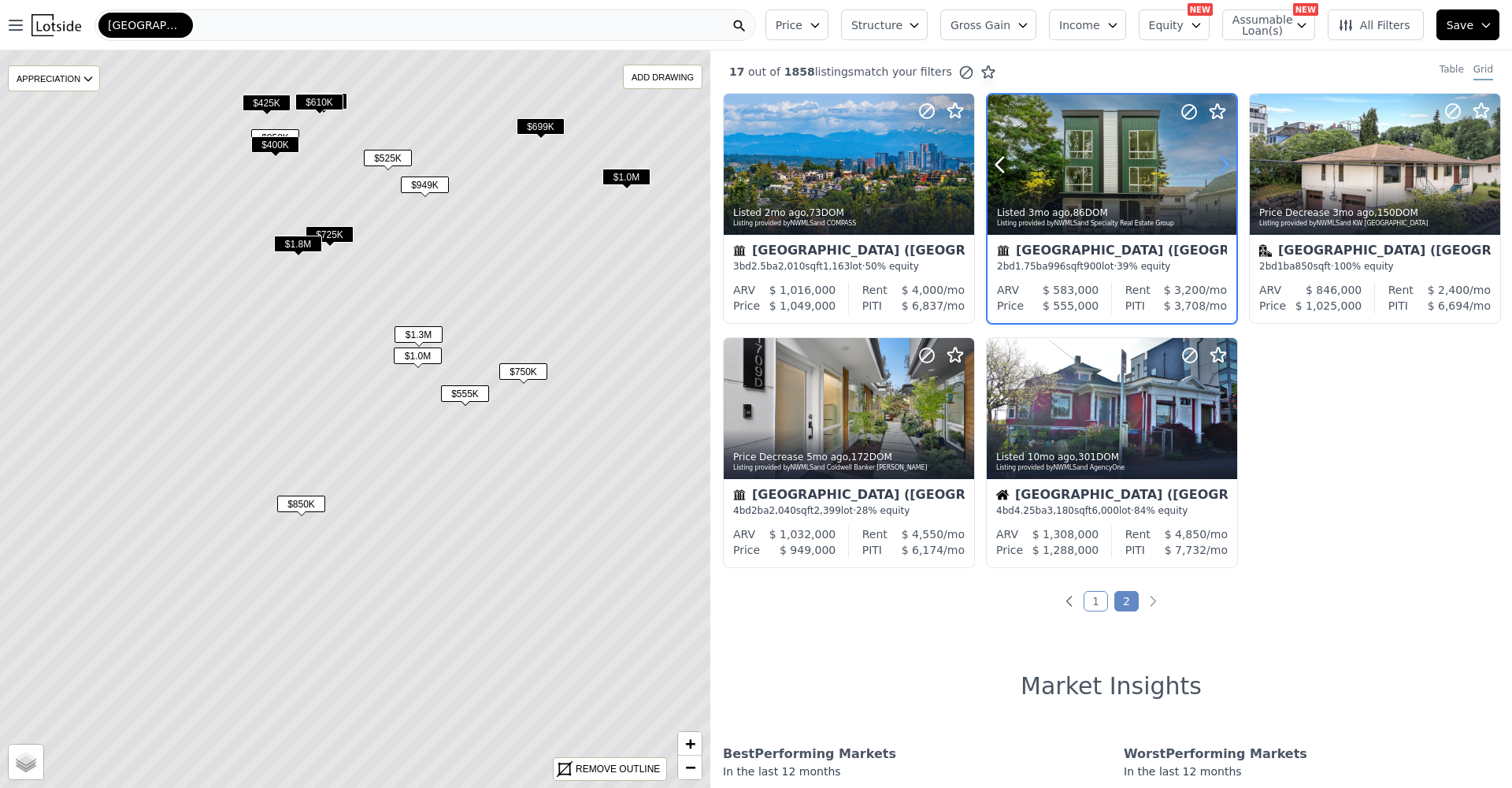
click at [1217, 166] on icon at bounding box center [1224, 165] width 26 height 26
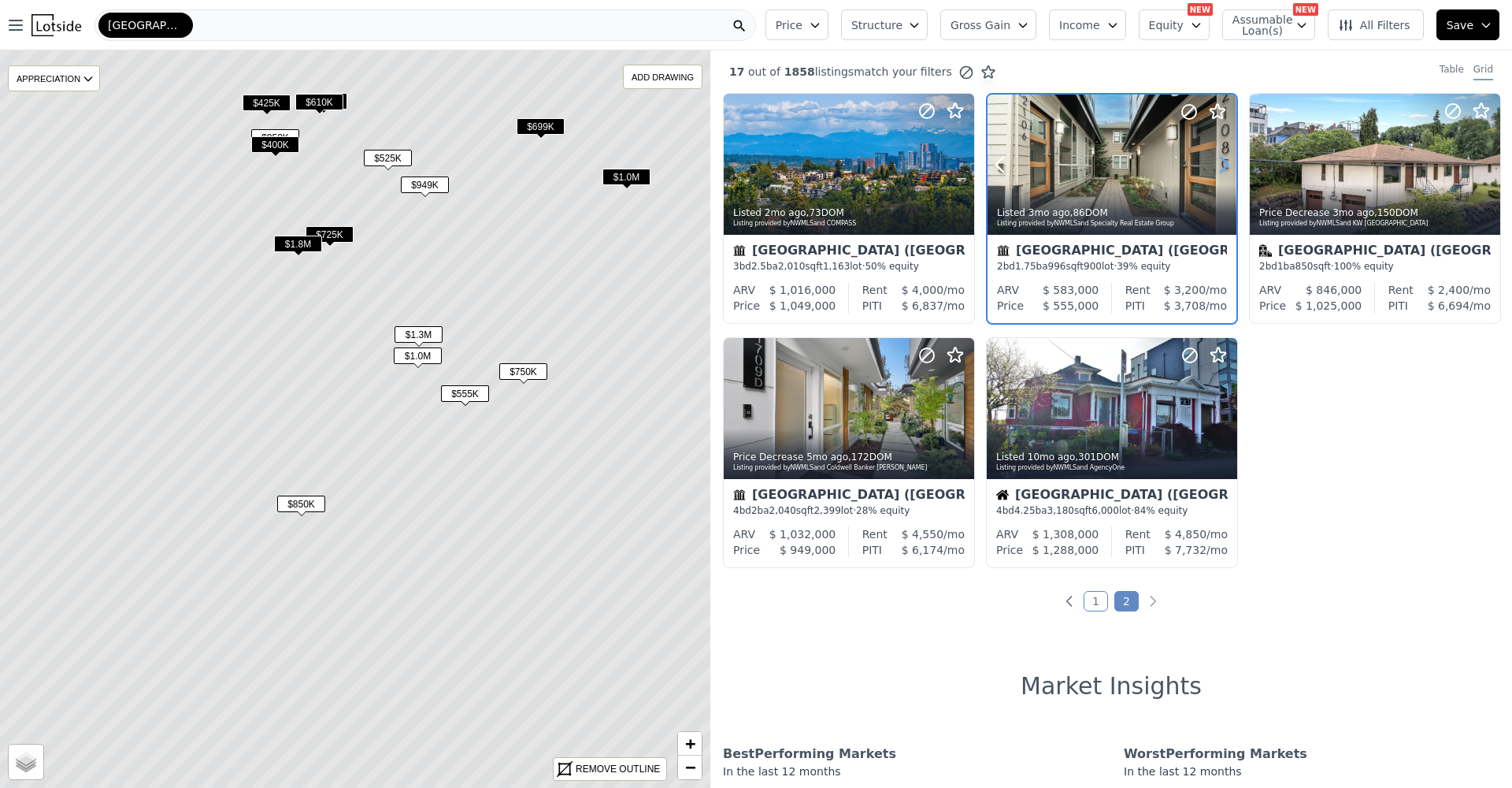
click at [1217, 166] on icon at bounding box center [1224, 165] width 26 height 26
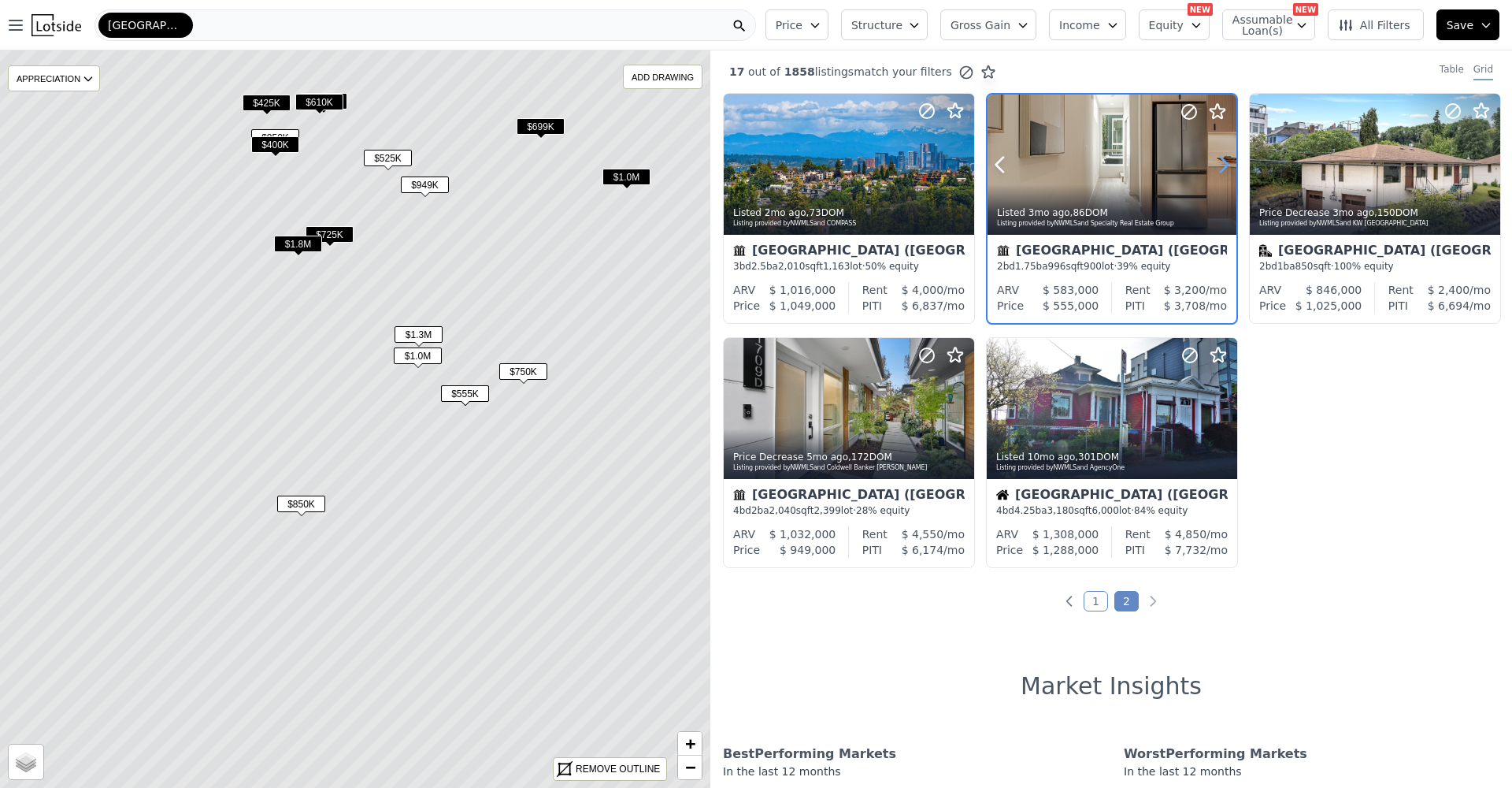
click at [1217, 166] on icon at bounding box center [1224, 165] width 26 height 26
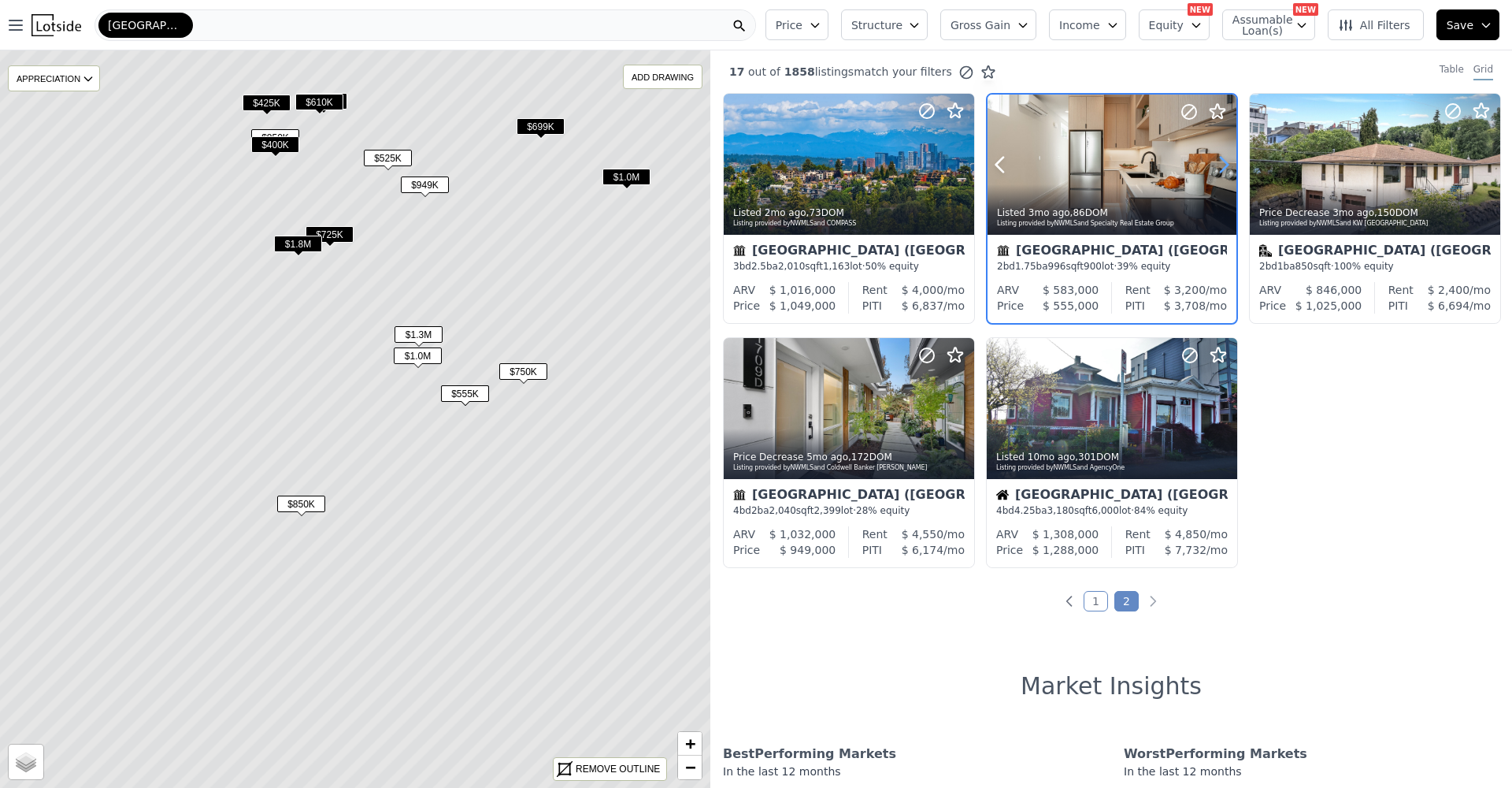
click at [1217, 166] on icon at bounding box center [1224, 165] width 26 height 26
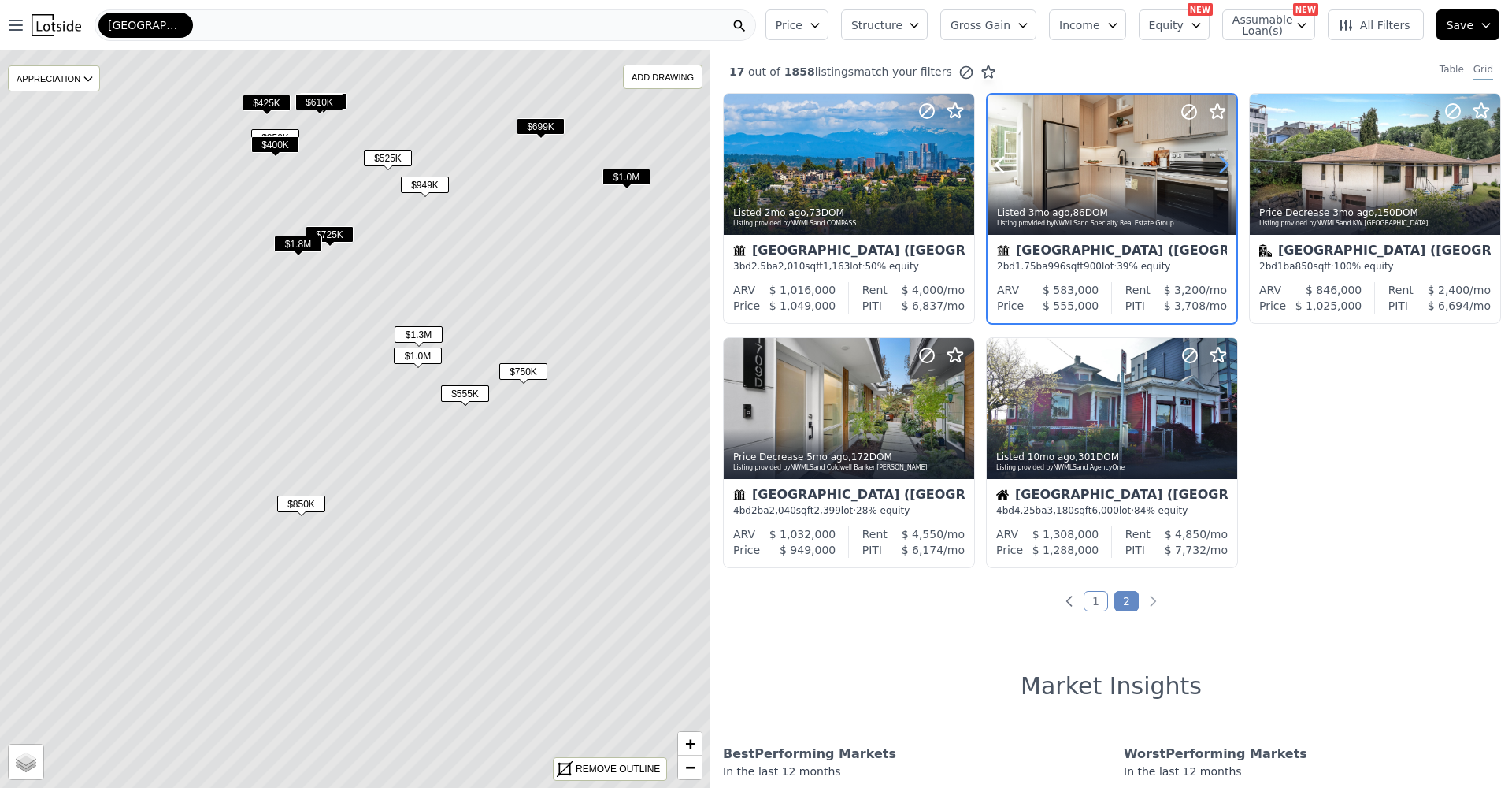
click at [1217, 166] on icon at bounding box center [1224, 165] width 26 height 26
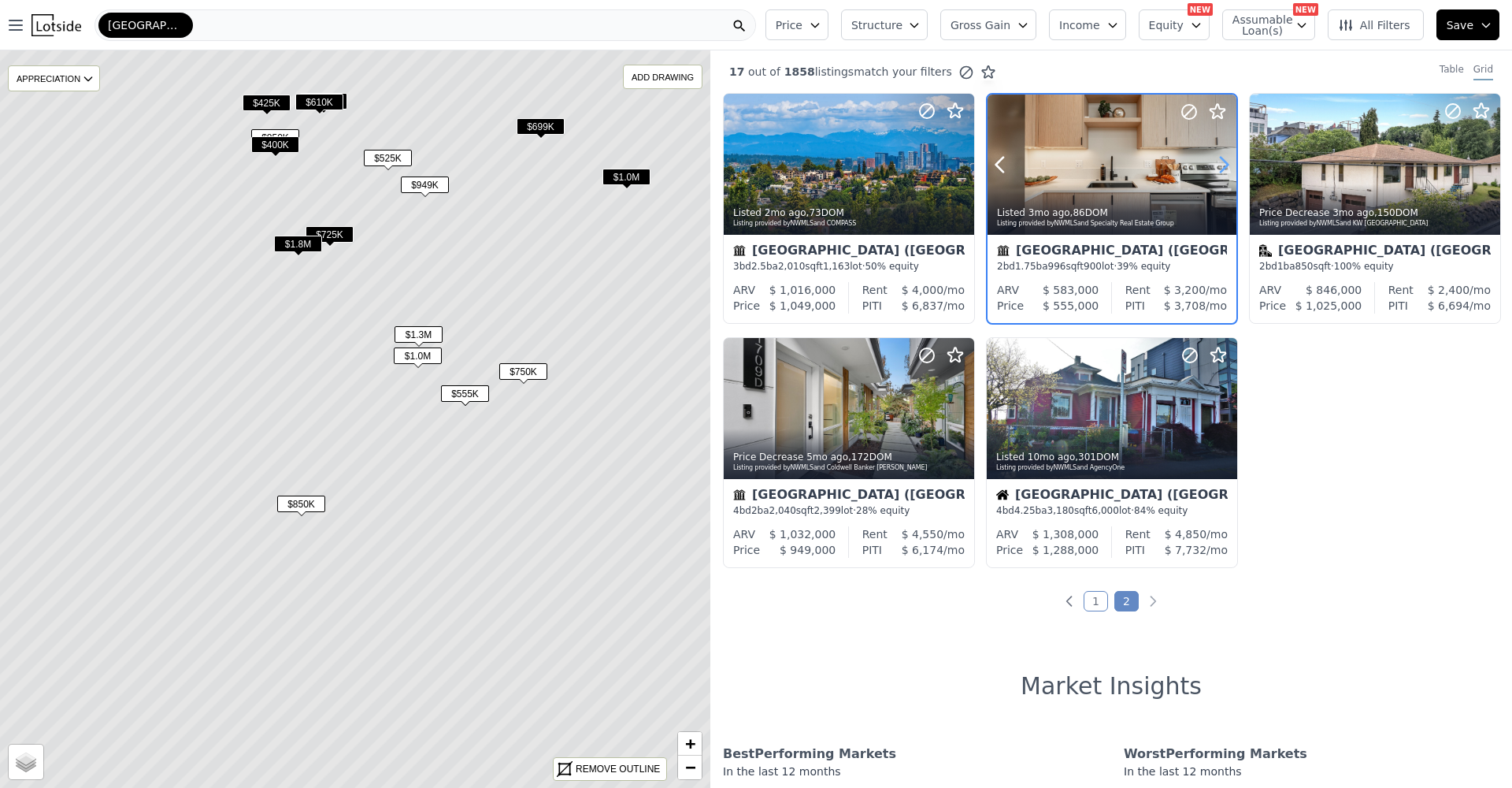
click at [1217, 166] on icon at bounding box center [1224, 165] width 26 height 26
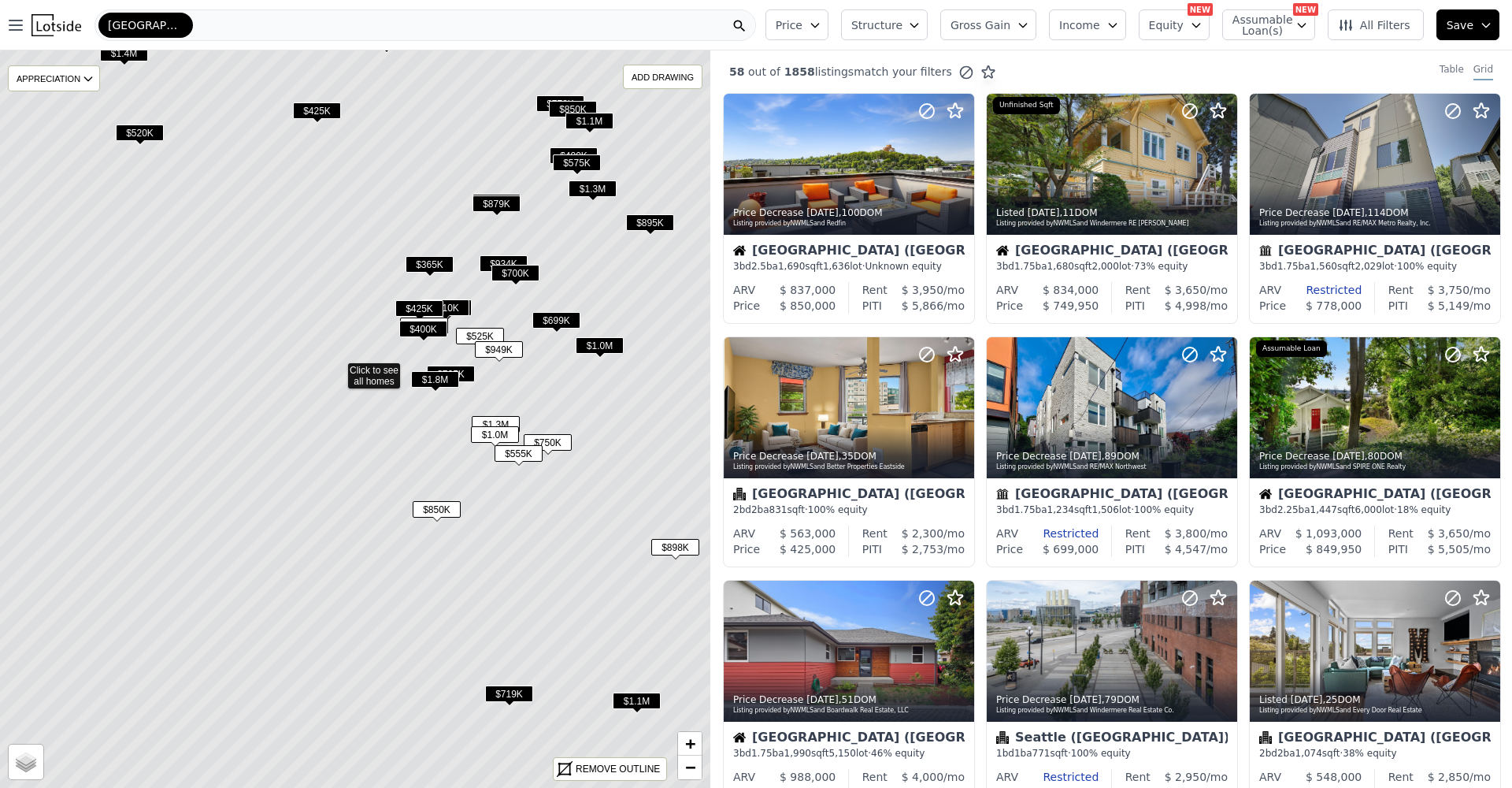
drag, startPoint x: 572, startPoint y: 571, endPoint x: 553, endPoint y: 532, distance: 43.4
click at [553, 532] on icon at bounding box center [337, 367] width 855 height 888
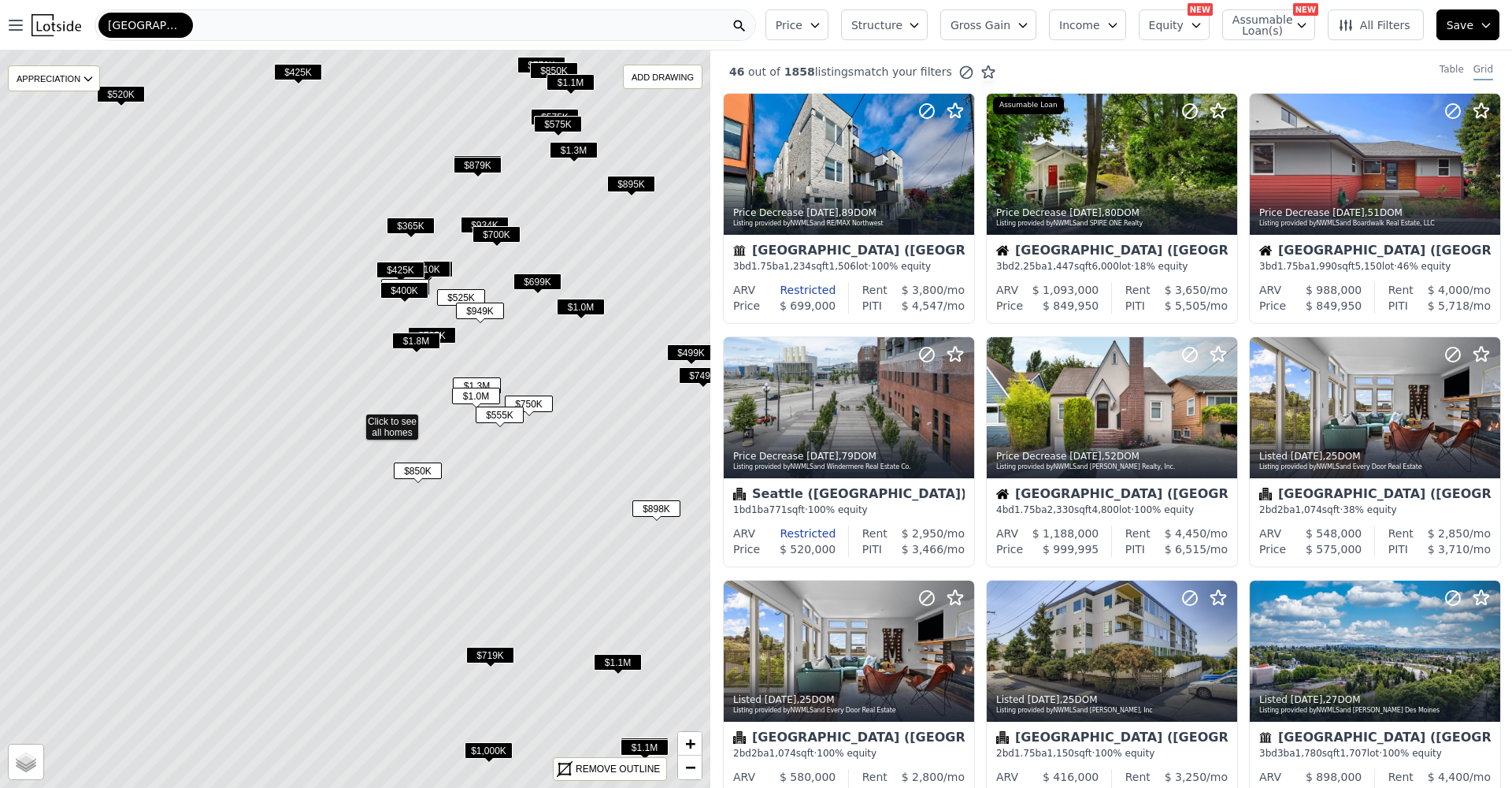
click at [503, 659] on span "$719K" at bounding box center [490, 655] width 48 height 16
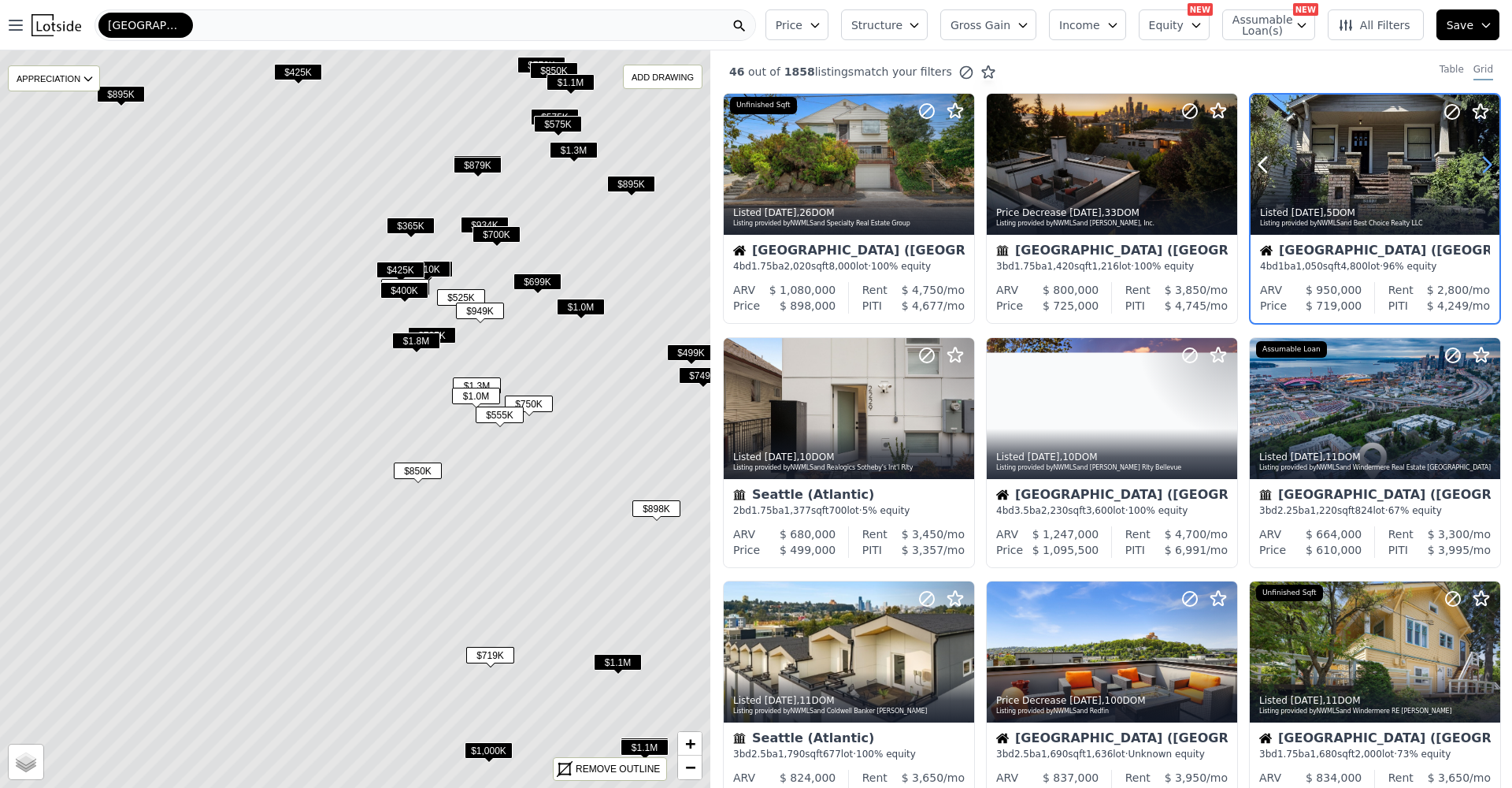
click at [1477, 161] on icon at bounding box center [1486, 165] width 26 height 26
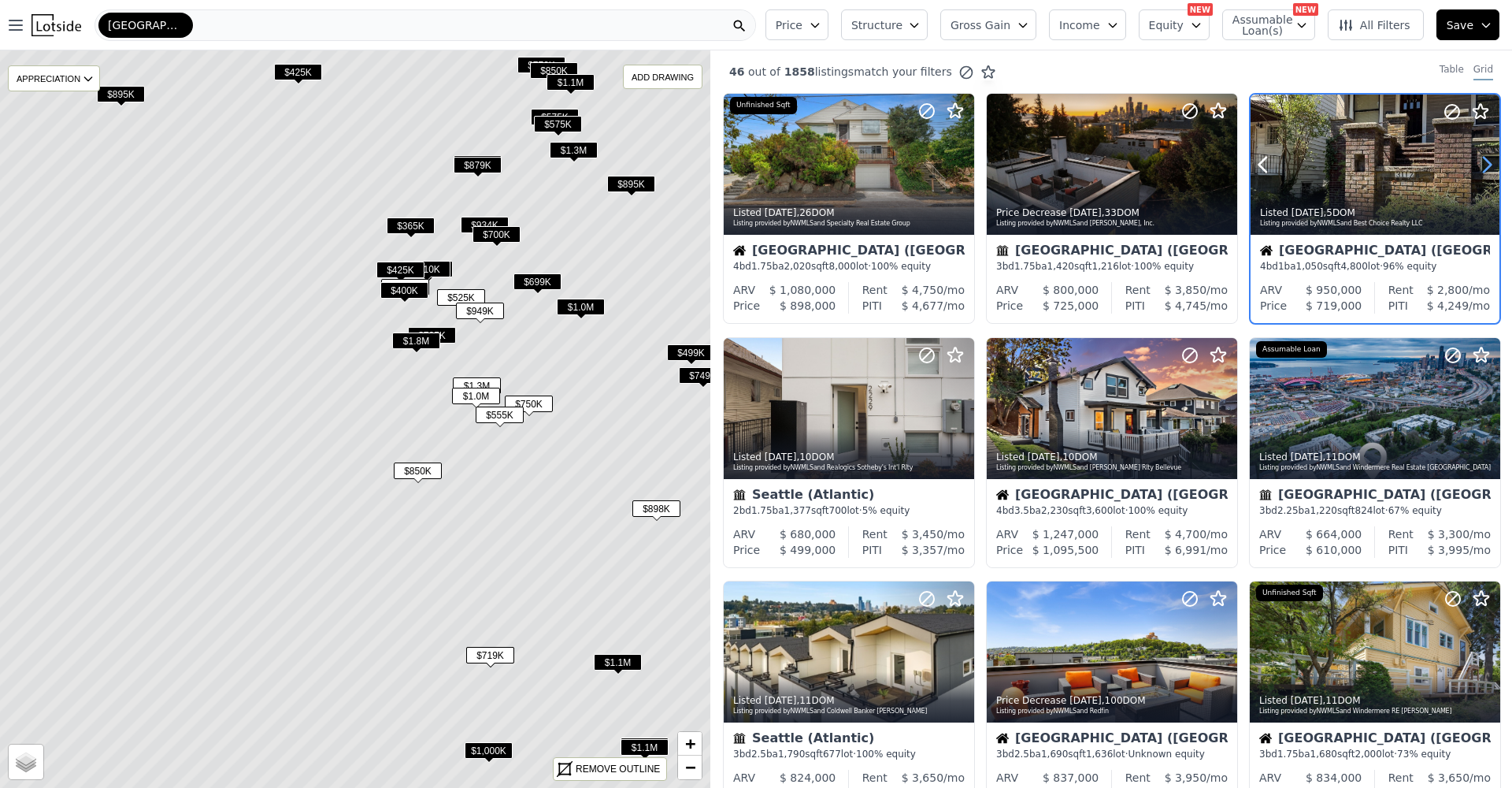
click at [1477, 161] on icon at bounding box center [1486, 165] width 26 height 26
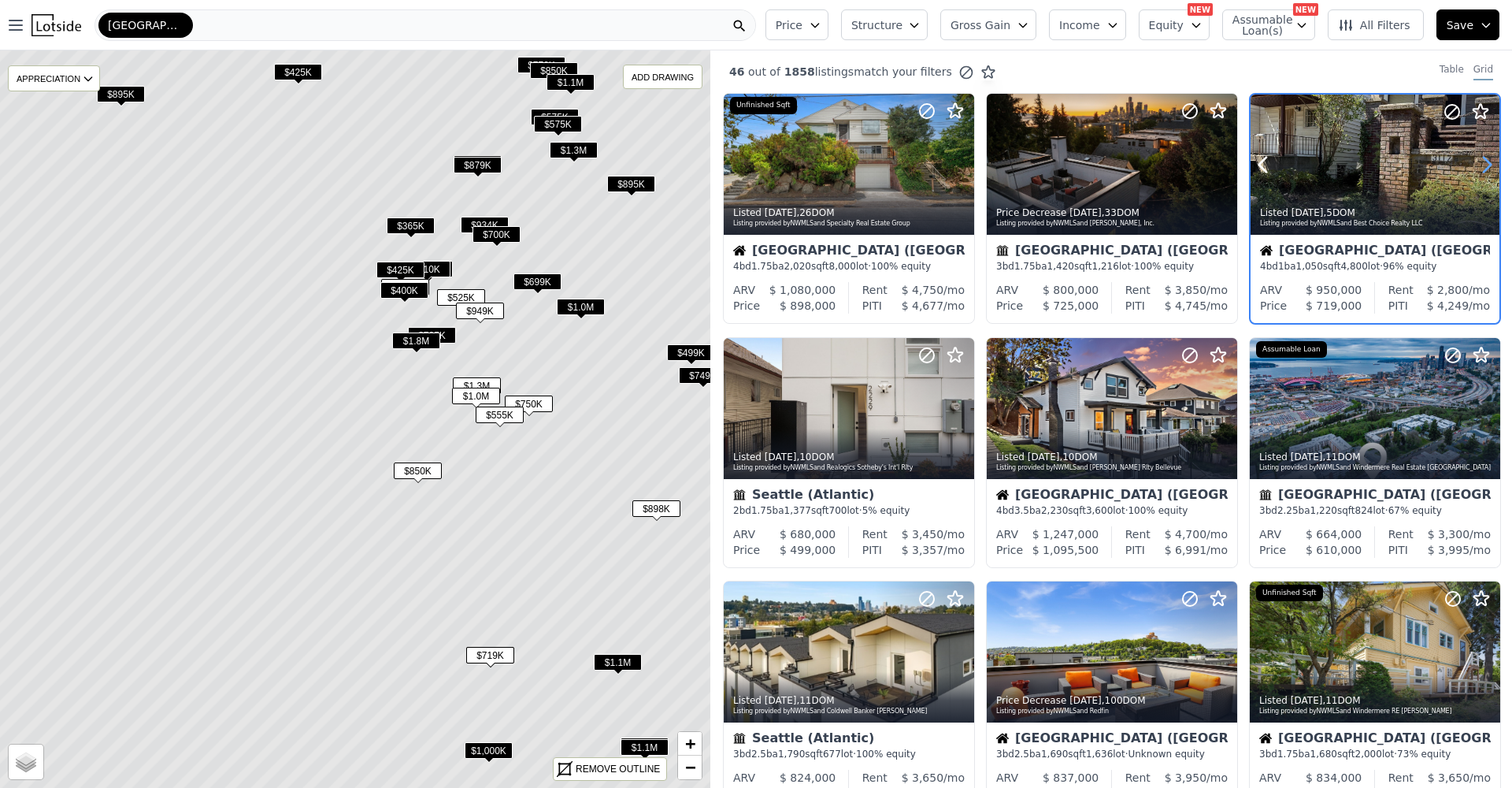
click at [1477, 161] on icon at bounding box center [1486, 165] width 26 height 26
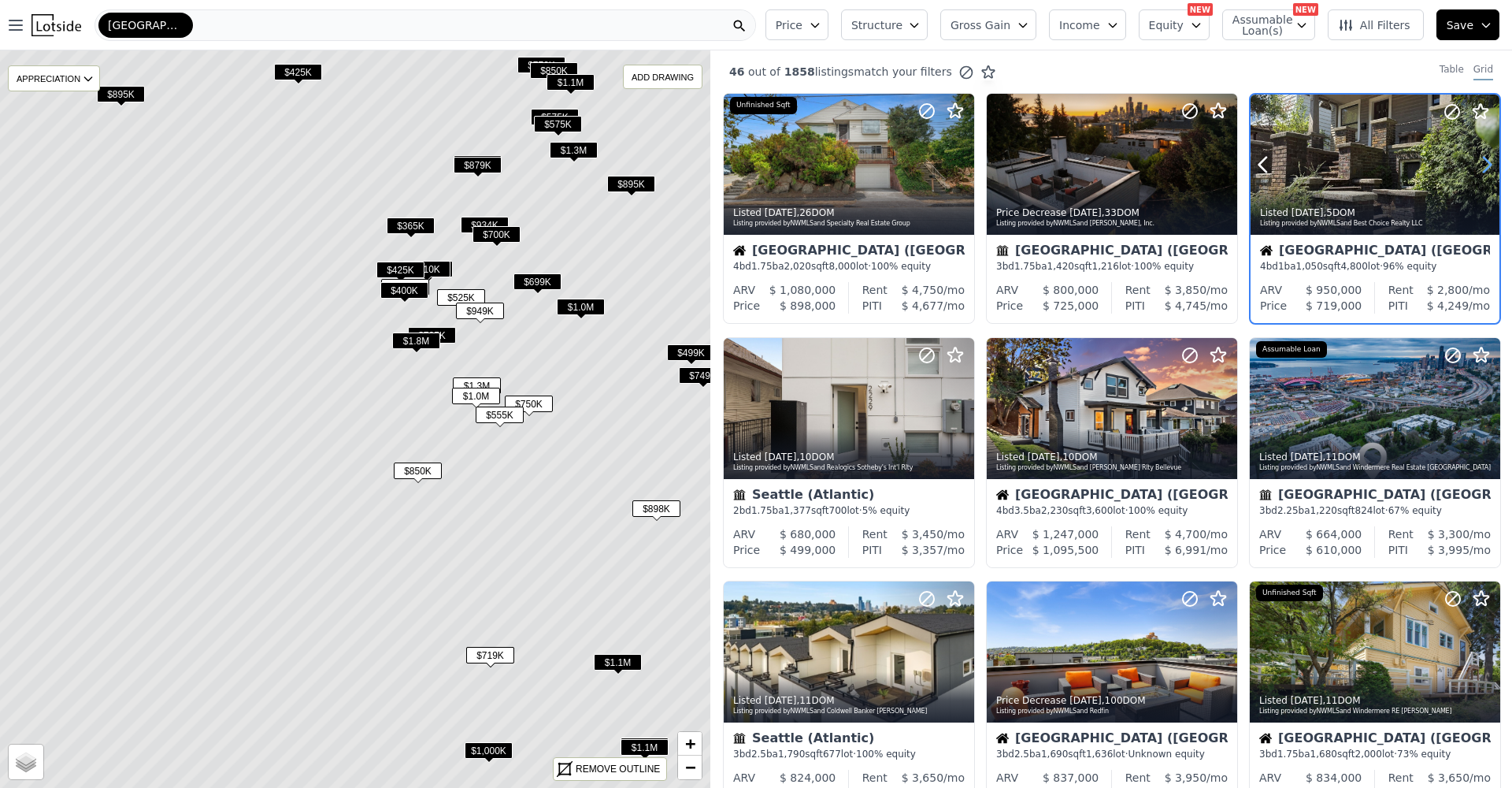
click at [1477, 161] on icon at bounding box center [1486, 165] width 26 height 26
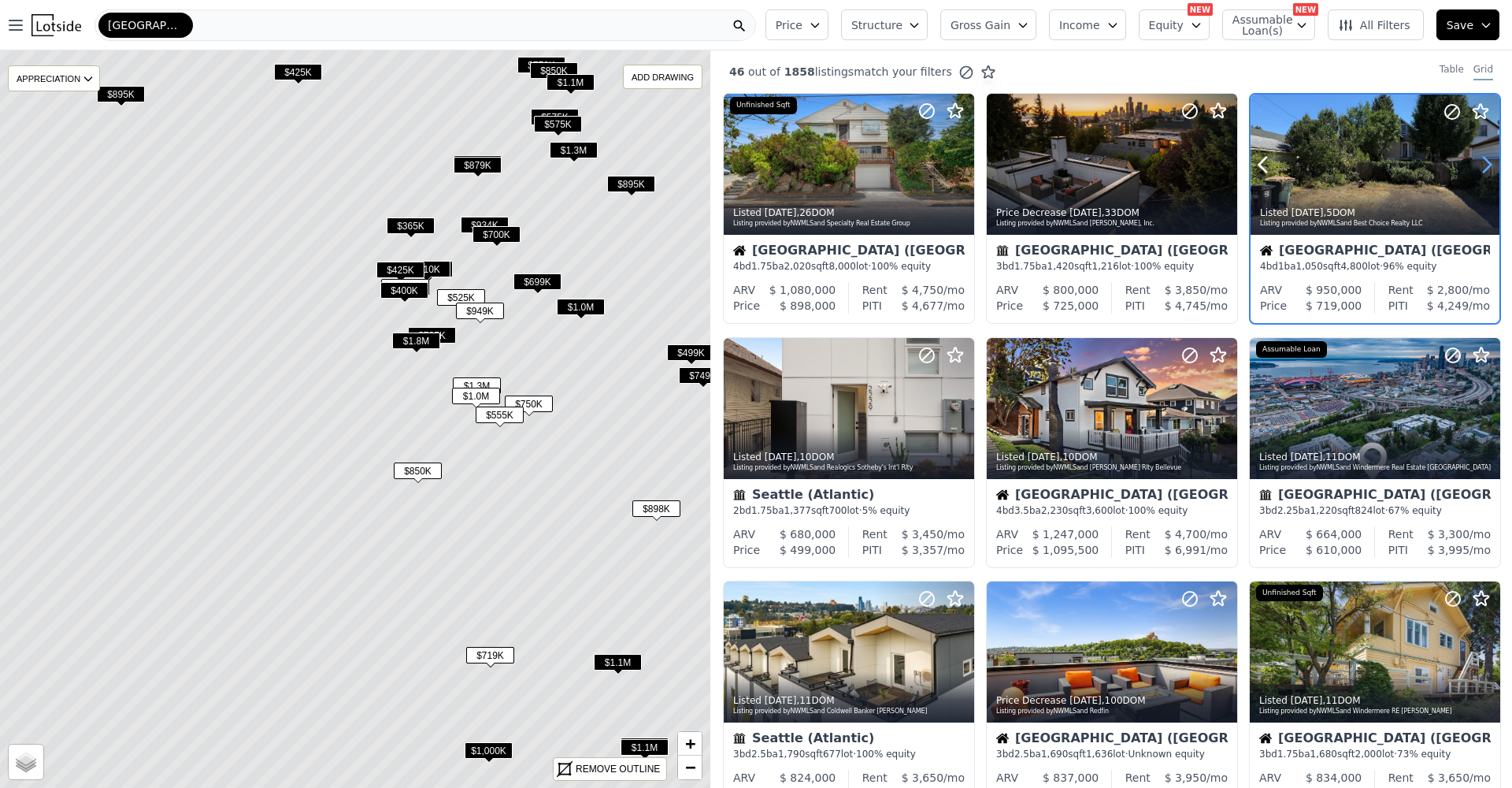
click at [1477, 161] on icon at bounding box center [1486, 165] width 26 height 26
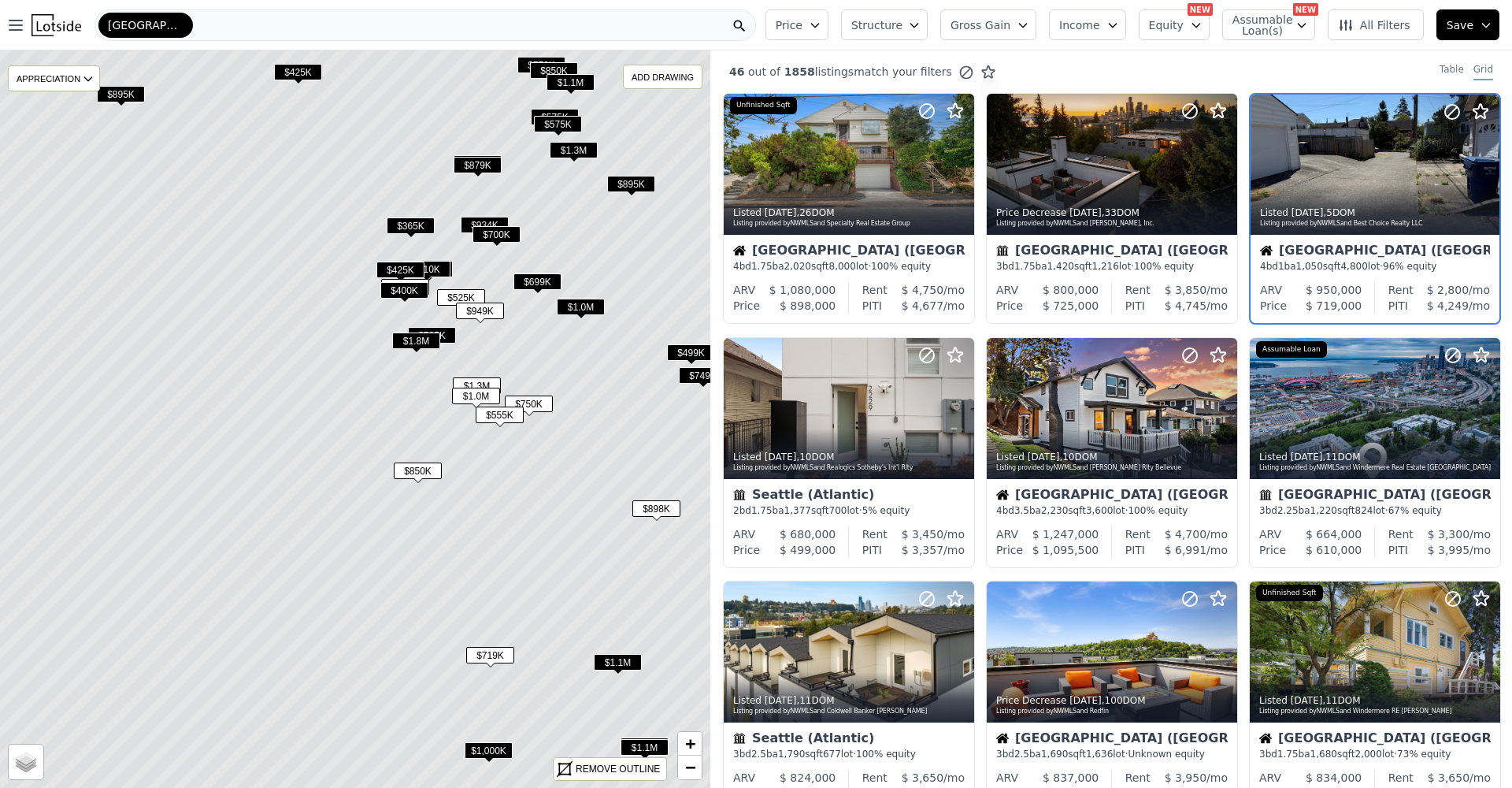
click at [611, 663] on span "$1.1M" at bounding box center [617, 662] width 48 height 16
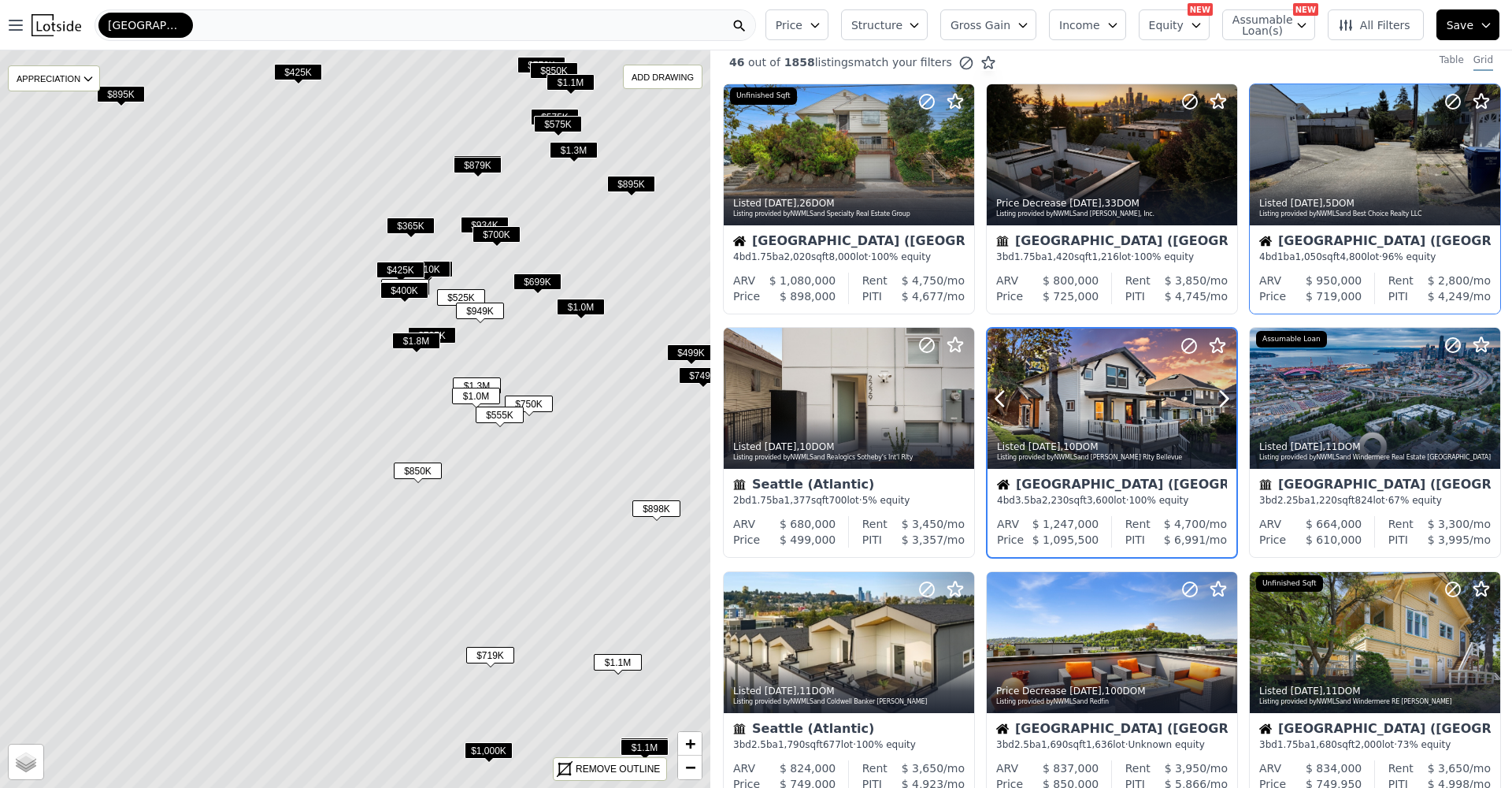
click at [1105, 429] on div at bounding box center [1112, 432] width 249 height 28
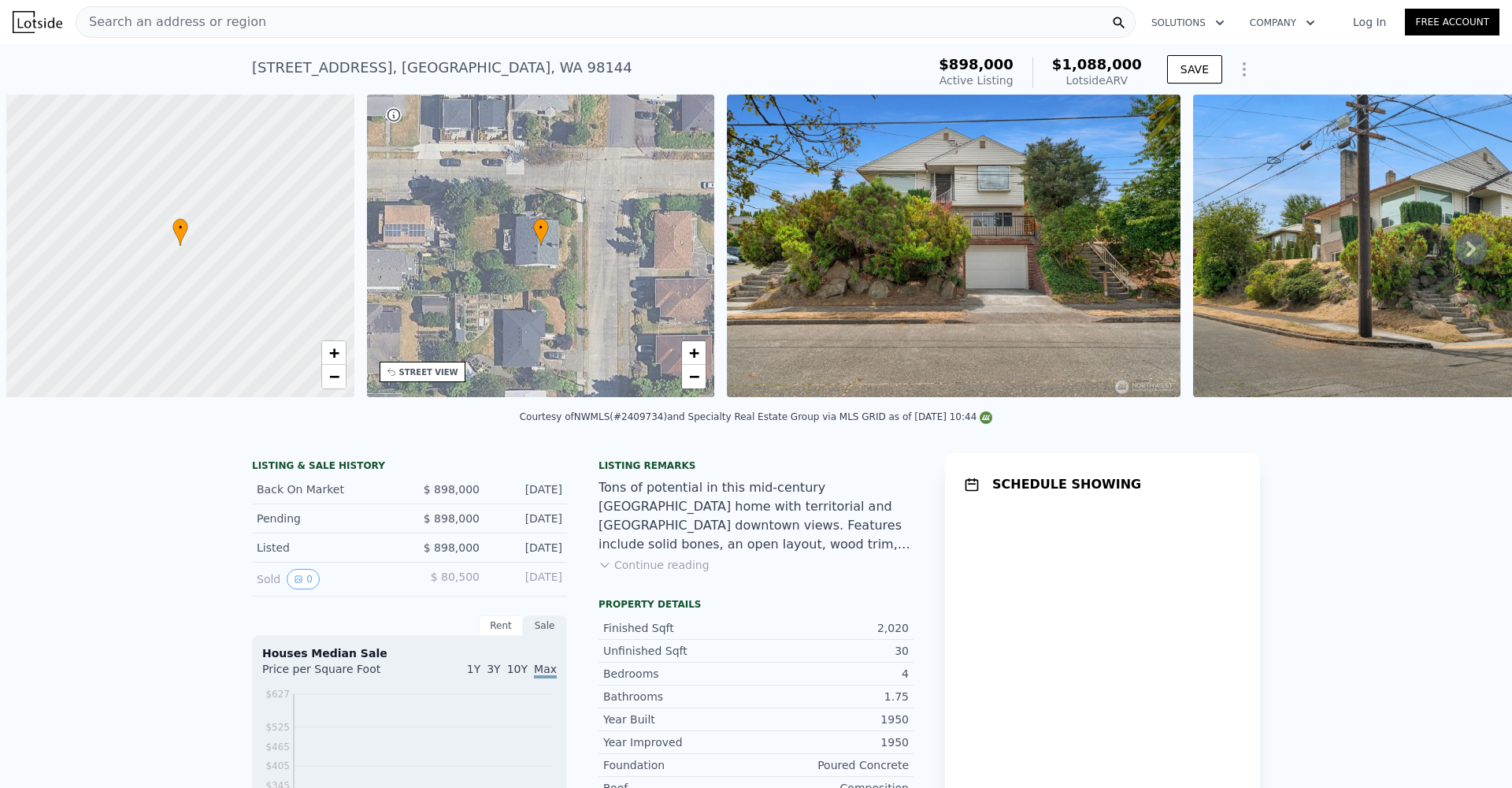
scroll to position [0, 7]
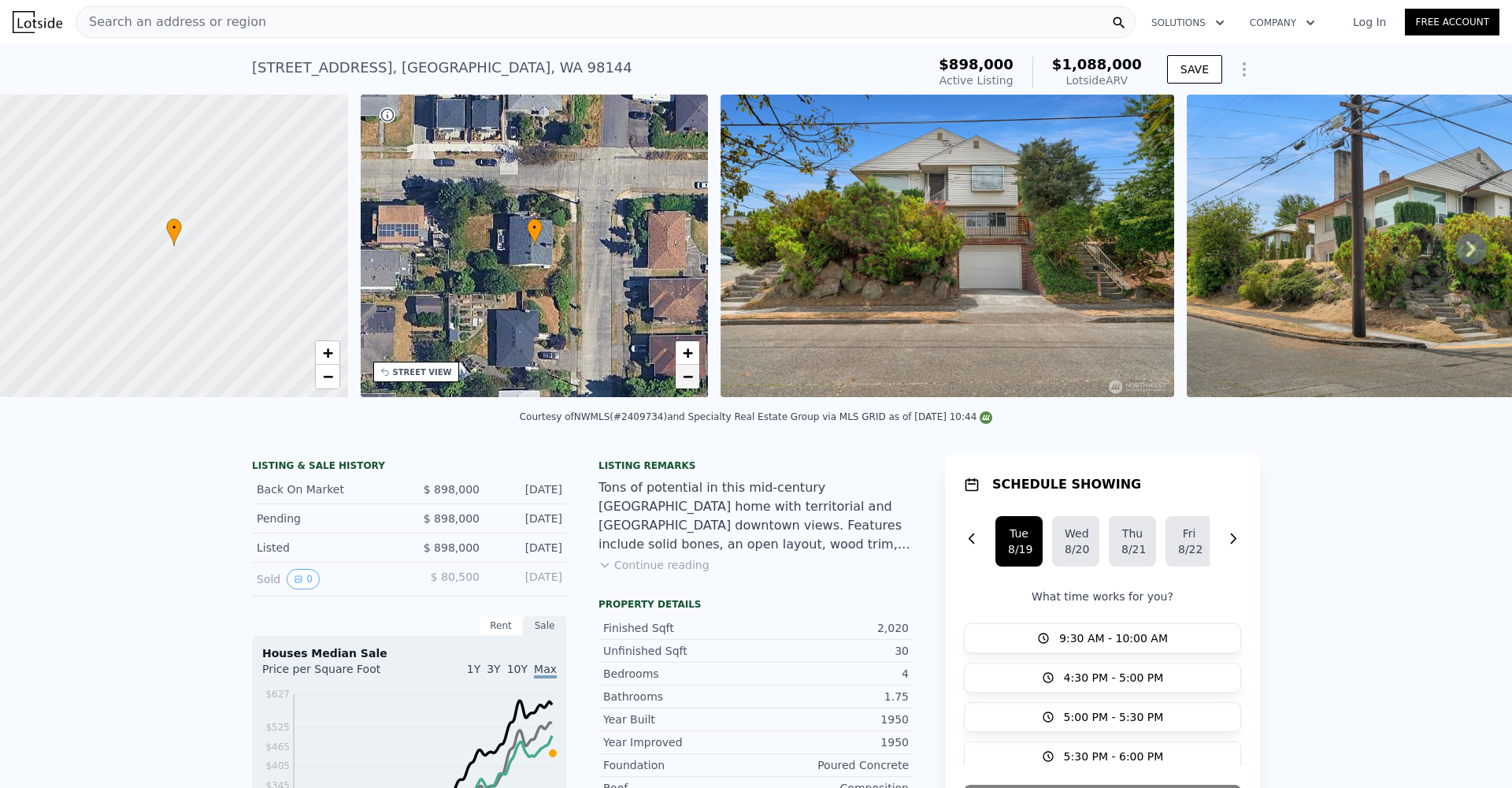
click at [692, 382] on span "−" at bounding box center [688, 376] width 10 height 20
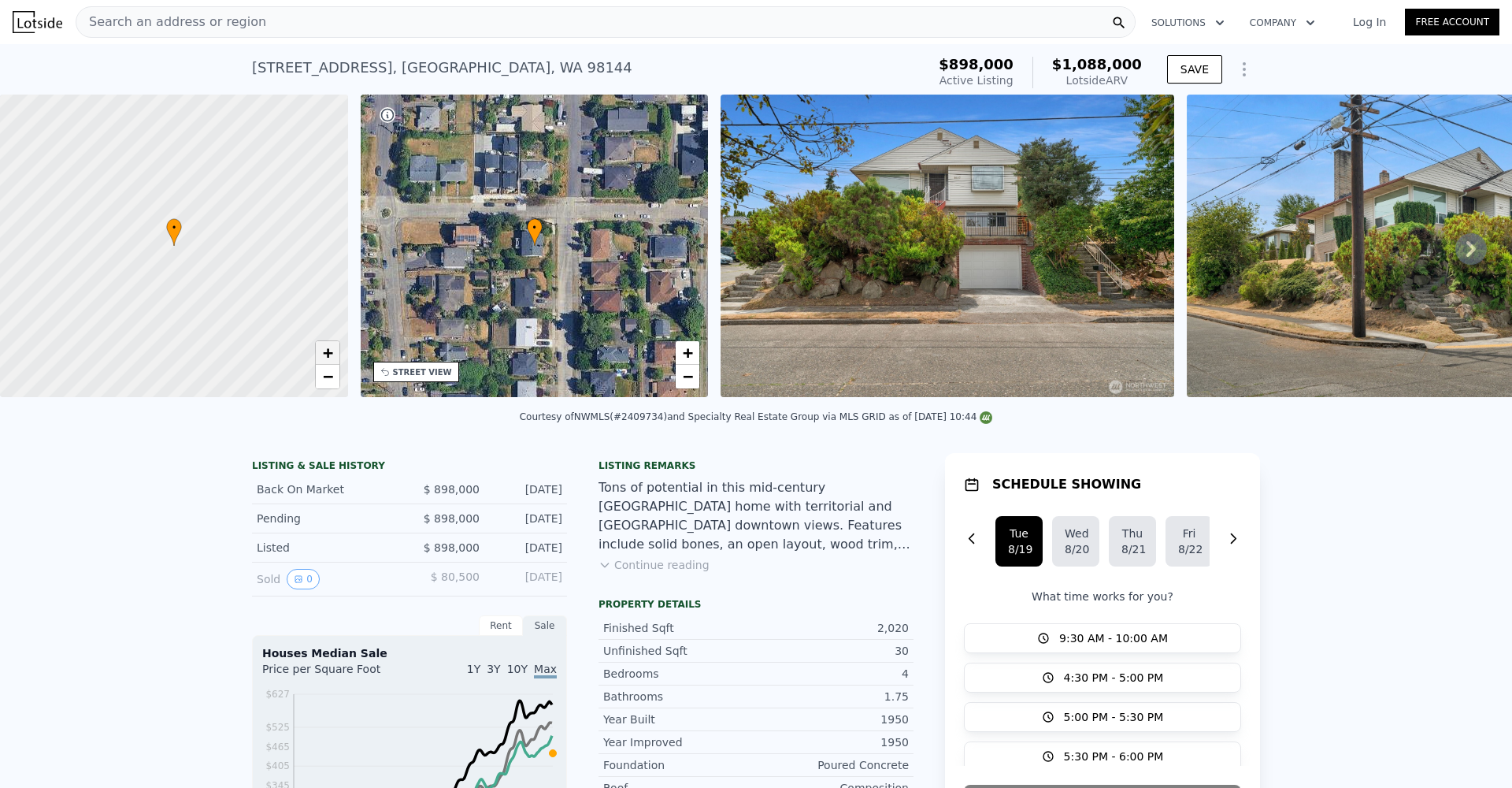
click at [329, 353] on span "+" at bounding box center [327, 352] width 10 height 20
click at [333, 351] on span "+" at bounding box center [327, 352] width 10 height 20
click at [332, 351] on span "+" at bounding box center [327, 352] width 10 height 20
click at [330, 351] on span "+" at bounding box center [327, 352] width 10 height 20
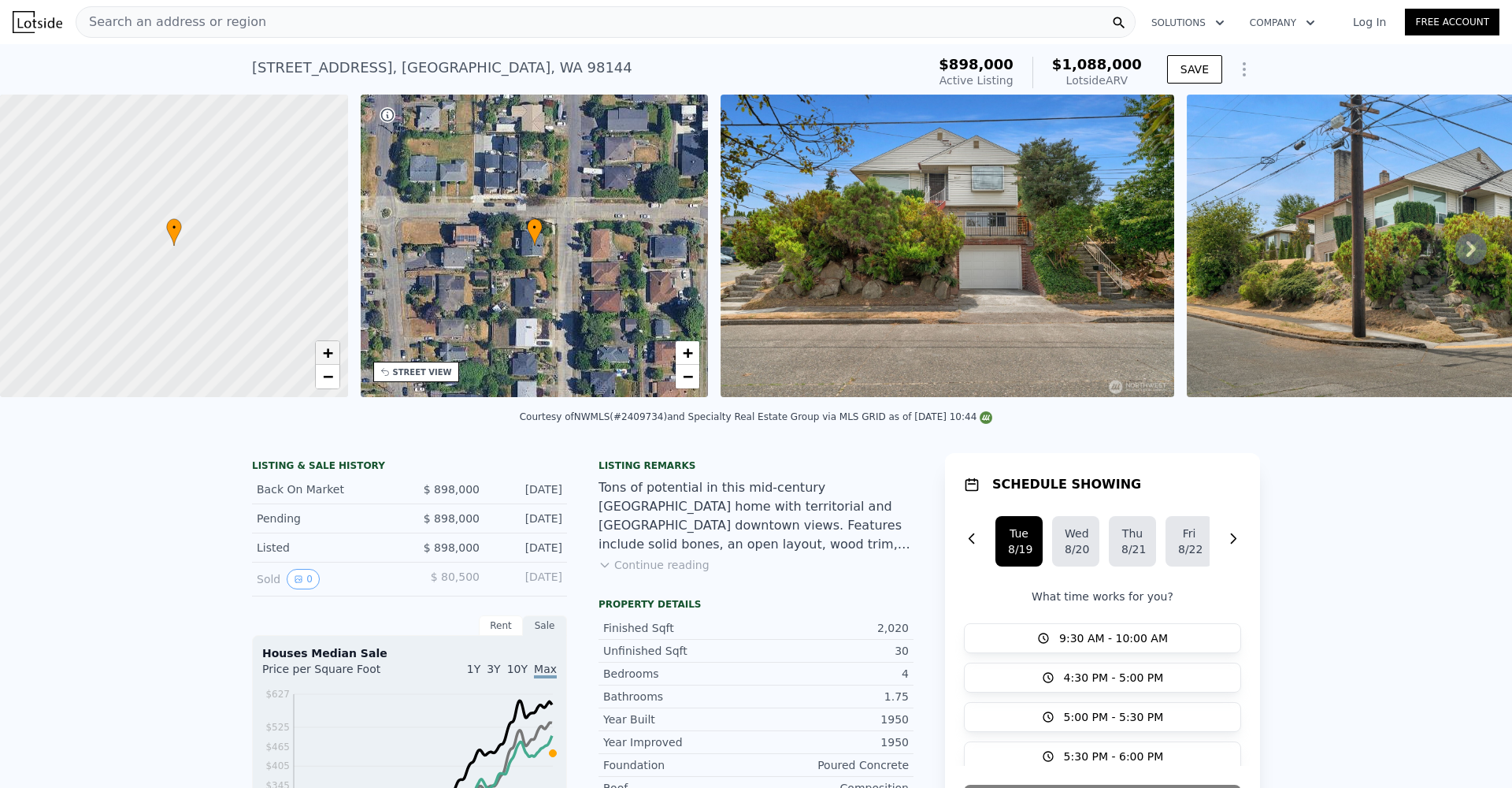
click at [329, 350] on span "+" at bounding box center [327, 352] width 10 height 20
click at [953, 285] on img at bounding box center [947, 245] width 454 height 302
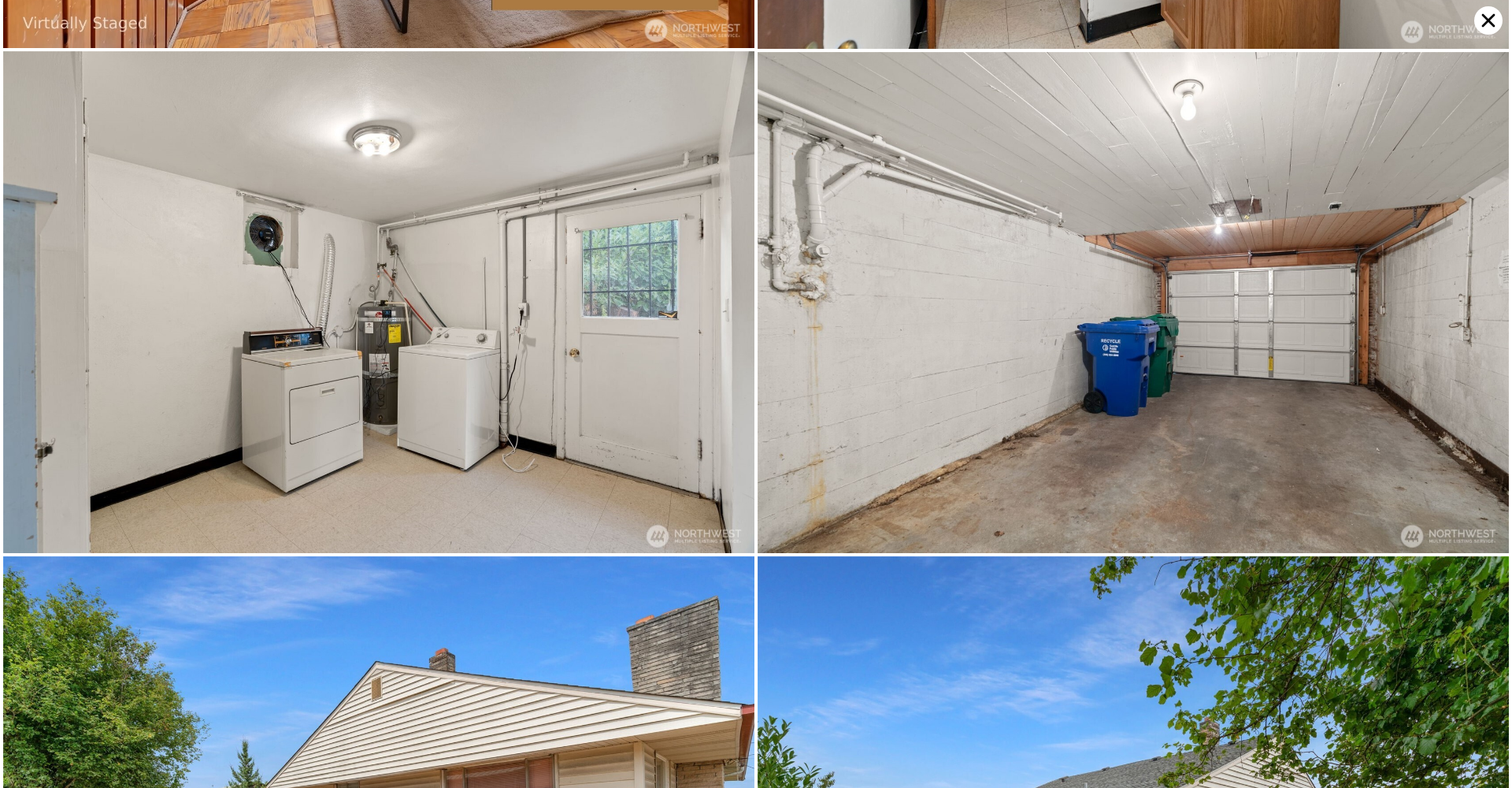
scroll to position [6003, 0]
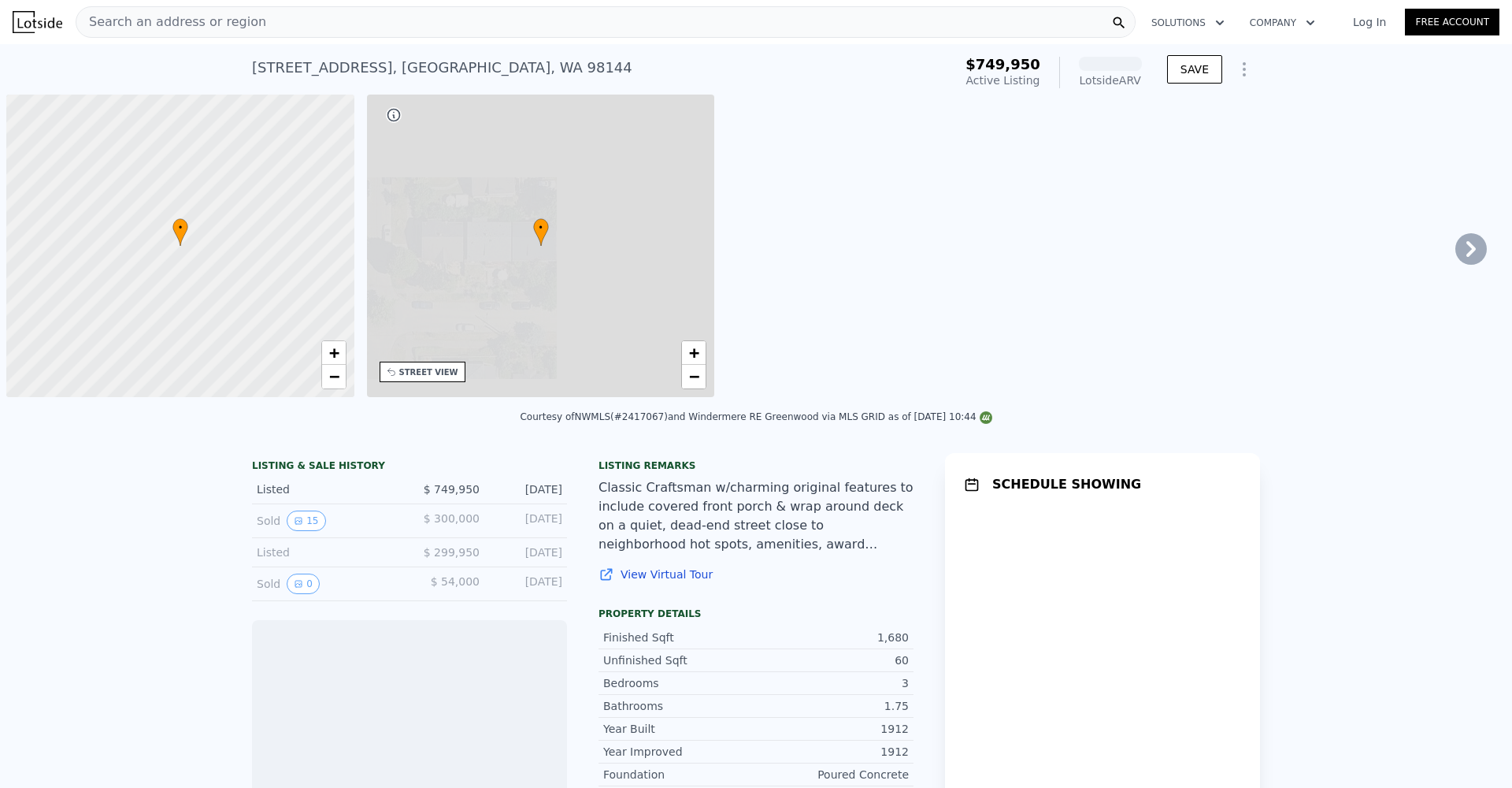
scroll to position [0, 7]
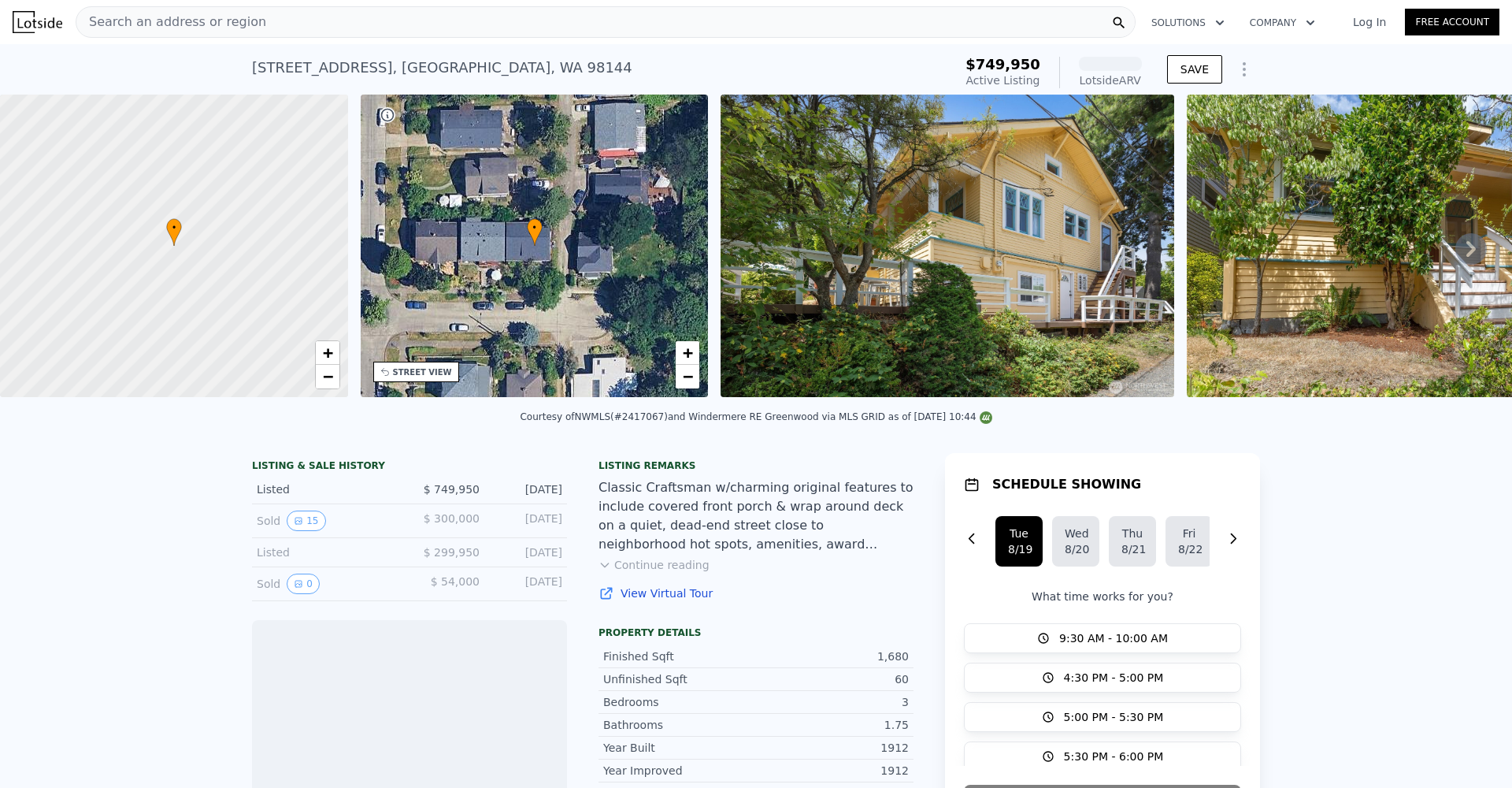
click at [955, 295] on img at bounding box center [947, 245] width 454 height 302
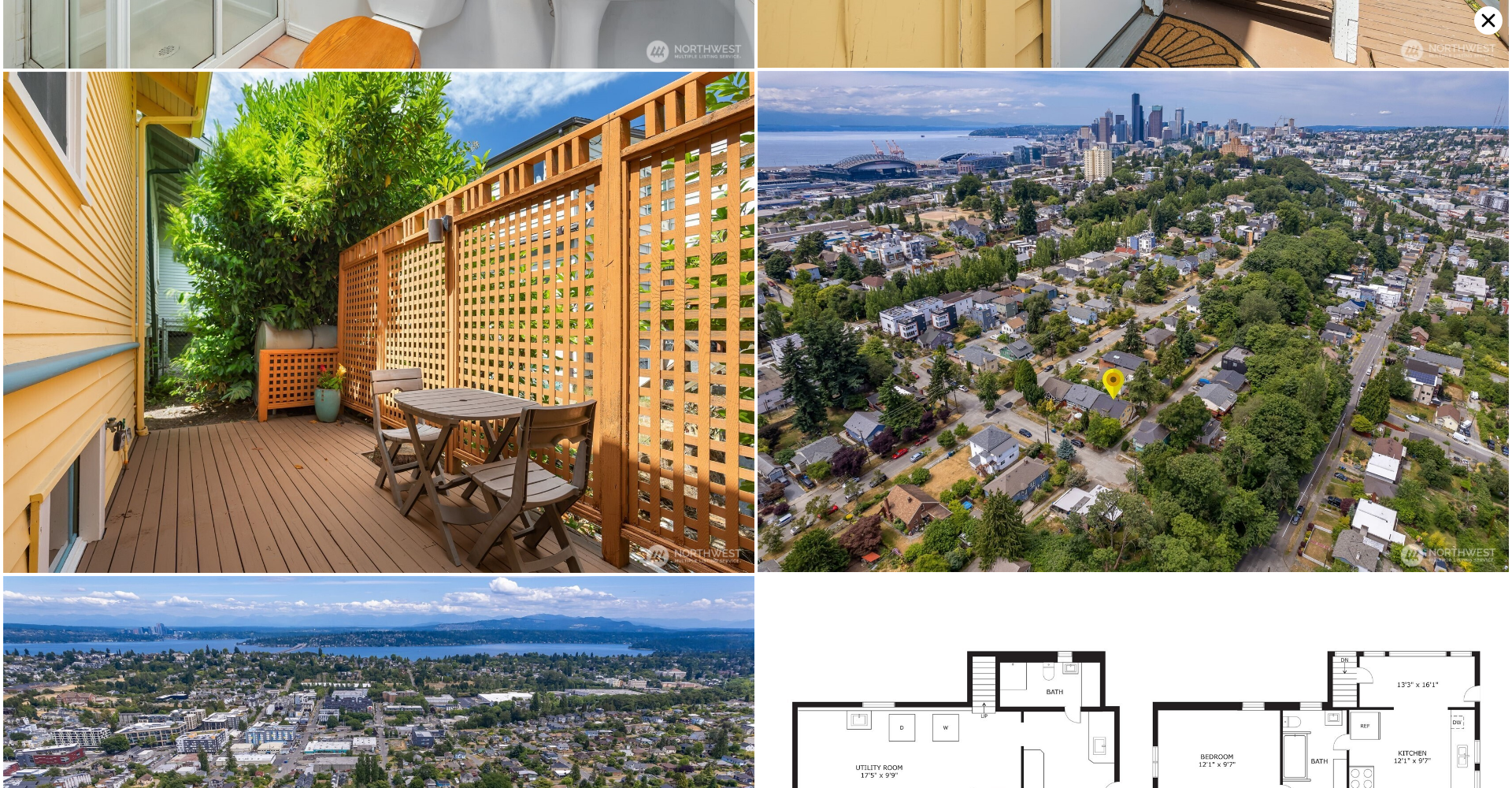
scroll to position [9244, 0]
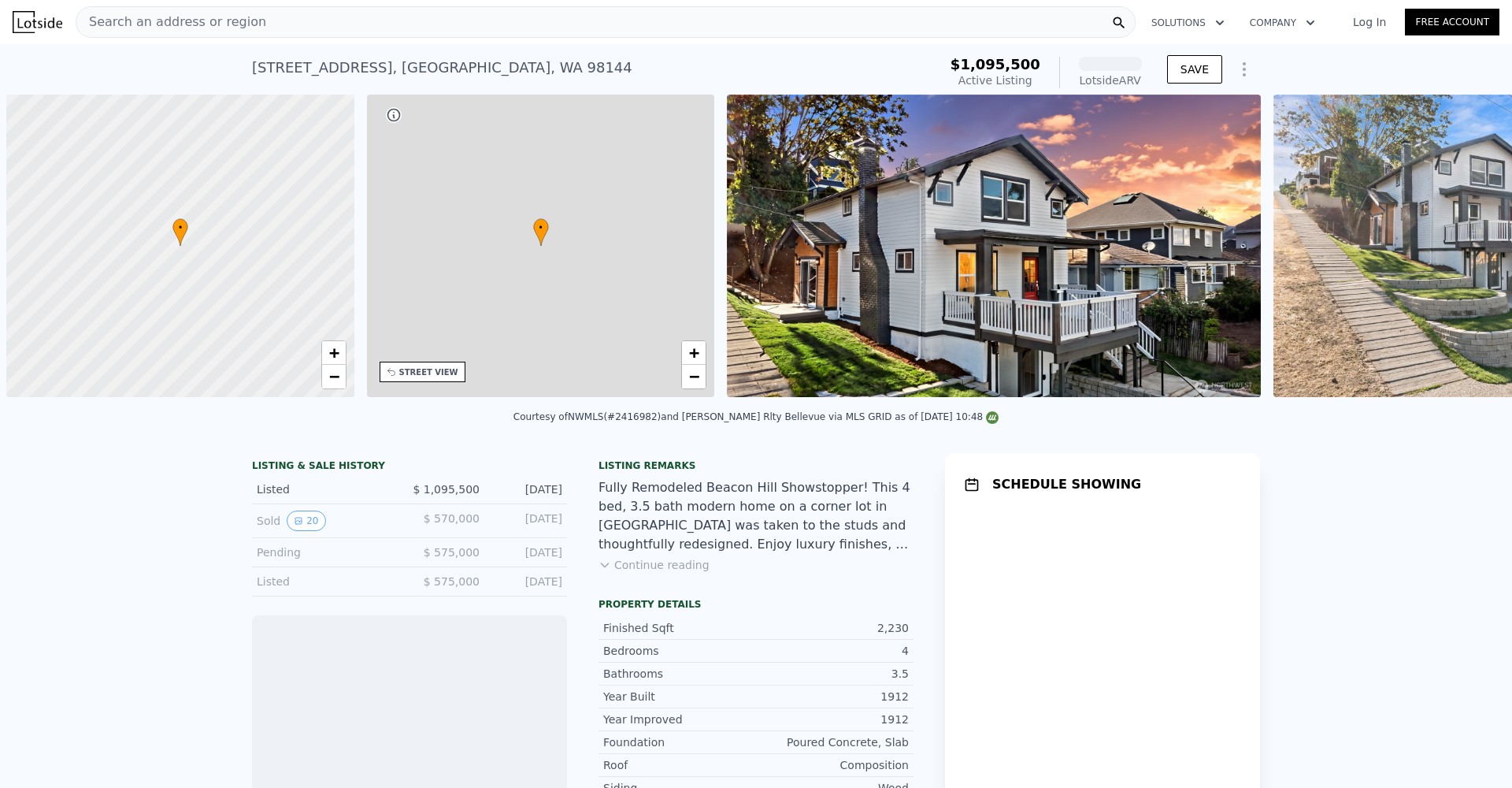
scroll to position [0, 7]
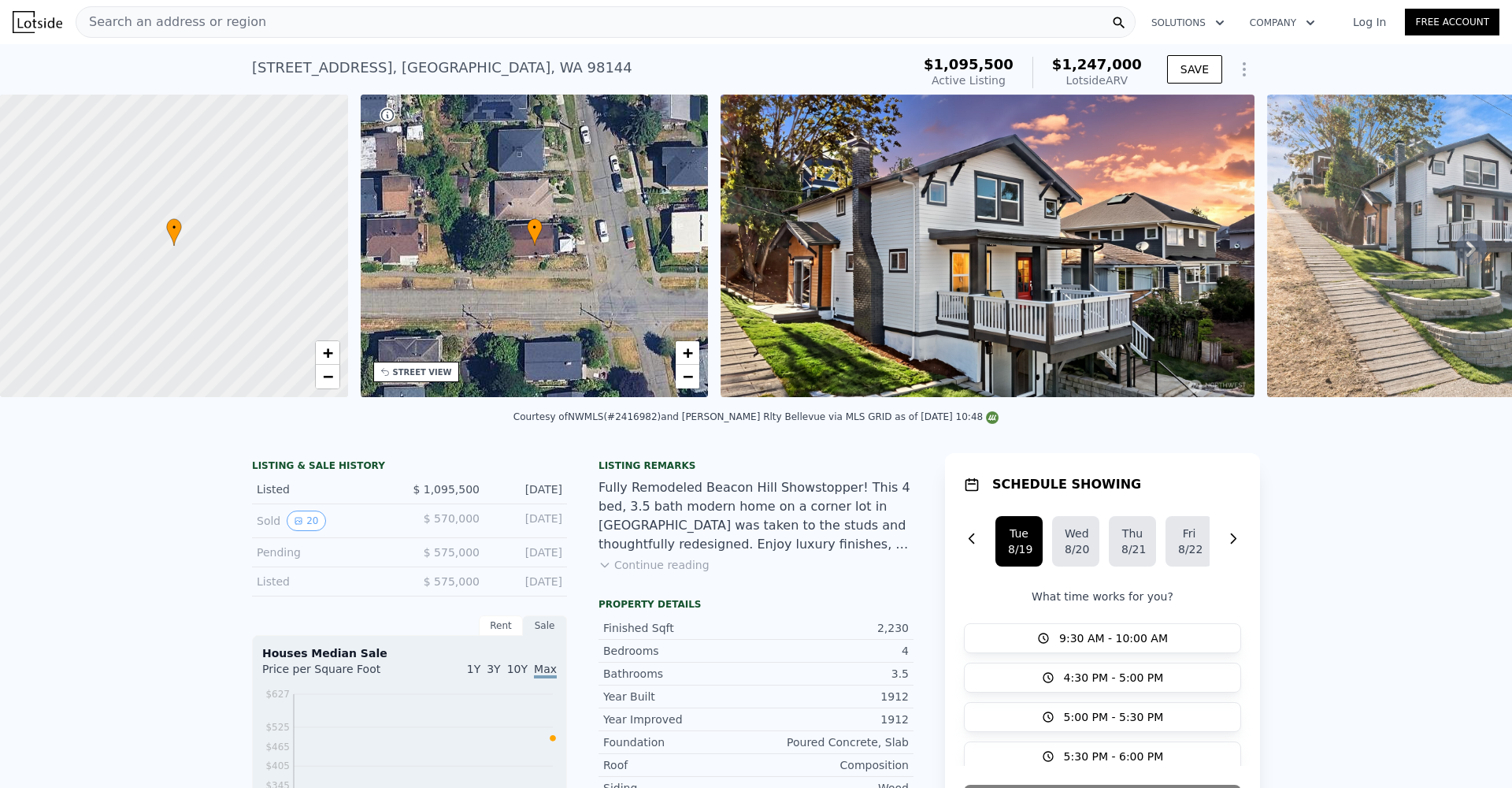
click at [991, 271] on img at bounding box center [987, 245] width 534 height 302
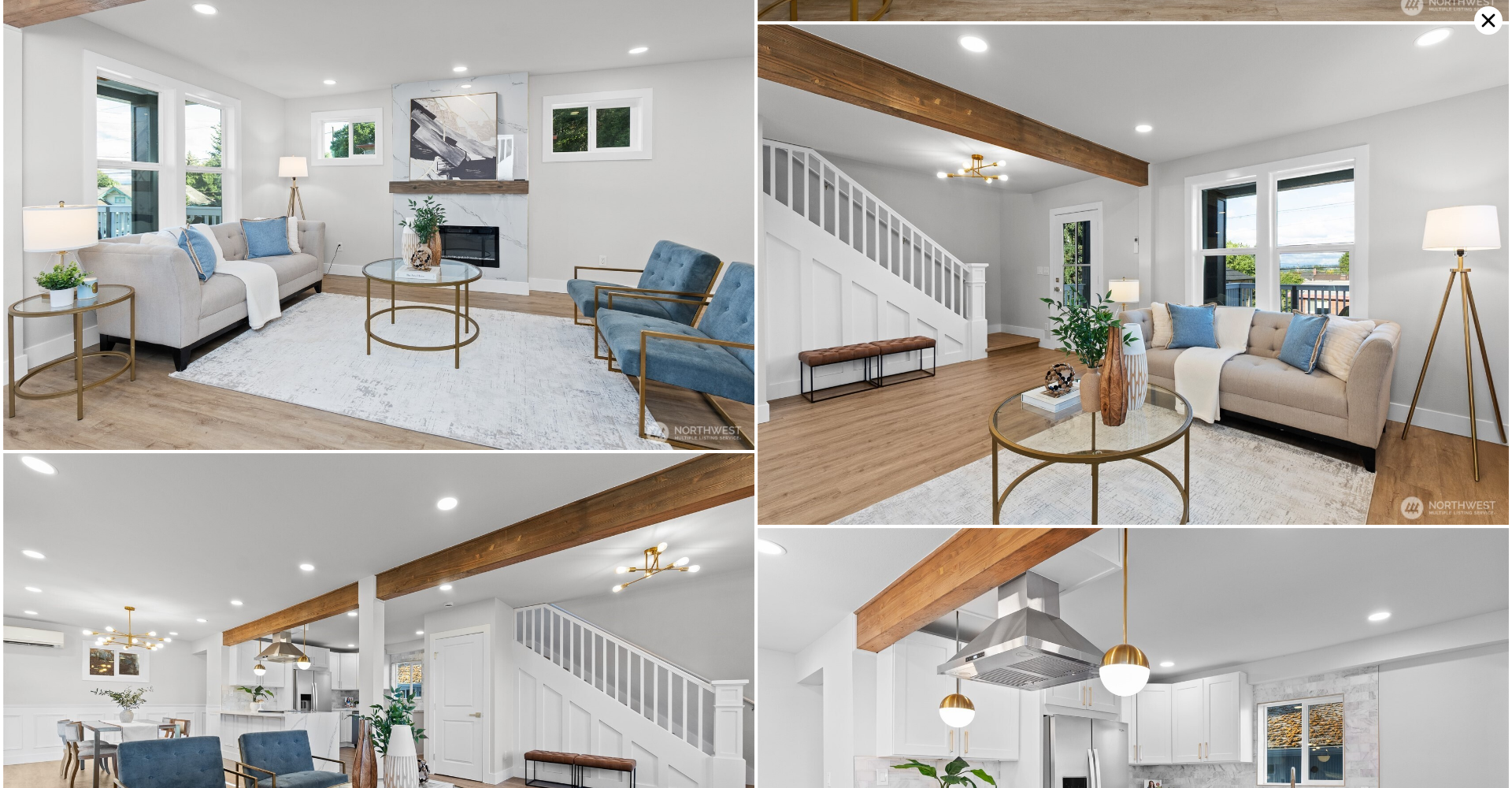
scroll to position [1997, 0]
